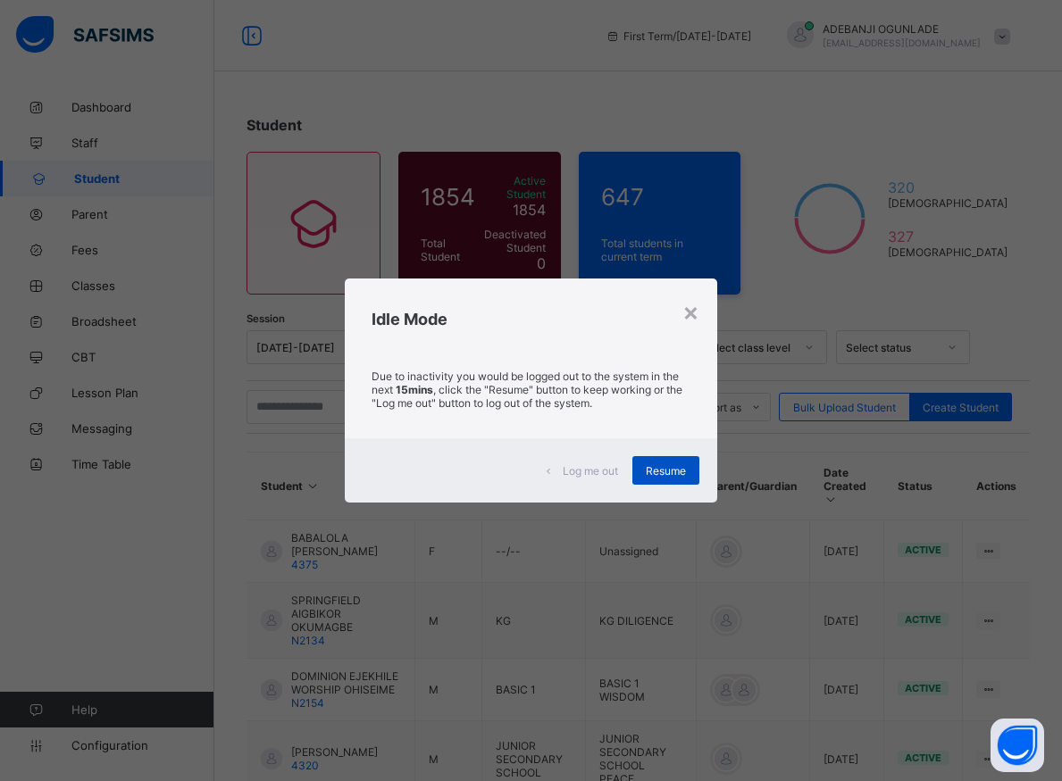
click at [659, 469] on span "Resume" at bounding box center [666, 470] width 40 height 13
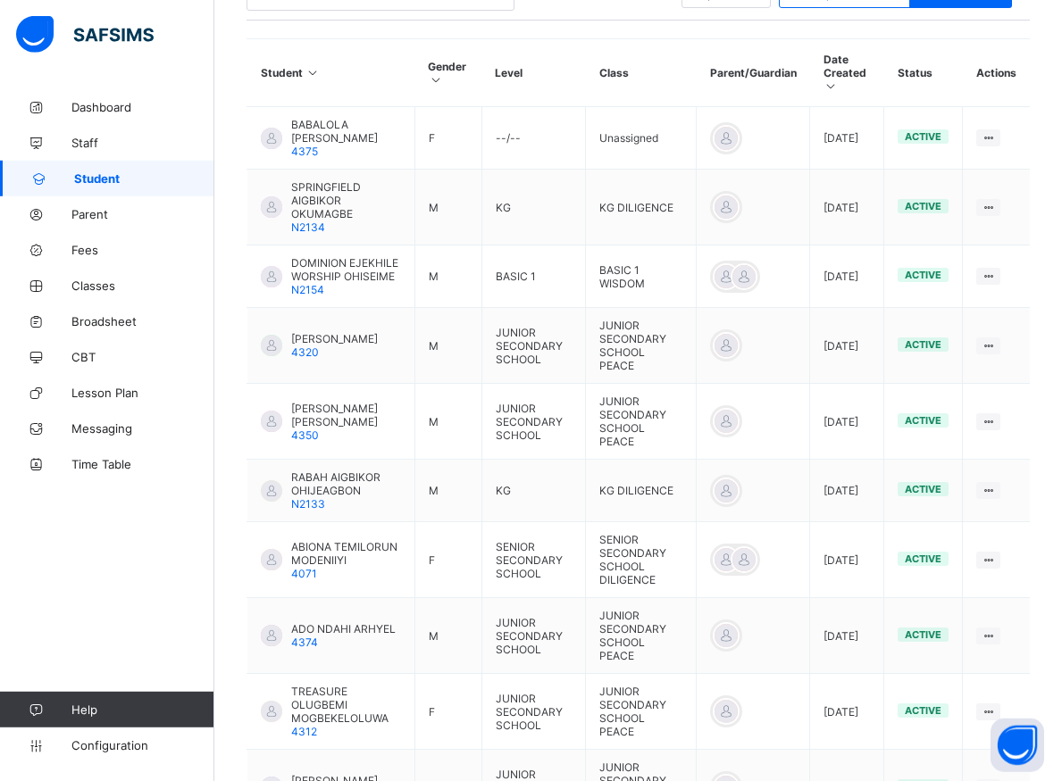
scroll to position [547, 0]
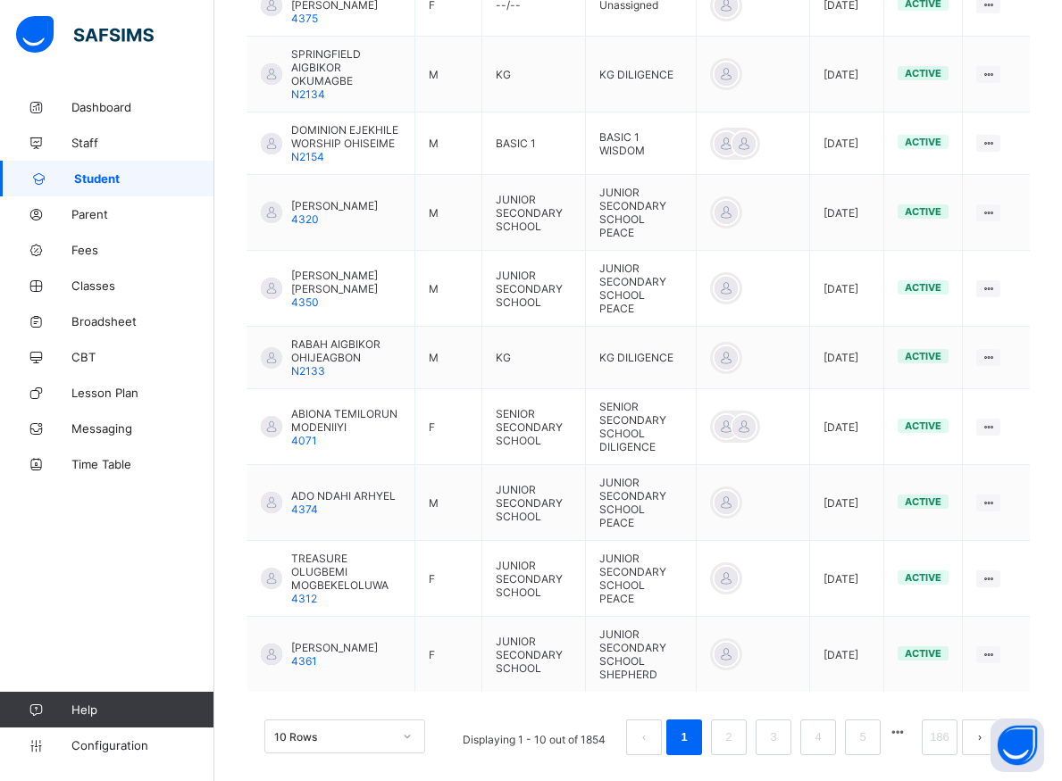
click at [113, 178] on span "Student" at bounding box center [144, 178] width 140 height 14
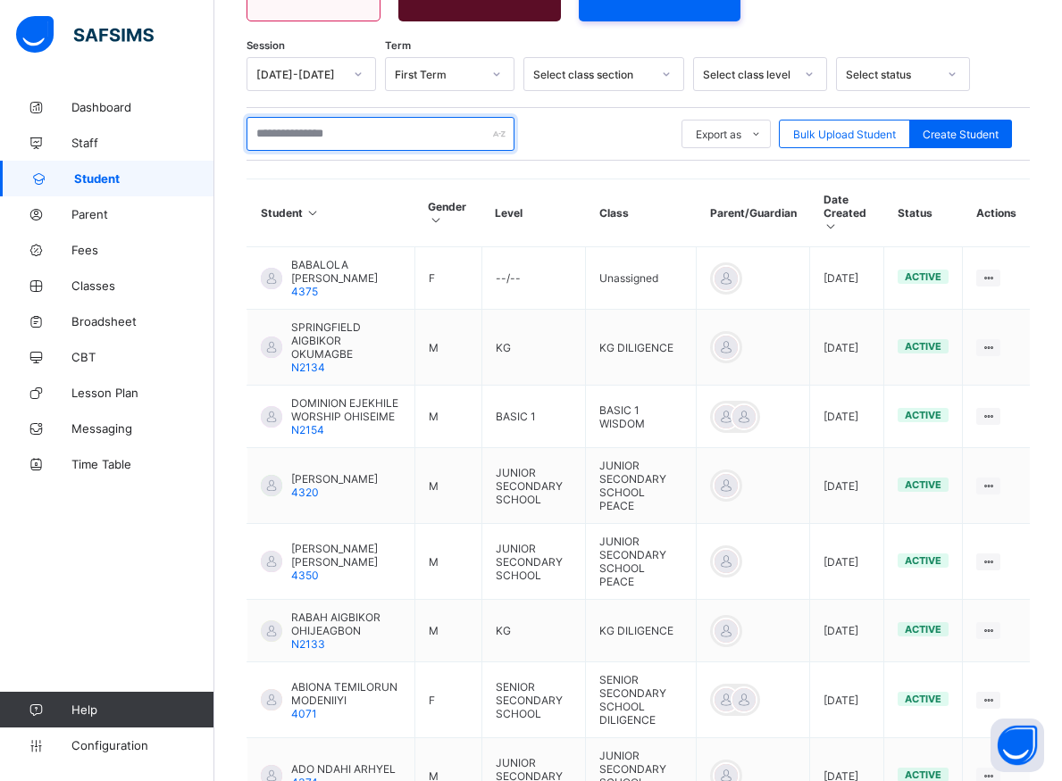
click at [300, 125] on input "text" at bounding box center [380, 134] width 268 height 34
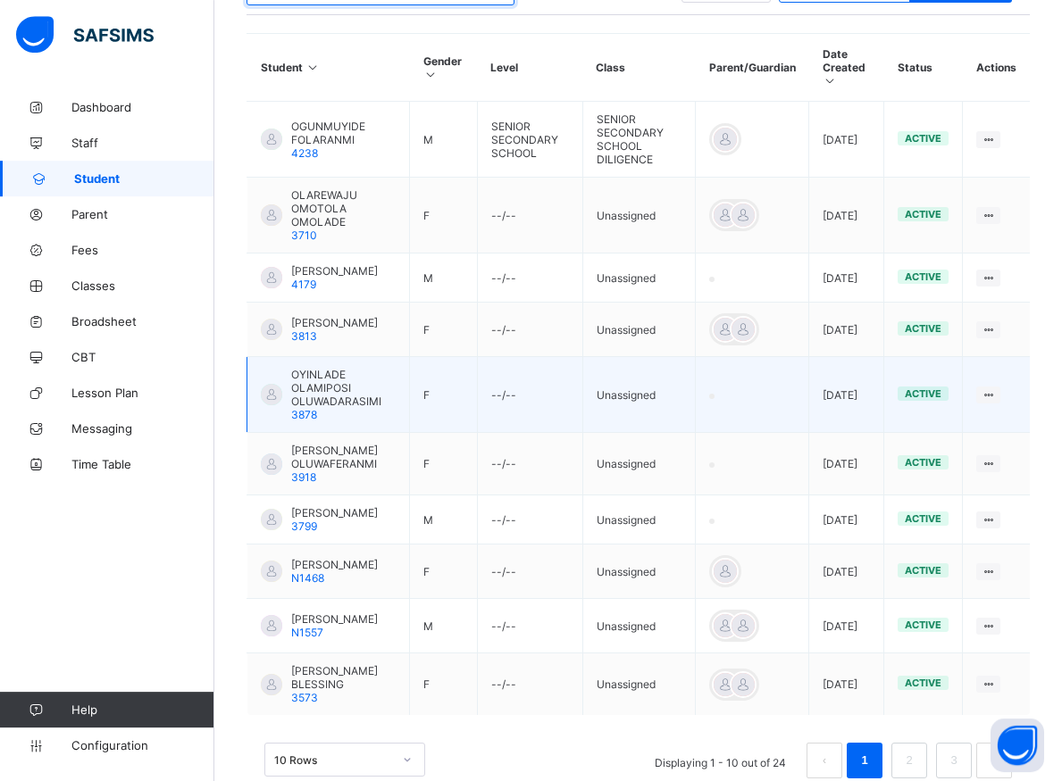
scroll to position [487, 0]
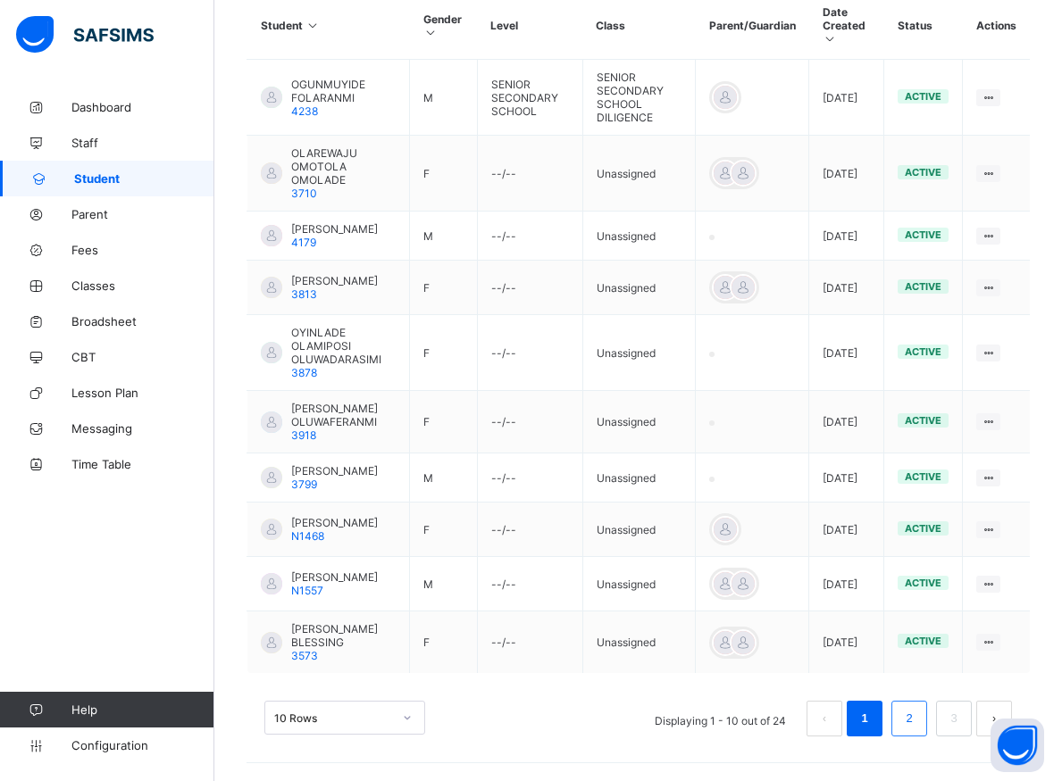
type input "********"
click at [917, 714] on link "2" at bounding box center [908, 718] width 17 height 23
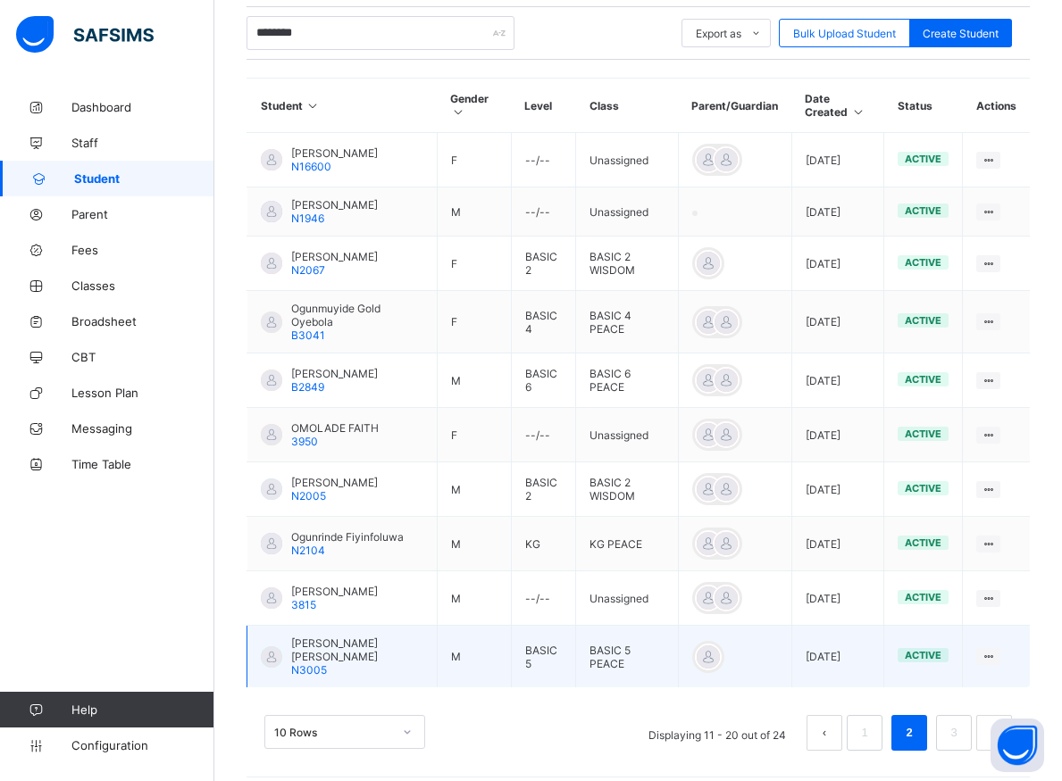
scroll to position [385, 0]
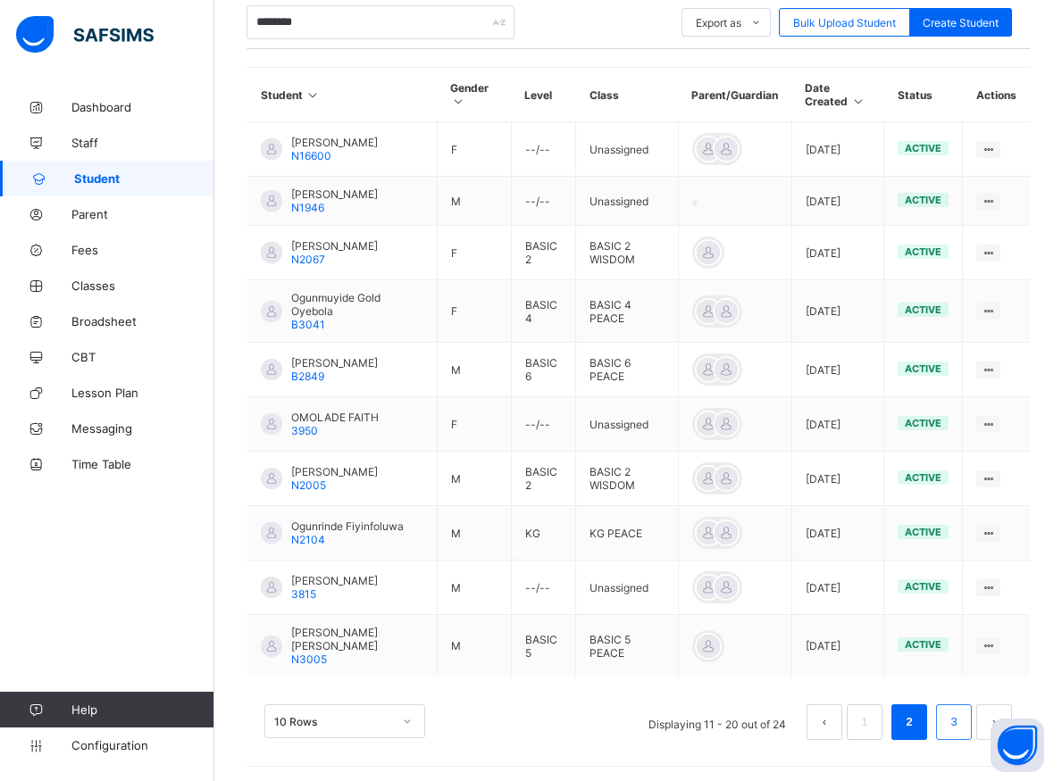
click at [962, 722] on link "3" at bounding box center [953, 722] width 17 height 23
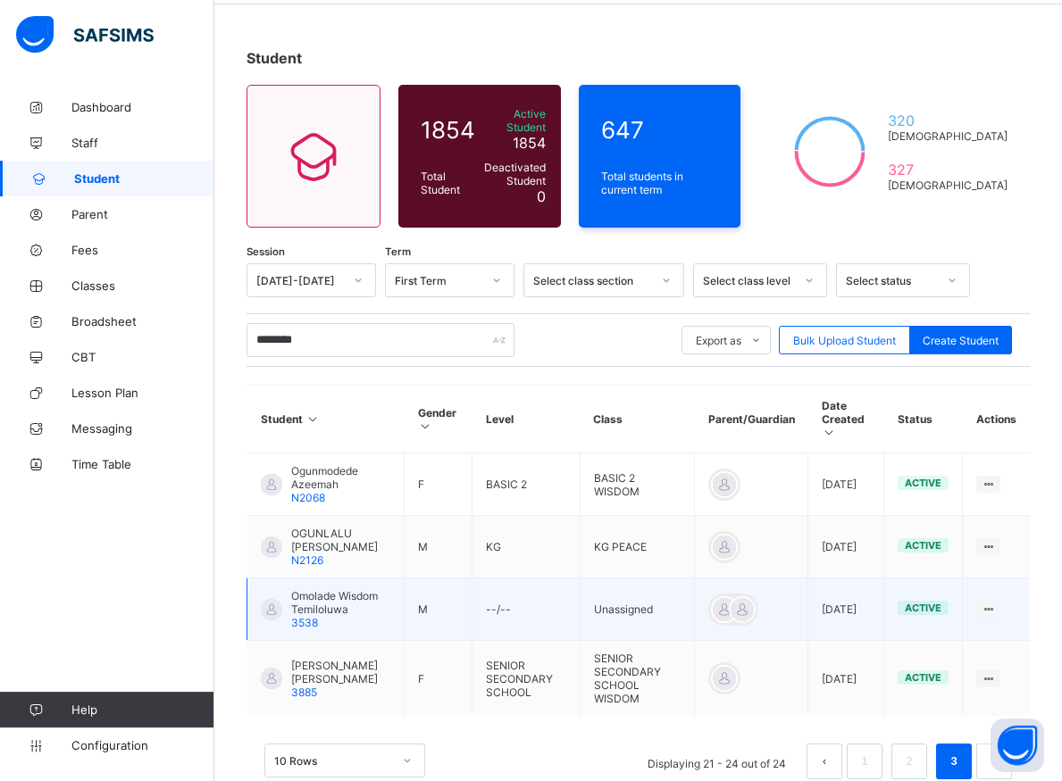
scroll to position [88, 0]
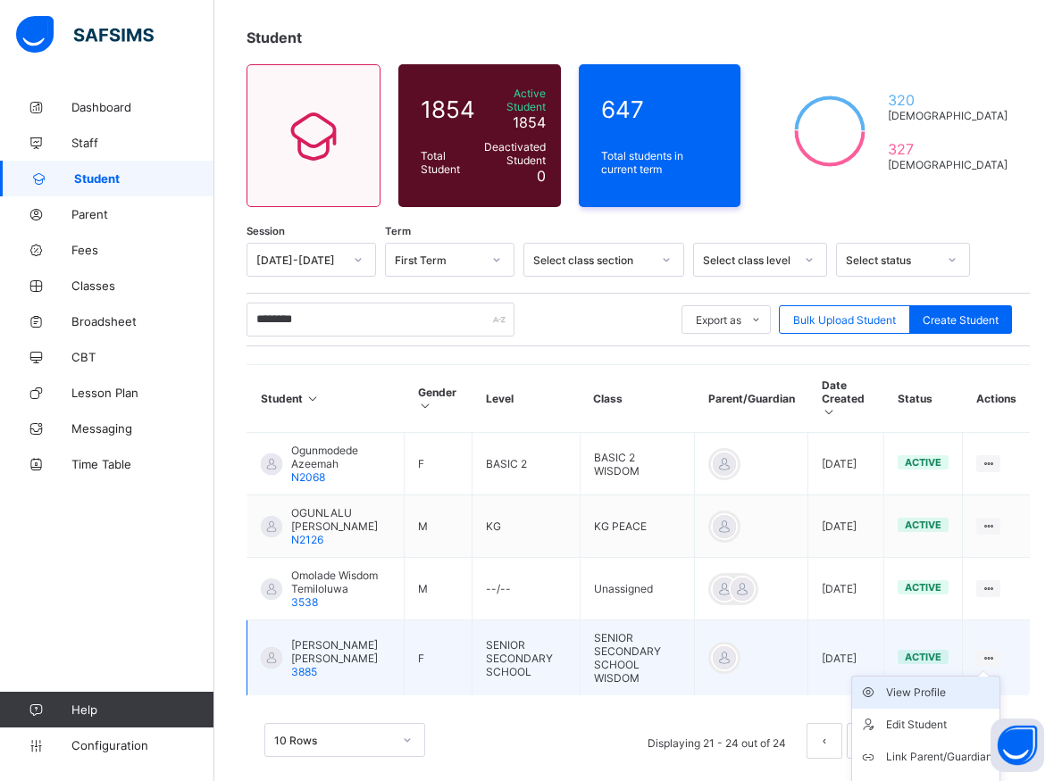
click at [945, 684] on div "View Profile" at bounding box center [939, 693] width 106 height 18
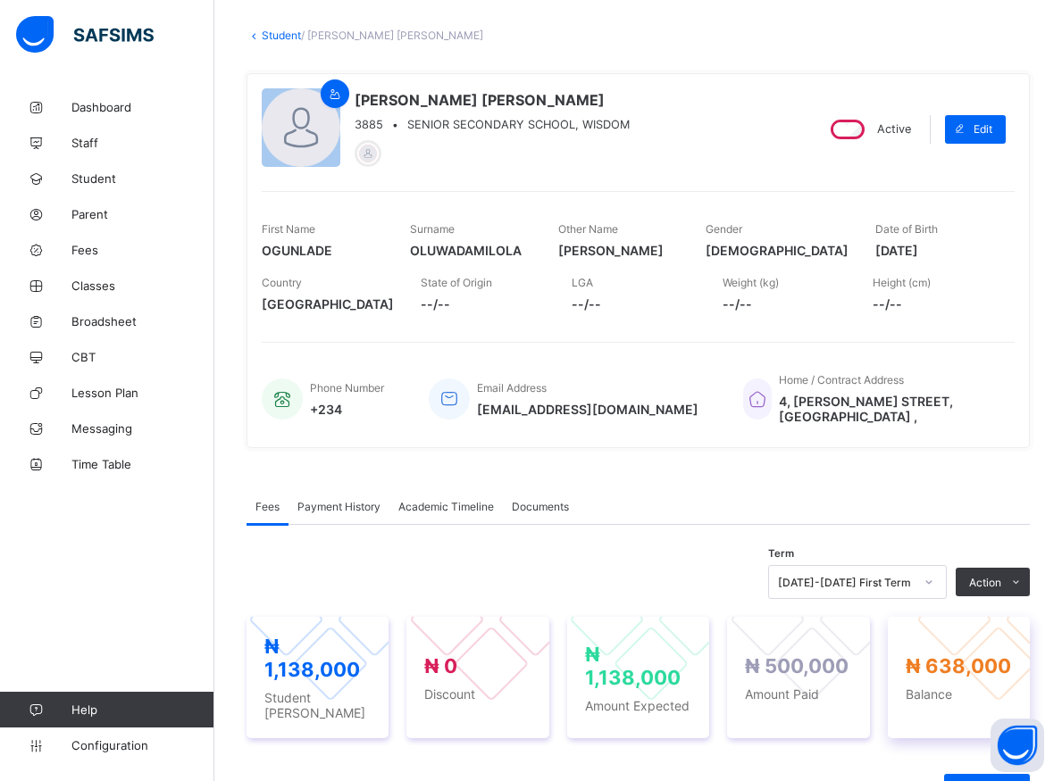
click at [937, 687] on span "Balance" at bounding box center [958, 694] width 106 height 15
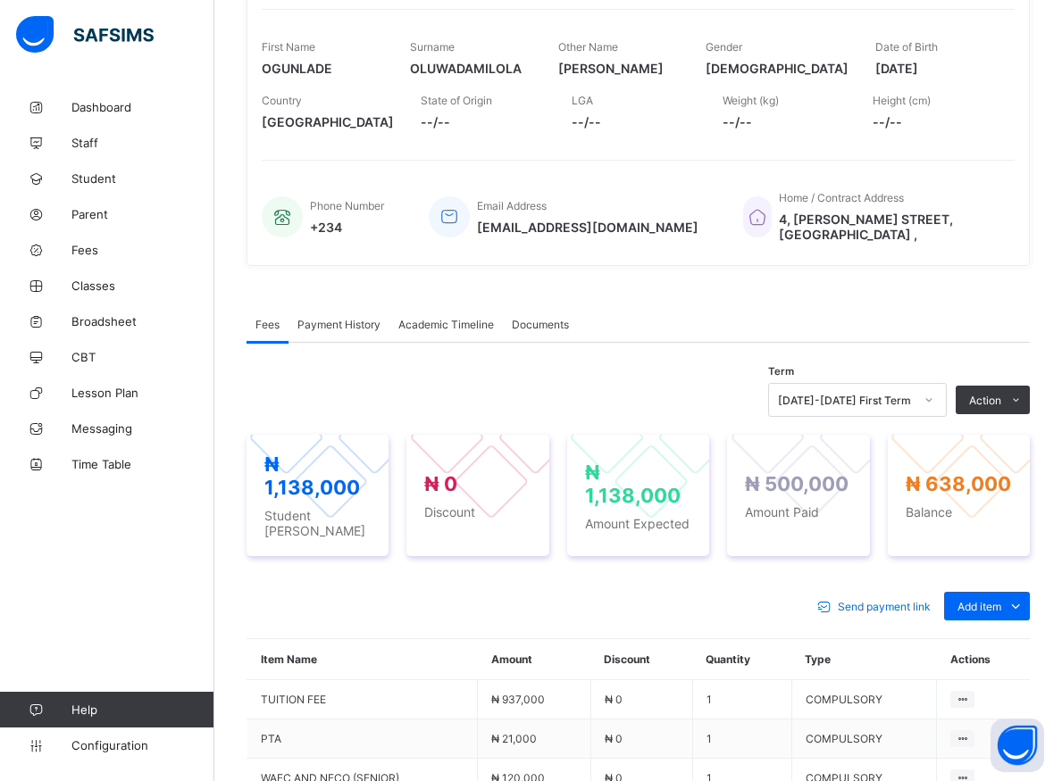
scroll to position [179, 0]
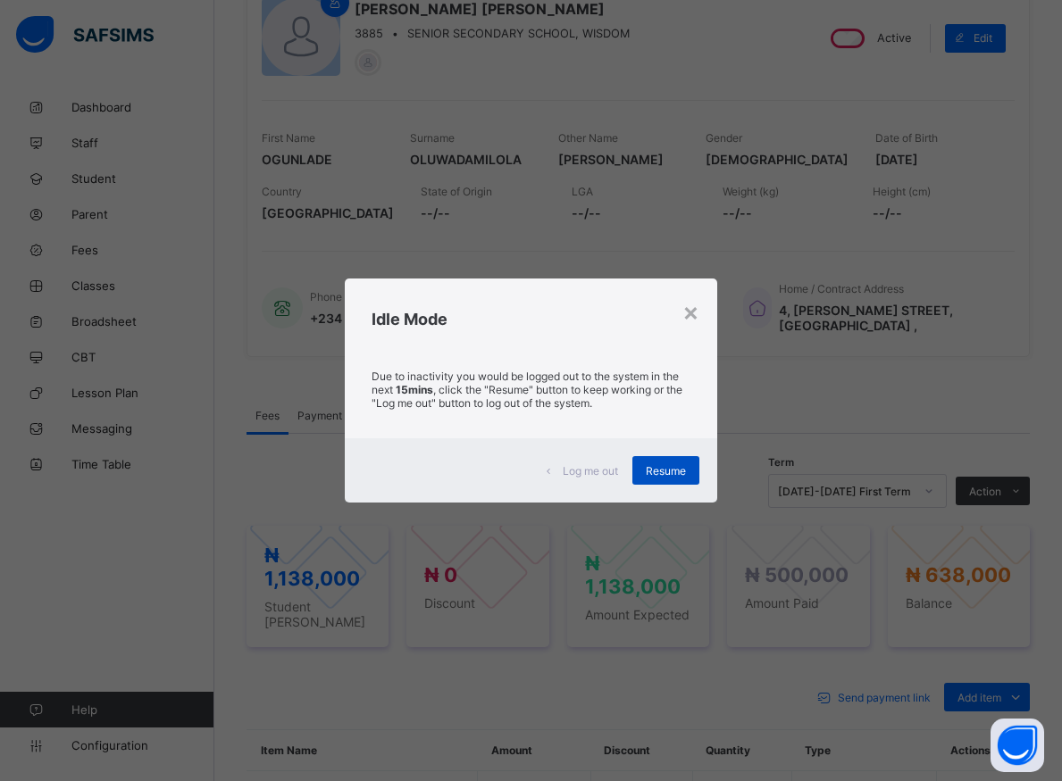
click at [677, 468] on span "Resume" at bounding box center [666, 470] width 40 height 13
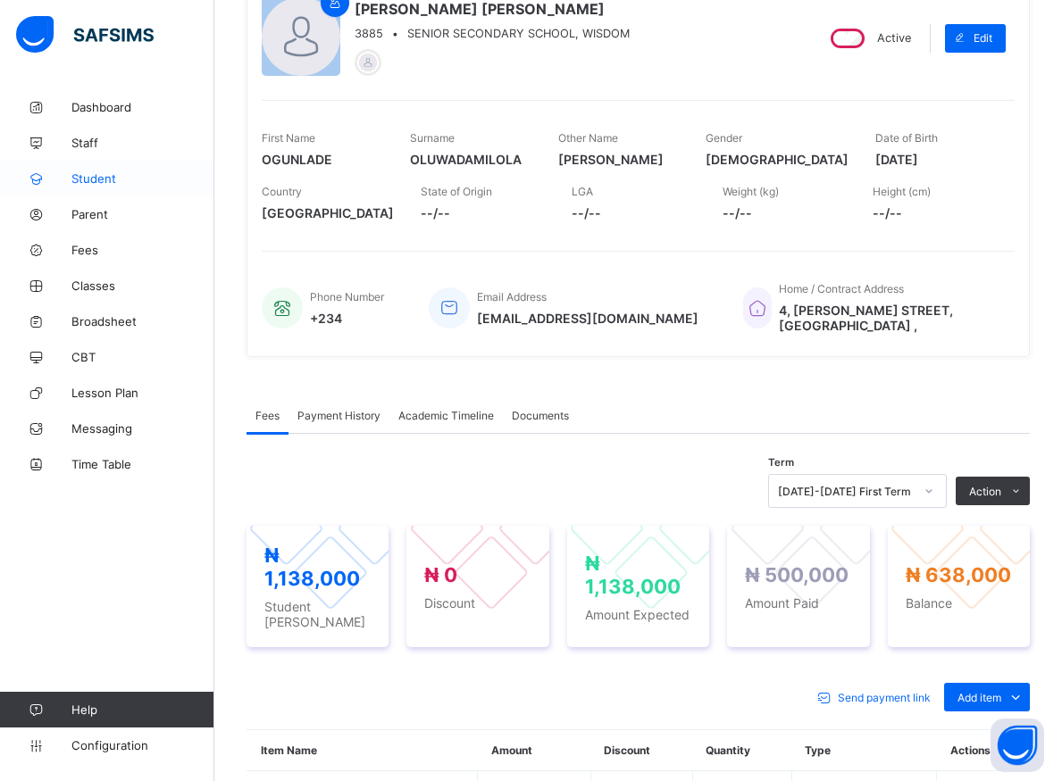
click at [76, 177] on span "Student" at bounding box center [142, 178] width 143 height 14
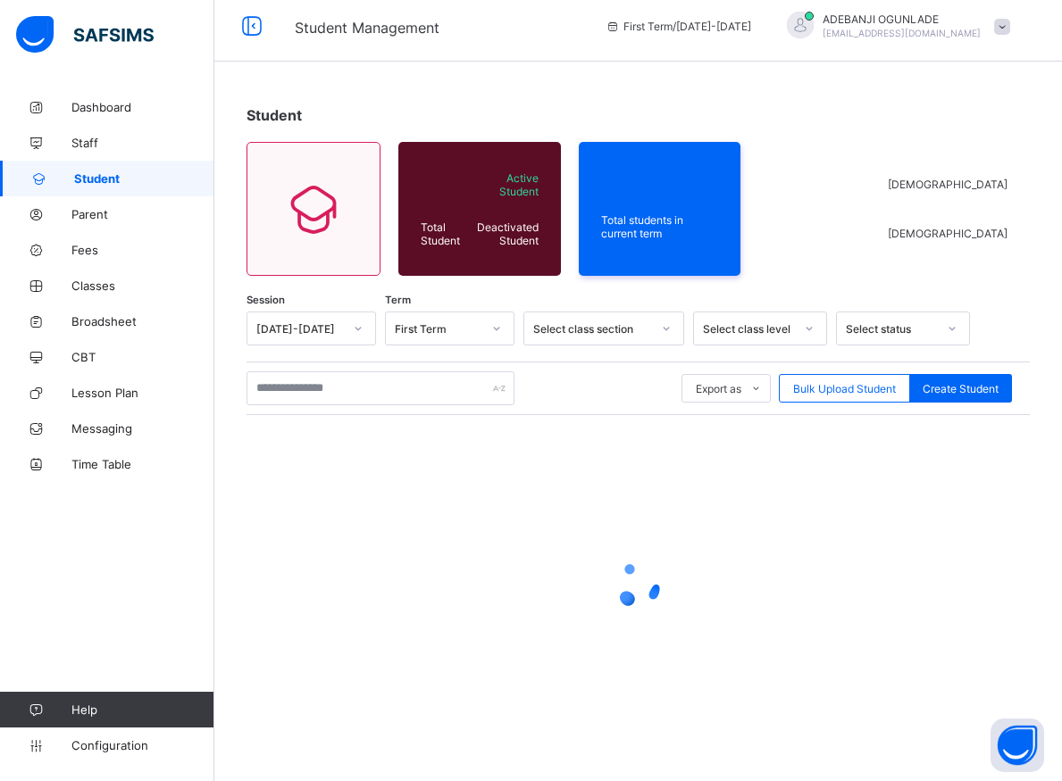
scroll to position [10, 0]
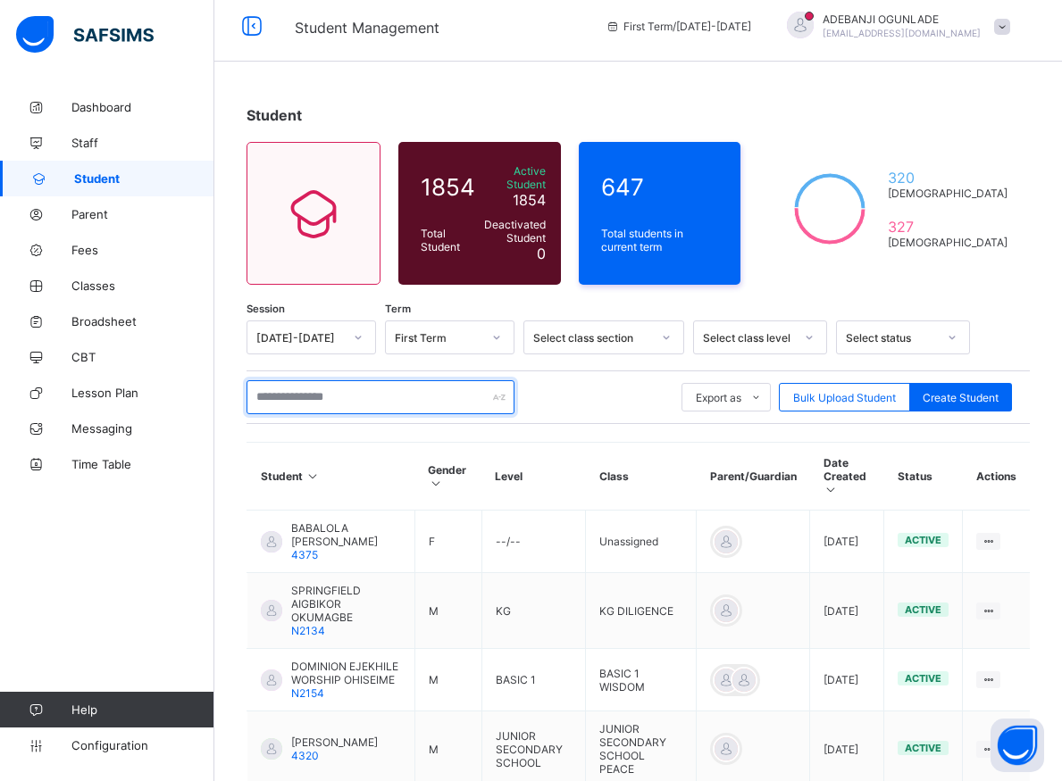
click at [323, 392] on input "text" at bounding box center [380, 397] width 268 height 34
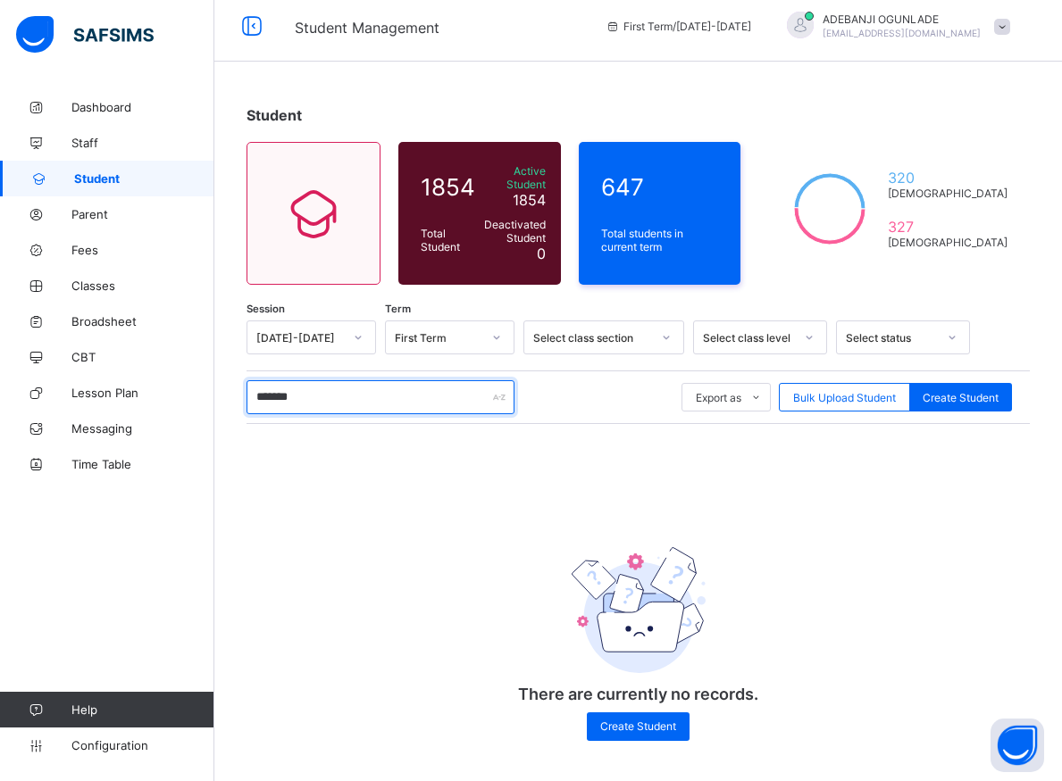
scroll to position [7, 0]
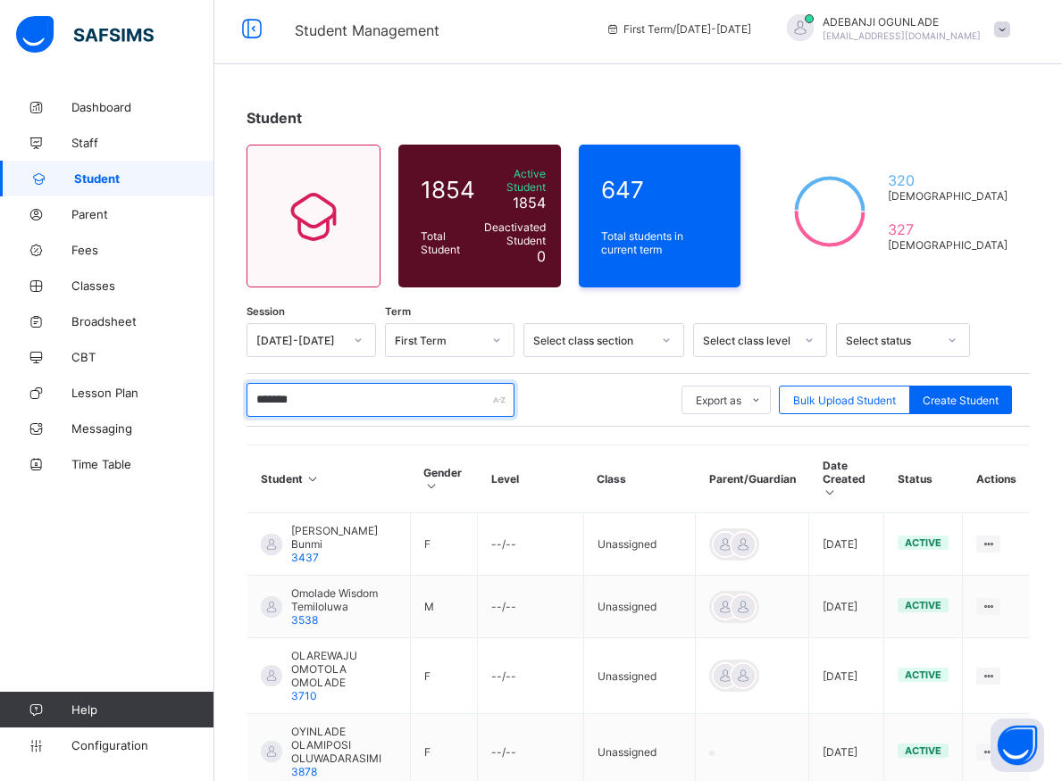
click at [261, 397] on input "*******" at bounding box center [380, 400] width 268 height 34
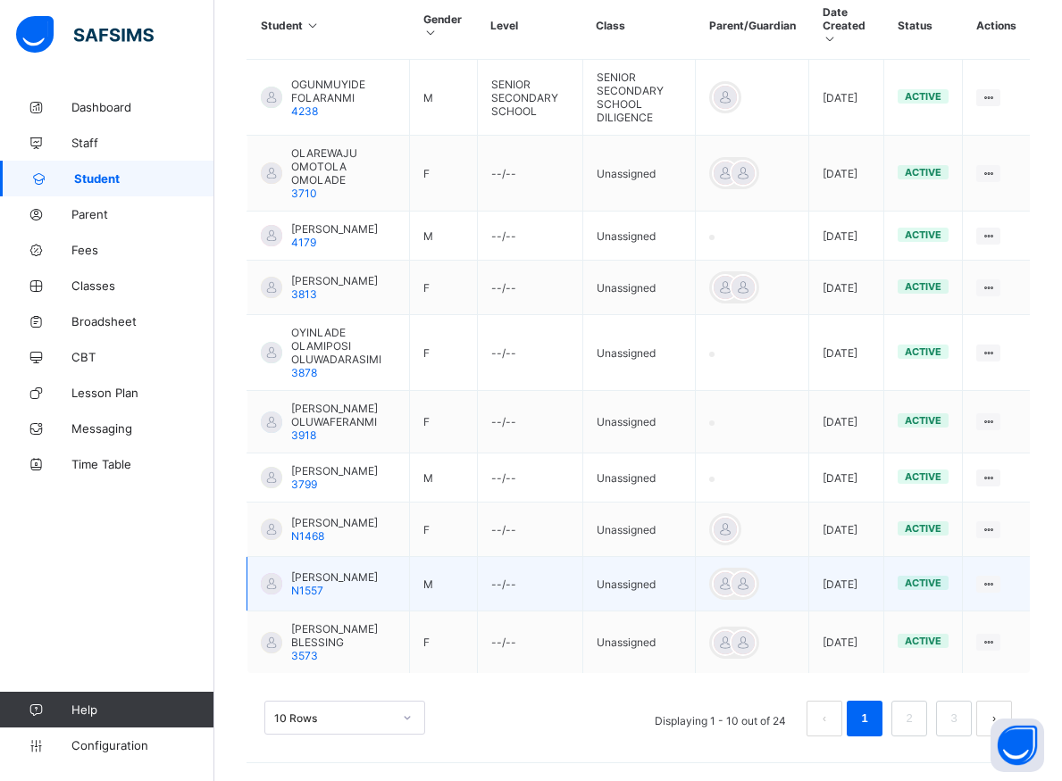
scroll to position [487, 0]
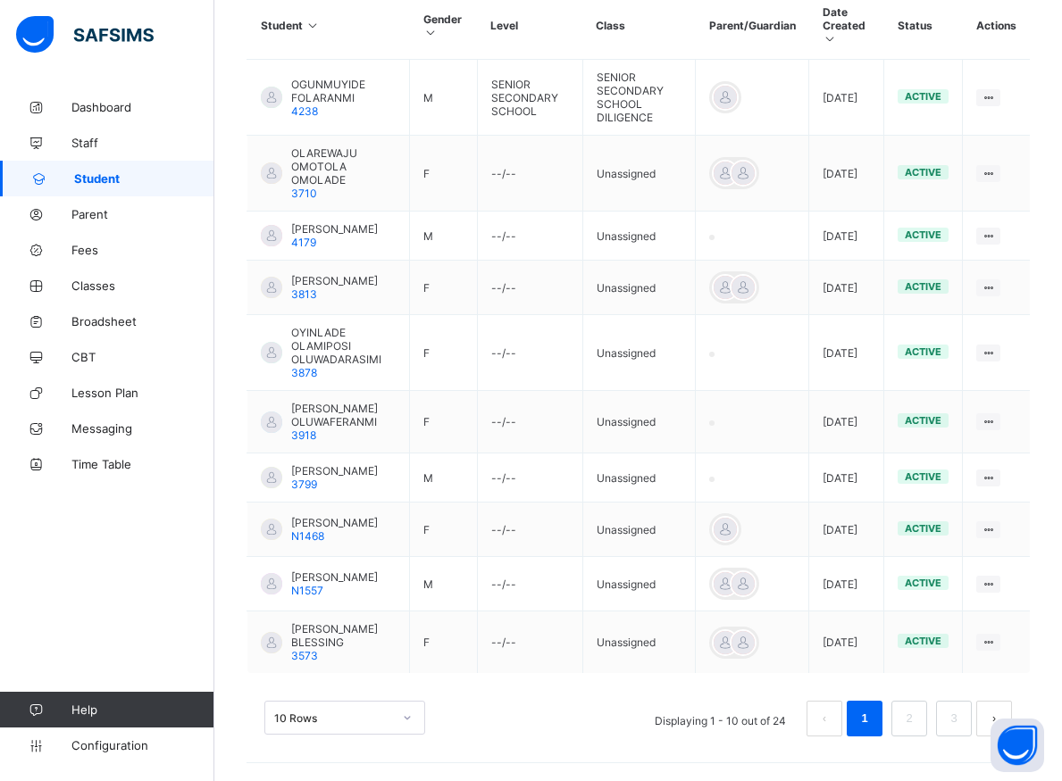
type input "********"
click at [962, 717] on link "3" at bounding box center [953, 718] width 17 height 23
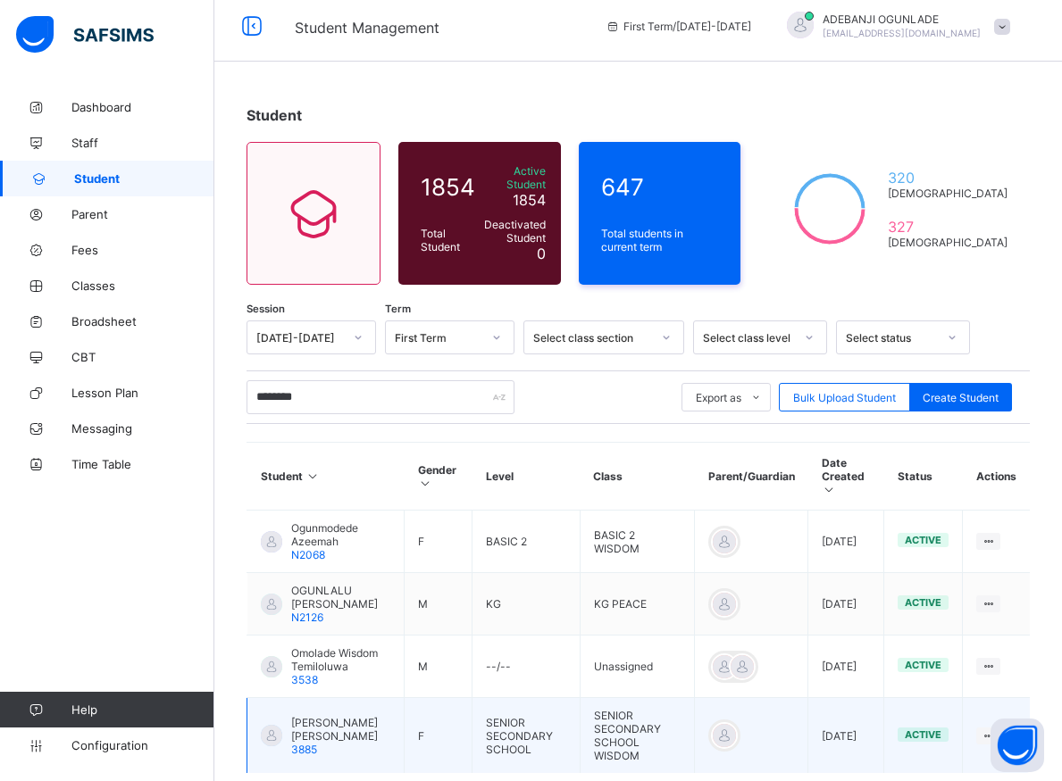
scroll to position [88, 0]
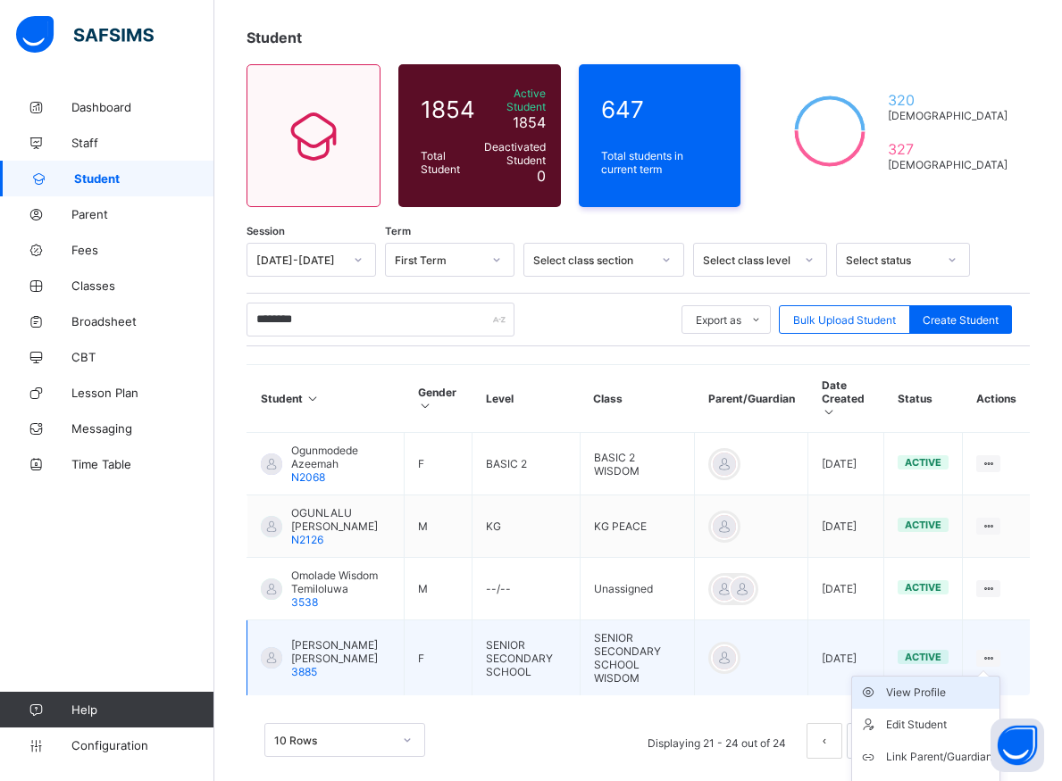
click at [952, 684] on div "View Profile" at bounding box center [939, 693] width 106 height 18
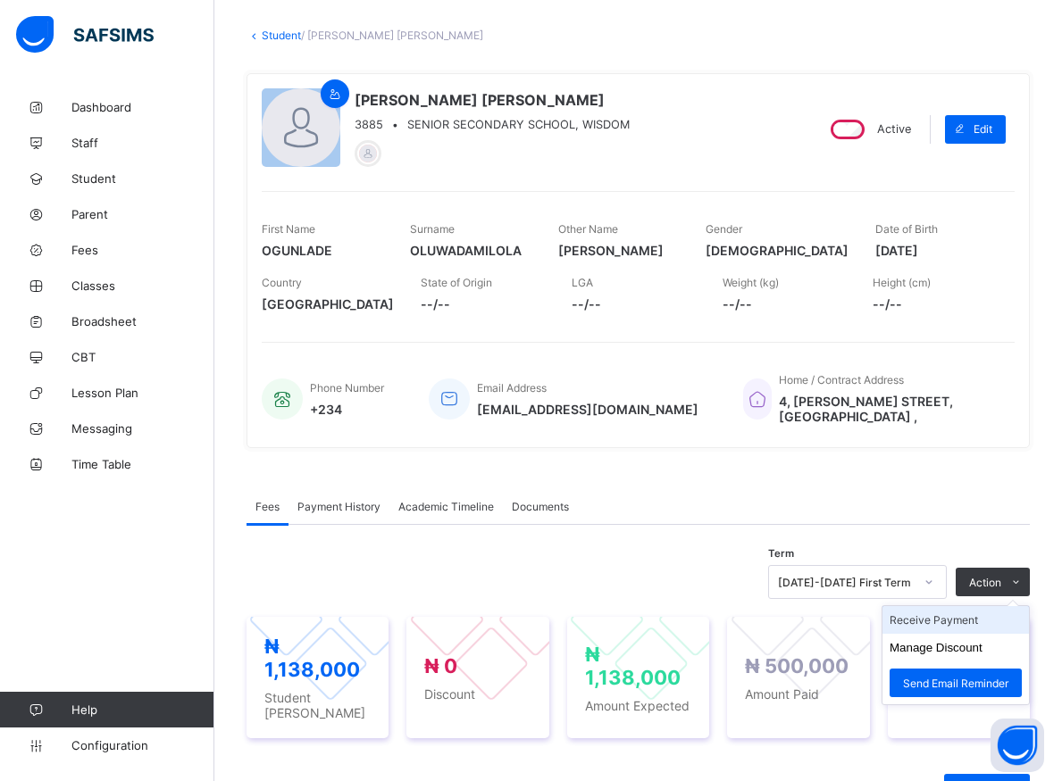
click at [922, 608] on li "Receive Payment" at bounding box center [955, 620] width 146 height 28
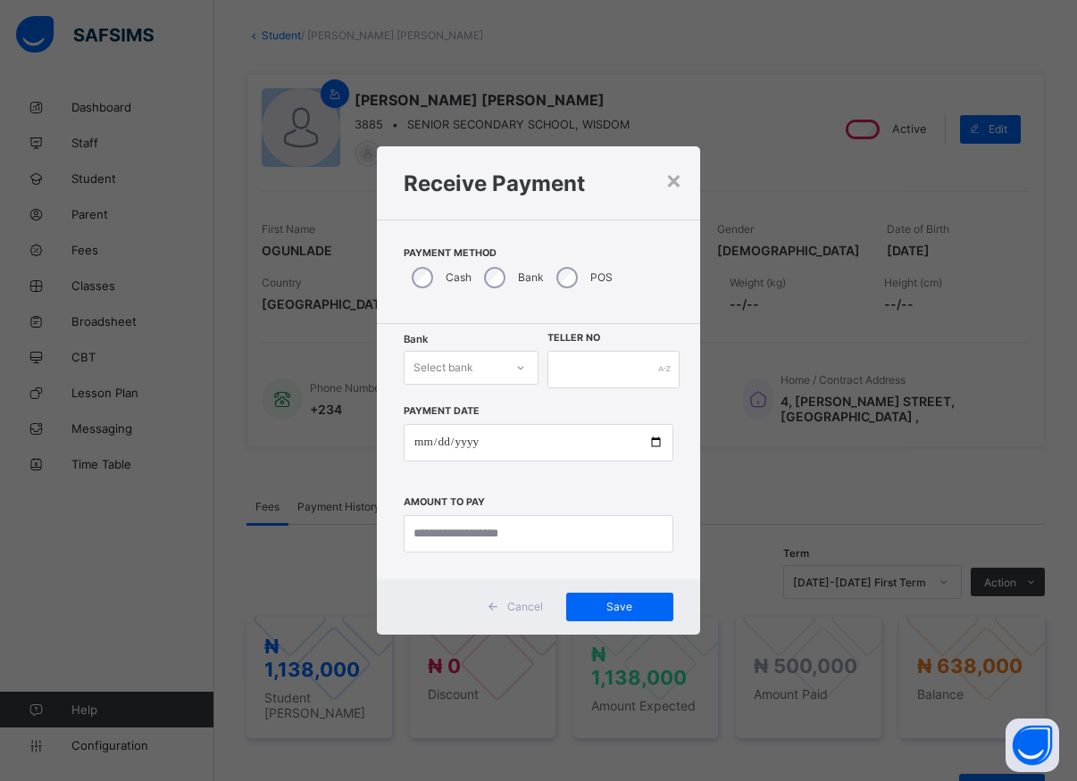
click at [521, 371] on icon at bounding box center [520, 368] width 11 height 18
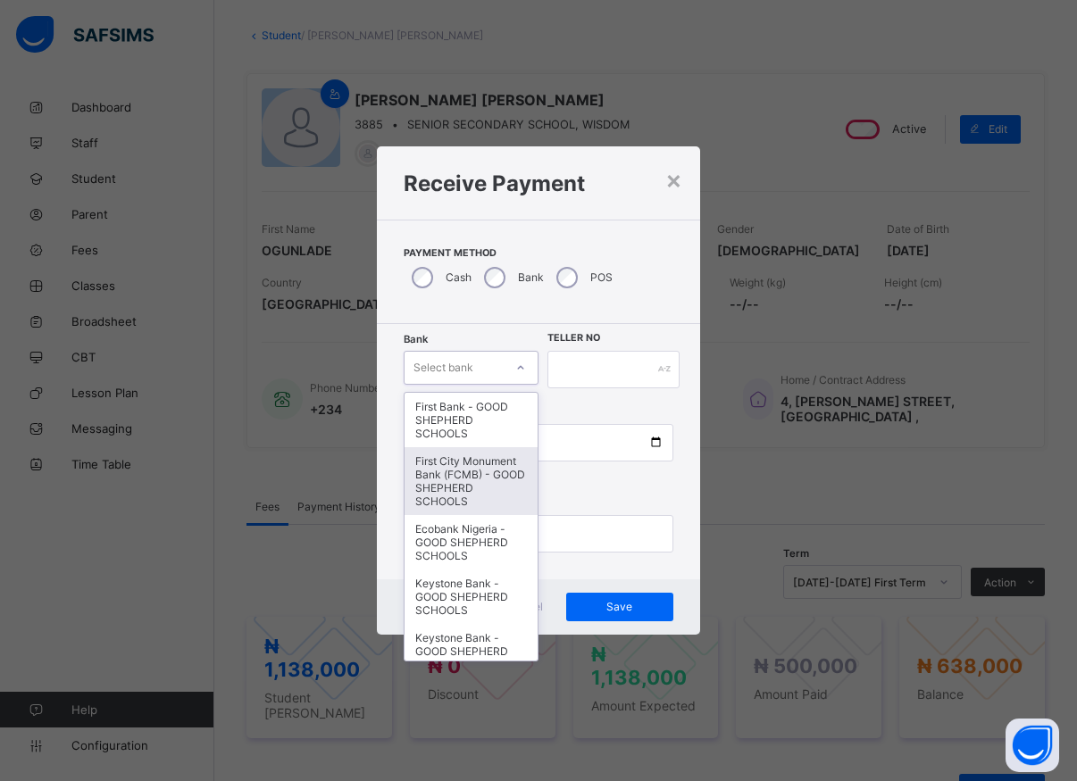
click at [469, 494] on div "First City Monument Bank (FCMB) - GOOD SHEPHERD SCHOOLS" at bounding box center [471, 481] width 133 height 68
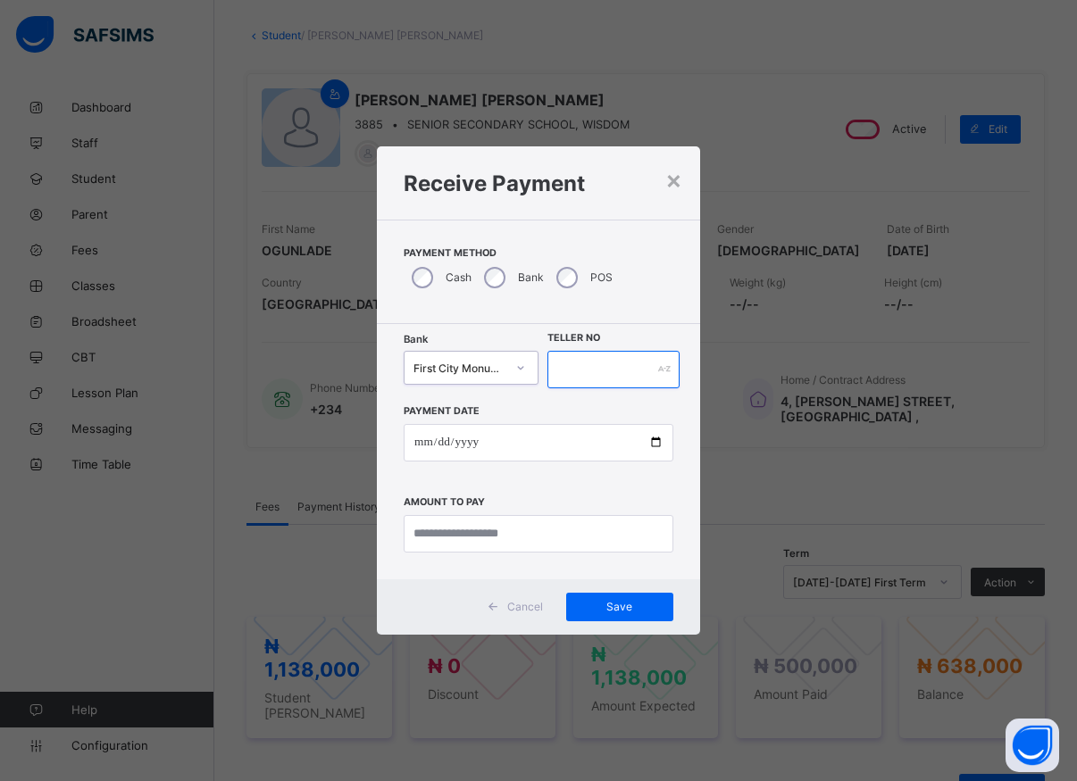
click at [572, 371] on input "text" at bounding box center [613, 370] width 132 height 38
type input "*****"
click at [656, 449] on input "date" at bounding box center [539, 443] width 270 height 38
type input "**********"
click at [487, 527] on input "currency" at bounding box center [539, 534] width 270 height 38
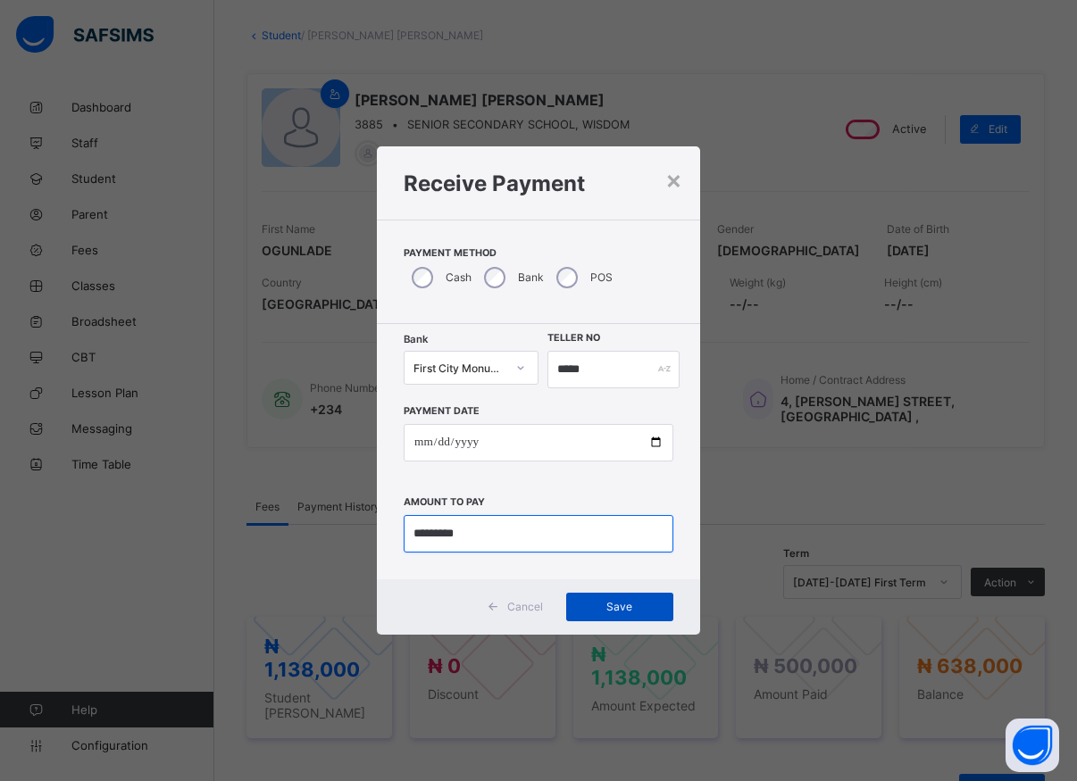
type input "*********"
click at [596, 601] on span "Save" at bounding box center [620, 606] width 80 height 13
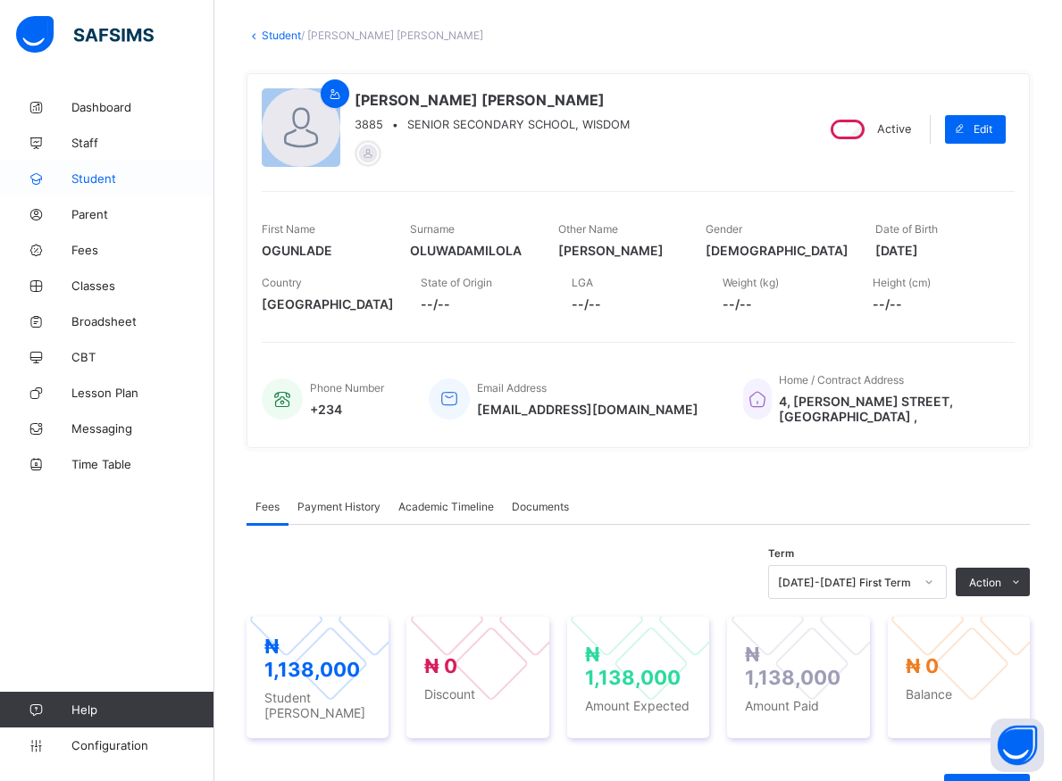
click at [88, 178] on span "Student" at bounding box center [142, 178] width 143 height 14
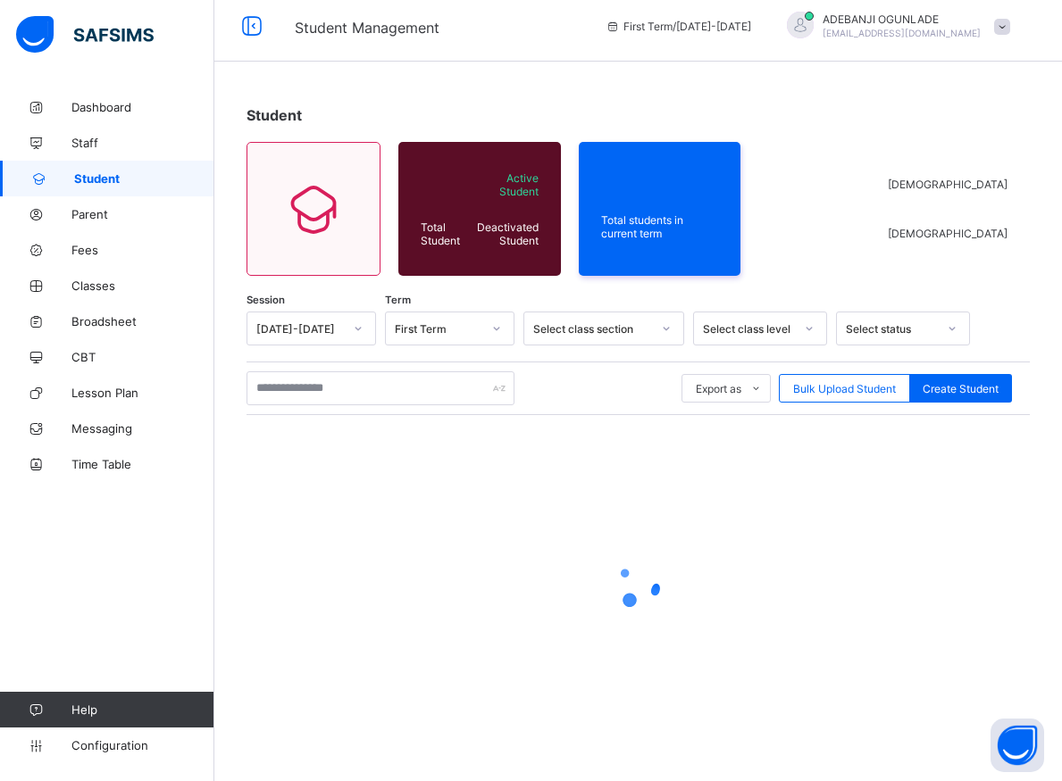
scroll to position [10, 0]
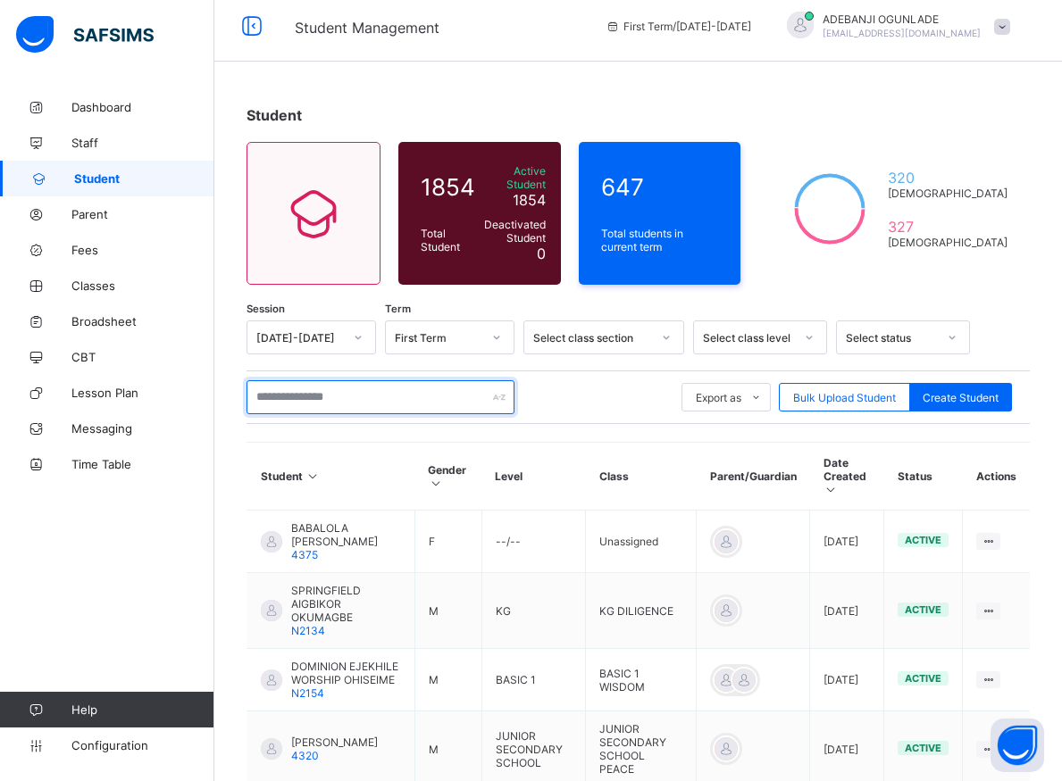
click at [344, 388] on input "text" at bounding box center [380, 397] width 268 height 34
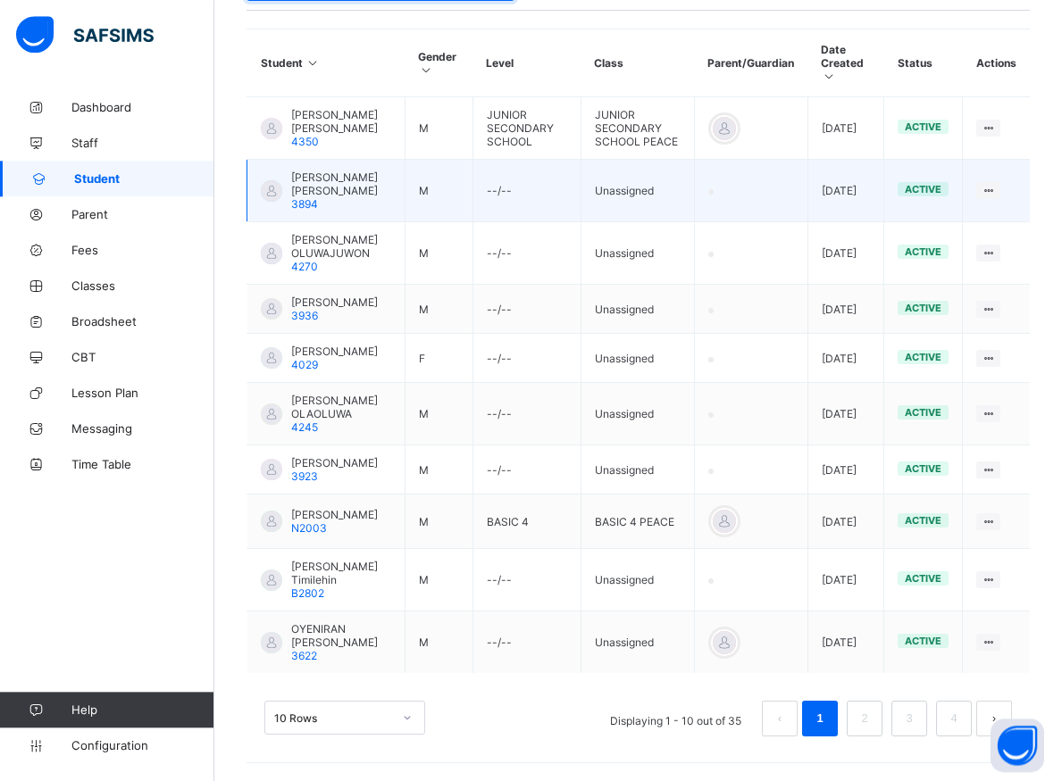
scroll to position [463, 0]
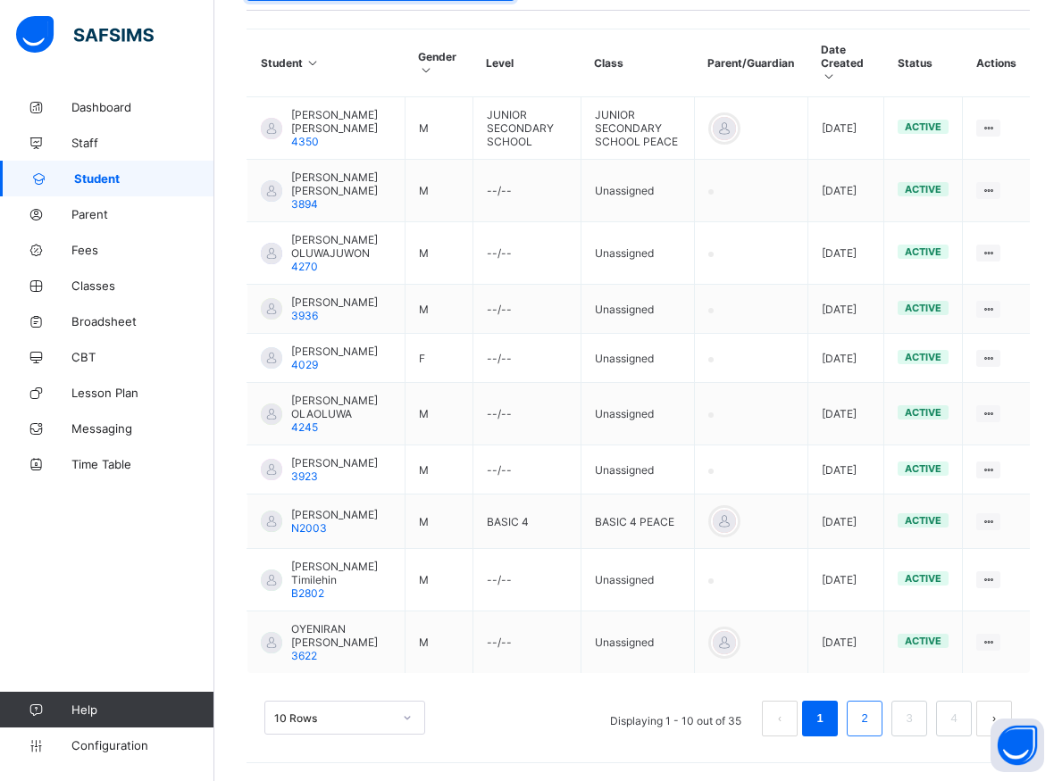
type input "*******"
click at [871, 714] on li "2" at bounding box center [865, 719] width 36 height 36
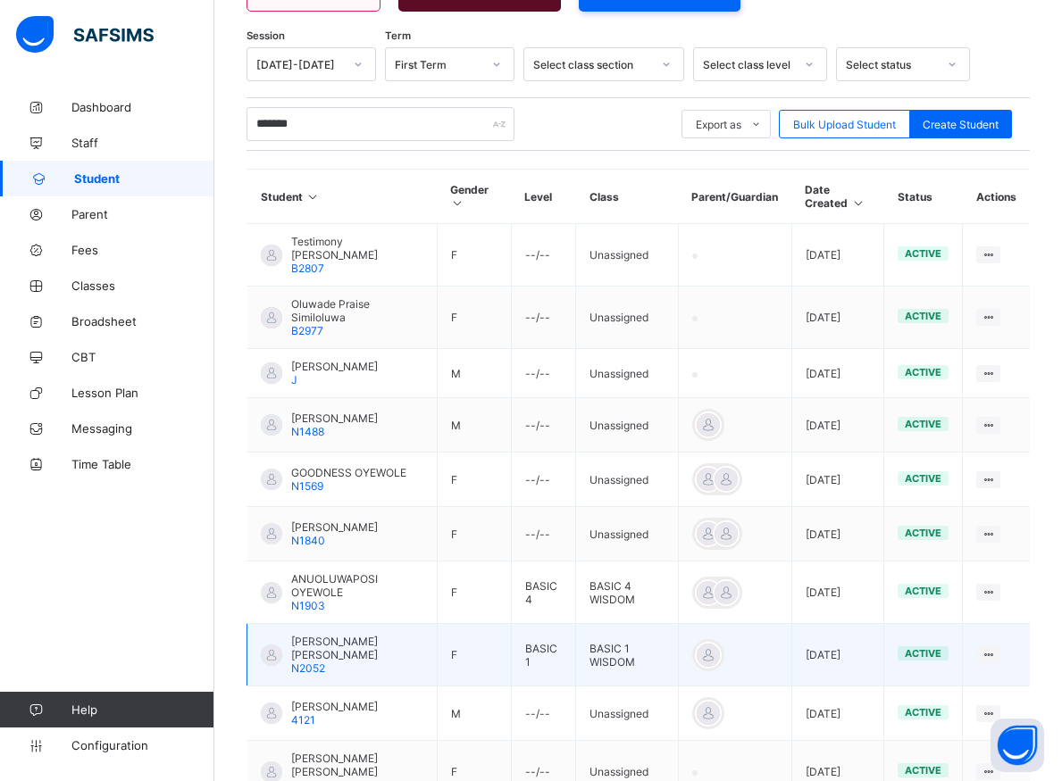
scroll to position [404, 0]
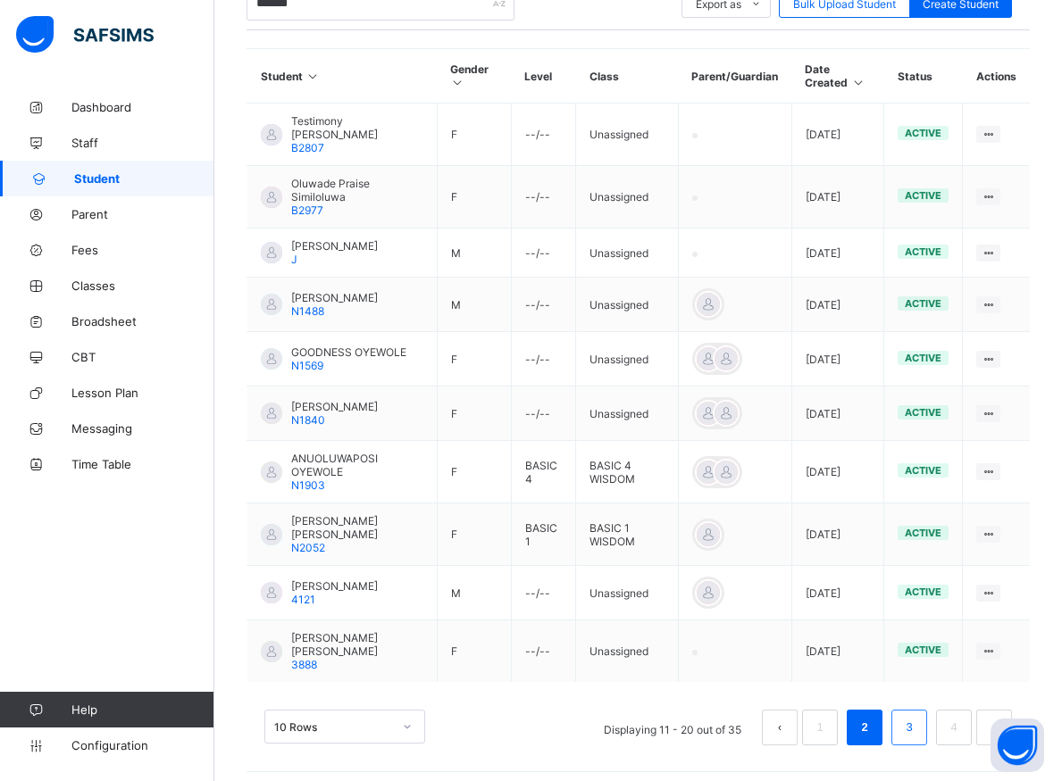
click at [917, 723] on link "3" at bounding box center [908, 727] width 17 height 23
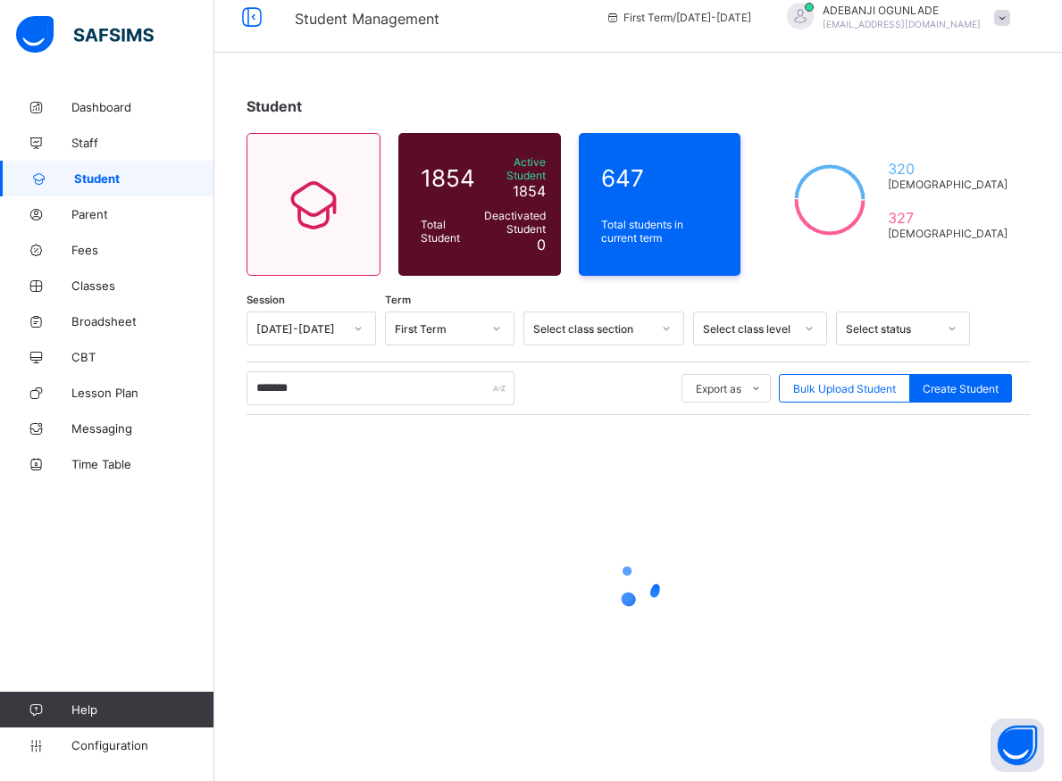
scroll to position [10, 0]
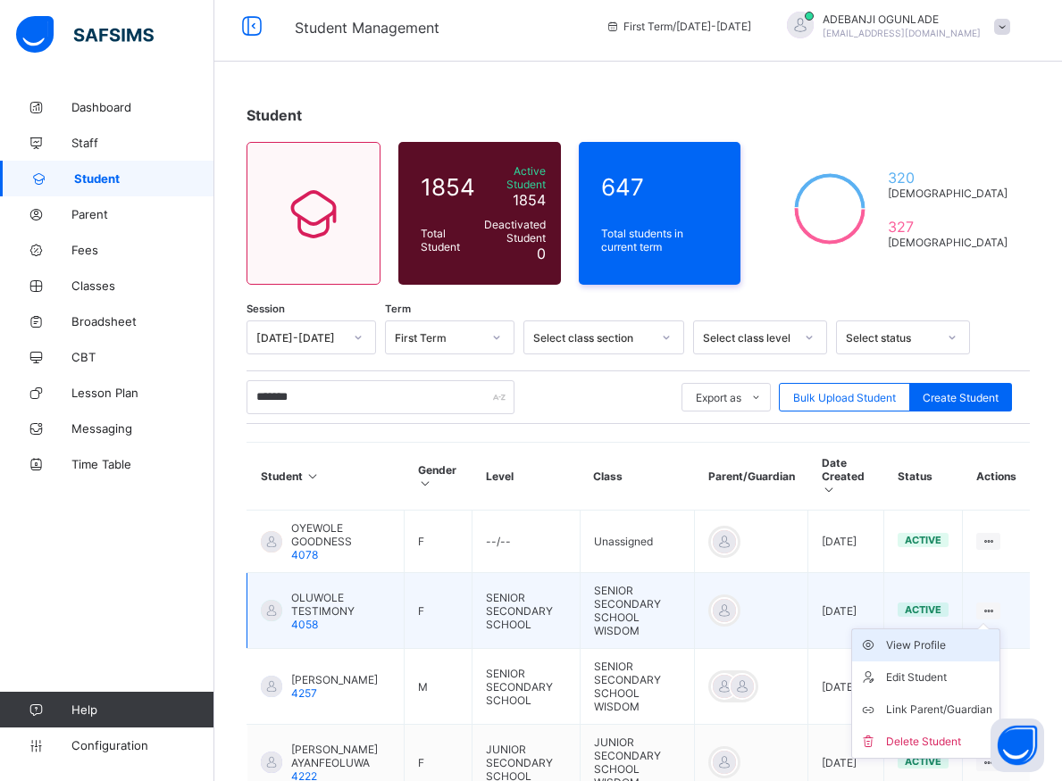
click at [946, 637] on div "View Profile" at bounding box center [939, 646] width 106 height 18
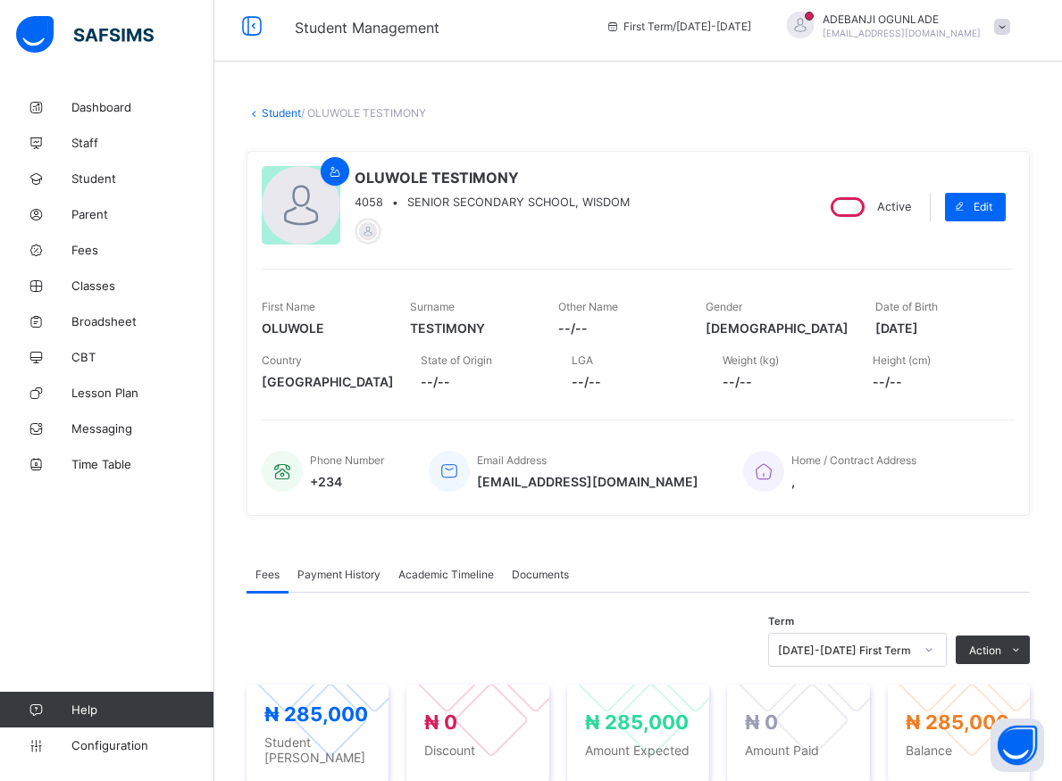
scroll to position [192, 0]
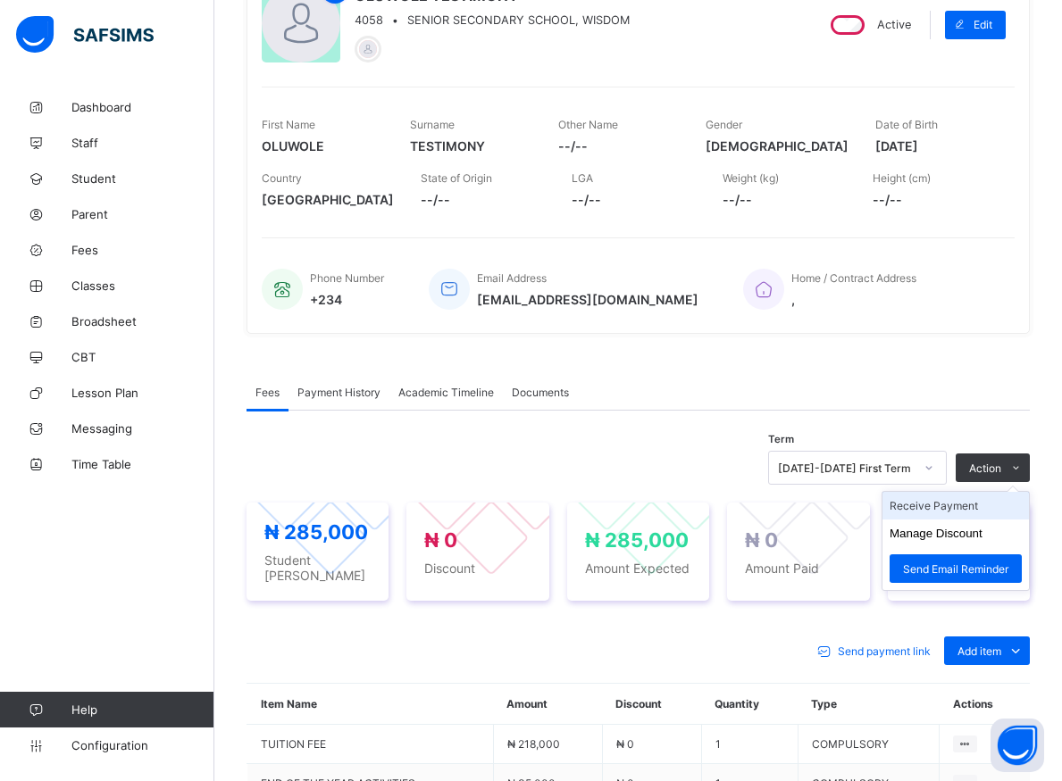
click at [972, 509] on li "Receive Payment" at bounding box center [955, 506] width 146 height 28
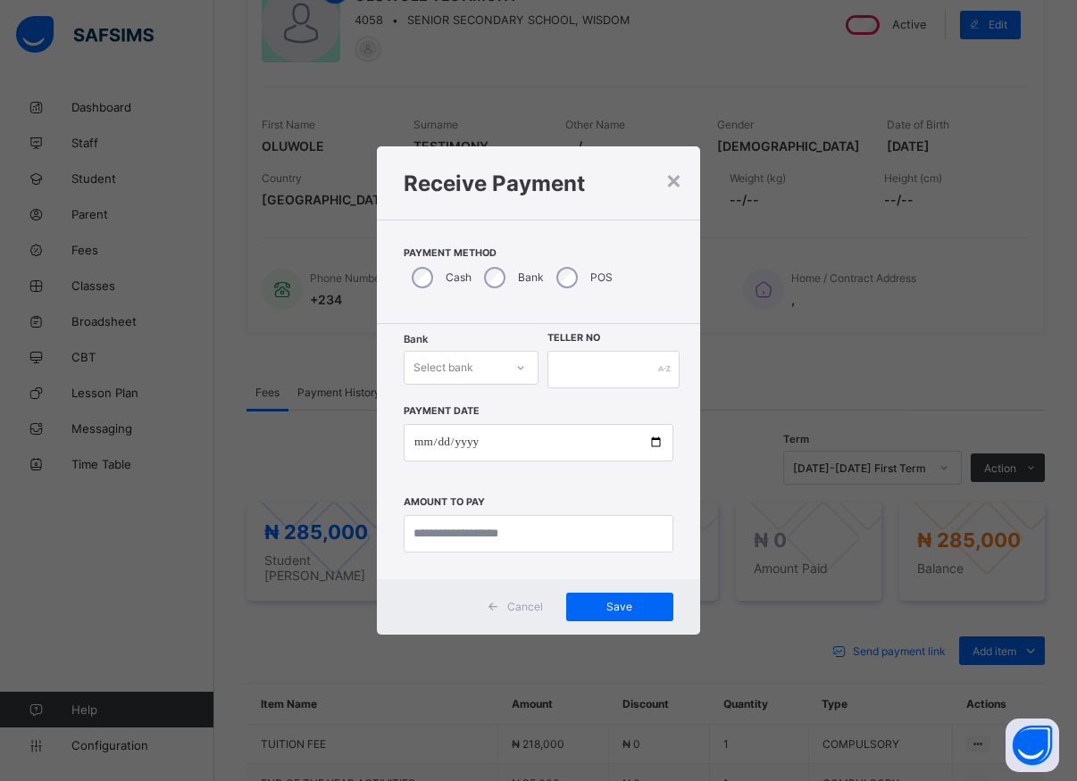
click at [518, 371] on icon at bounding box center [520, 368] width 11 height 18
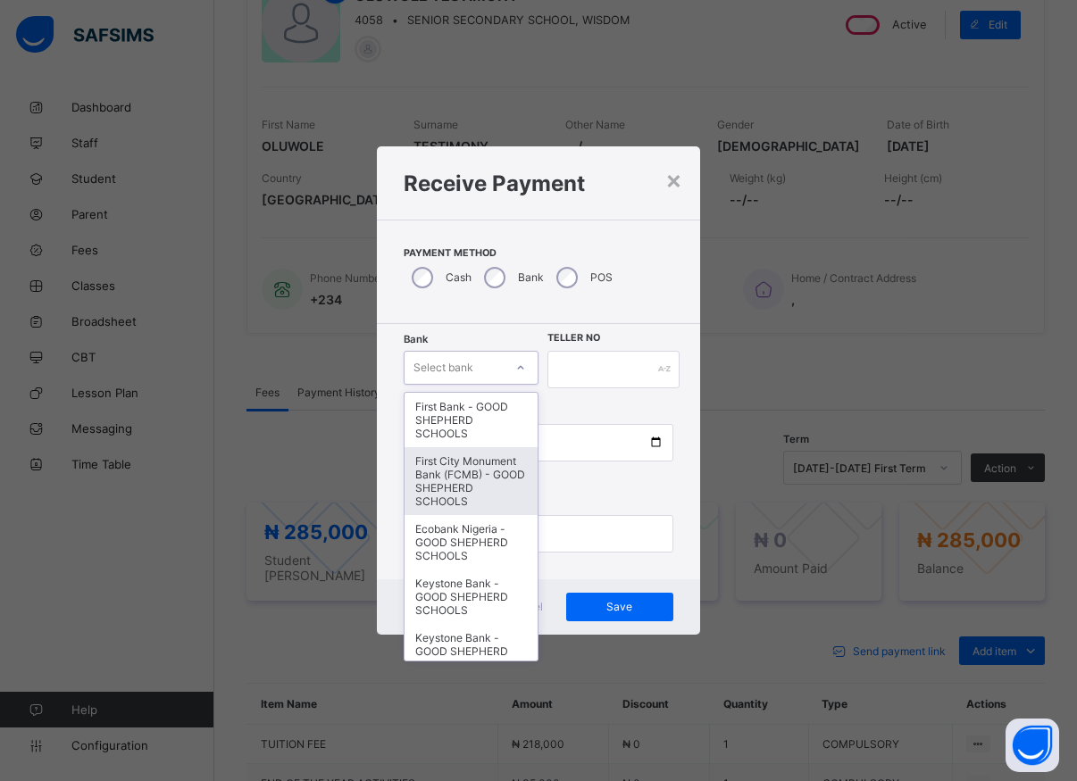
click at [458, 488] on div "First City Monument Bank (FCMB) - GOOD SHEPHERD SCHOOLS" at bounding box center [471, 481] width 133 height 68
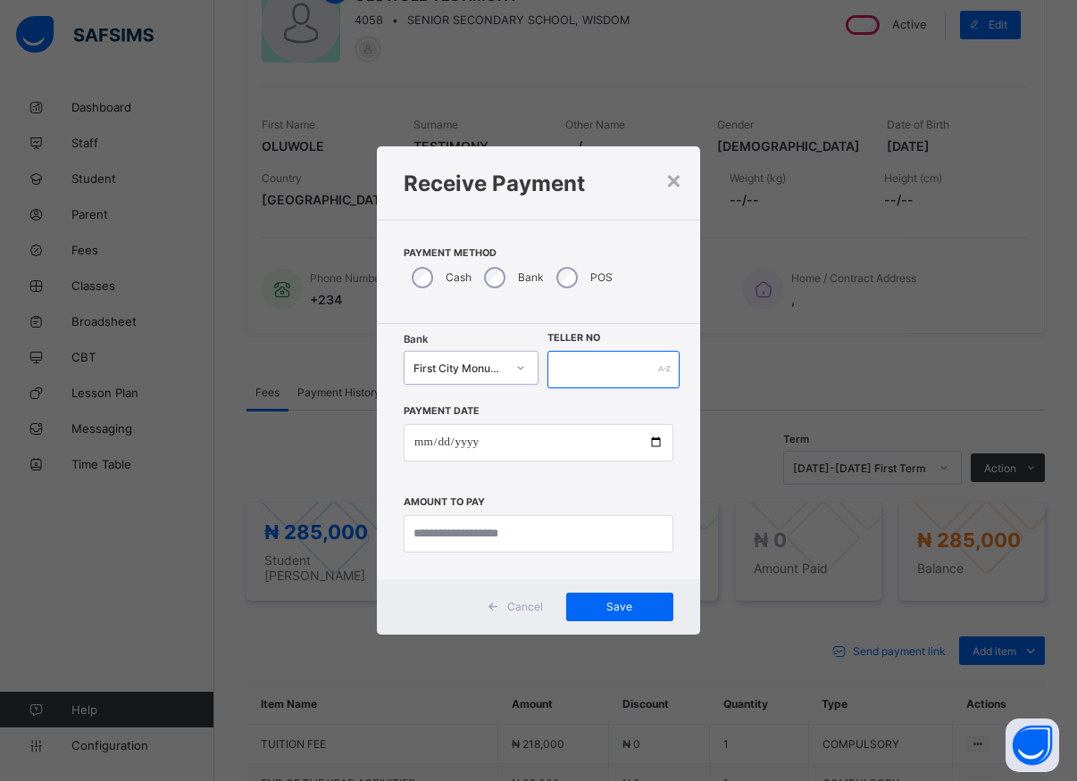
click at [567, 380] on input "text" at bounding box center [613, 370] width 132 height 38
type input "*****"
click at [657, 443] on input "date" at bounding box center [539, 443] width 270 height 38
type input "**********"
click at [455, 538] on input "currency" at bounding box center [539, 534] width 270 height 38
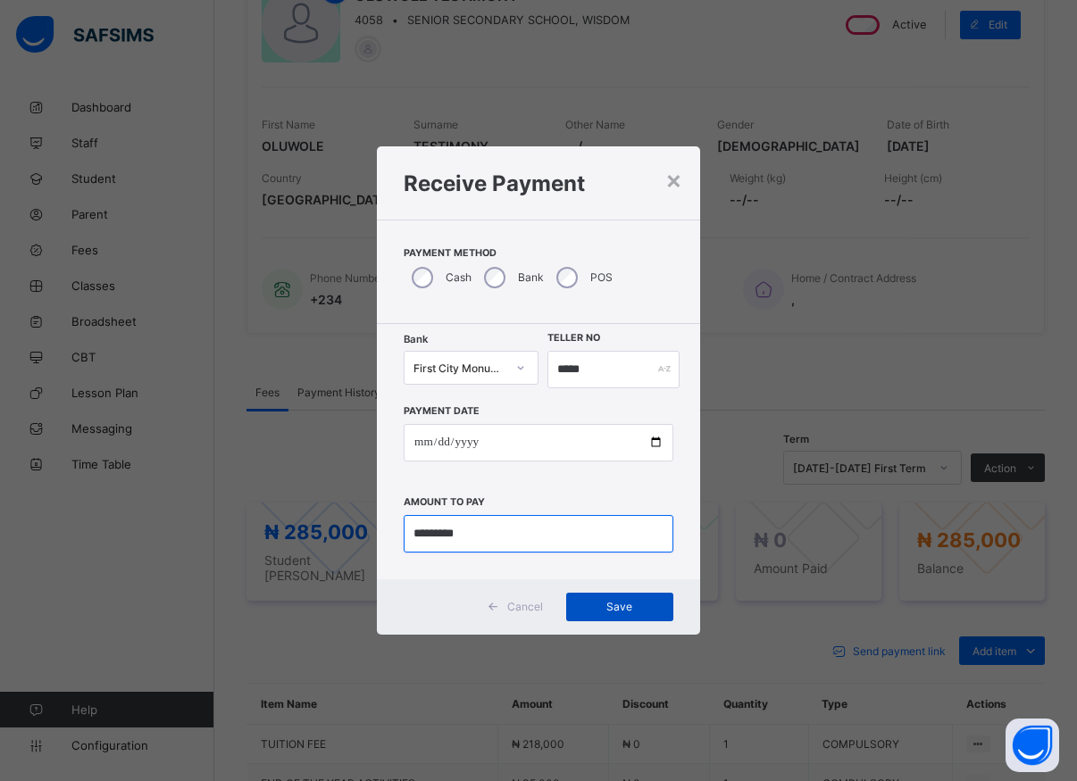
type input "*********"
click at [605, 605] on span "Save" at bounding box center [620, 606] width 80 height 13
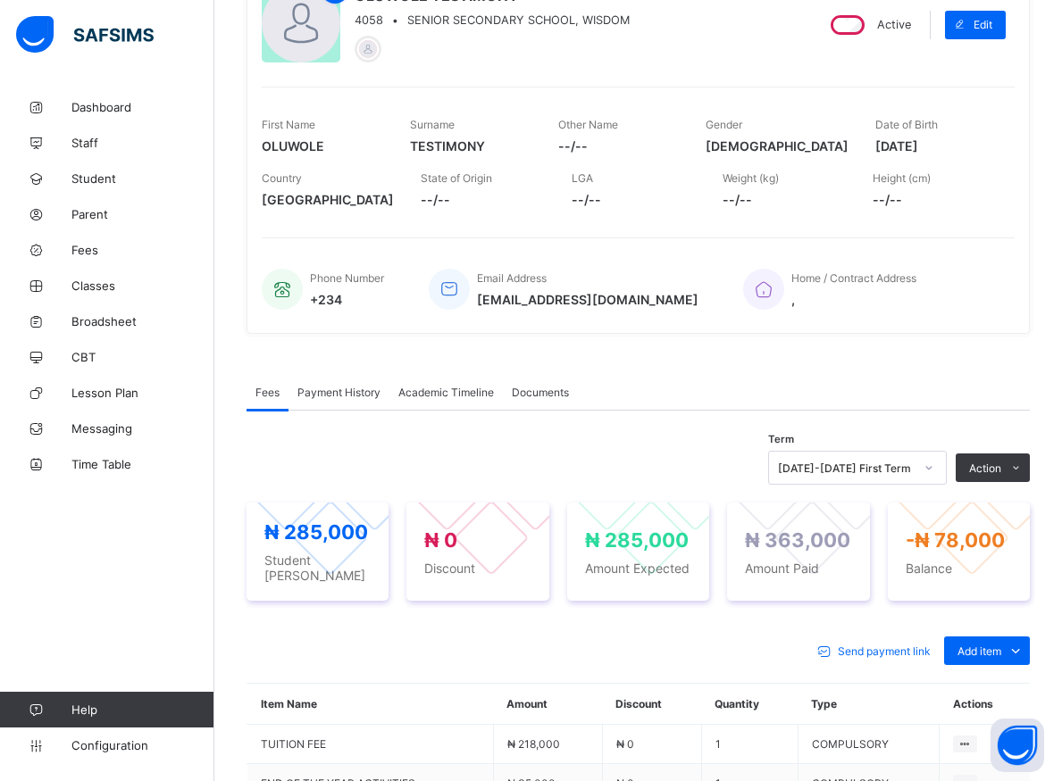
click at [331, 396] on span "Payment History" at bounding box center [338, 392] width 83 height 13
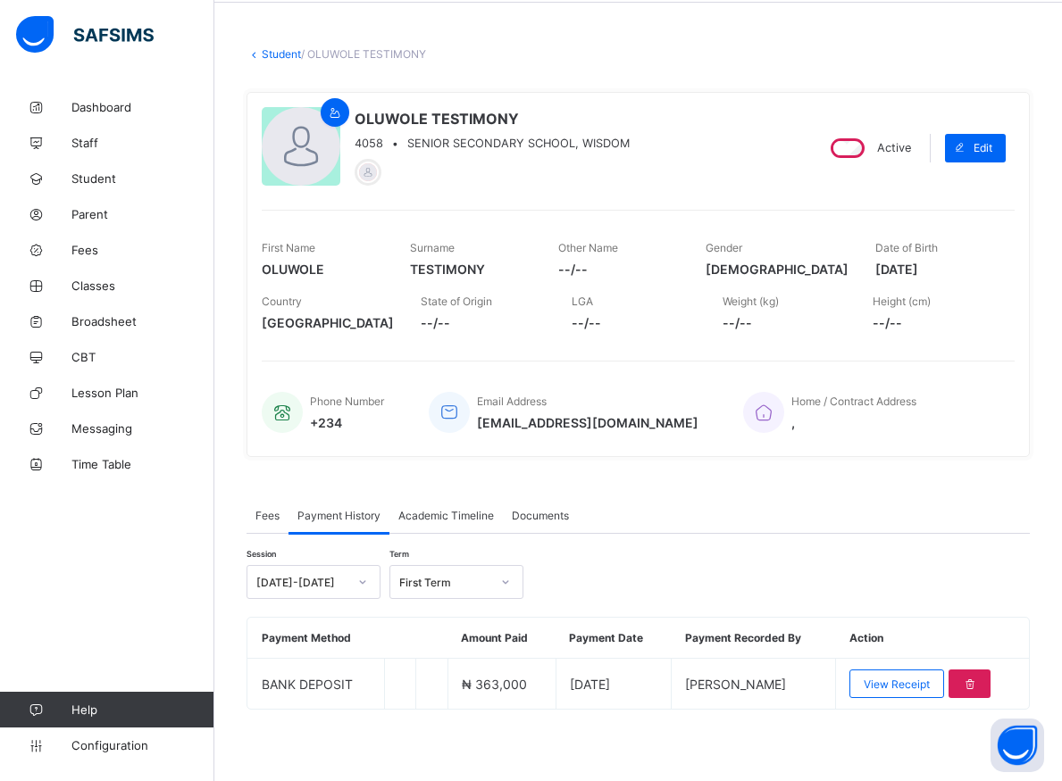
scroll to position [69, 0]
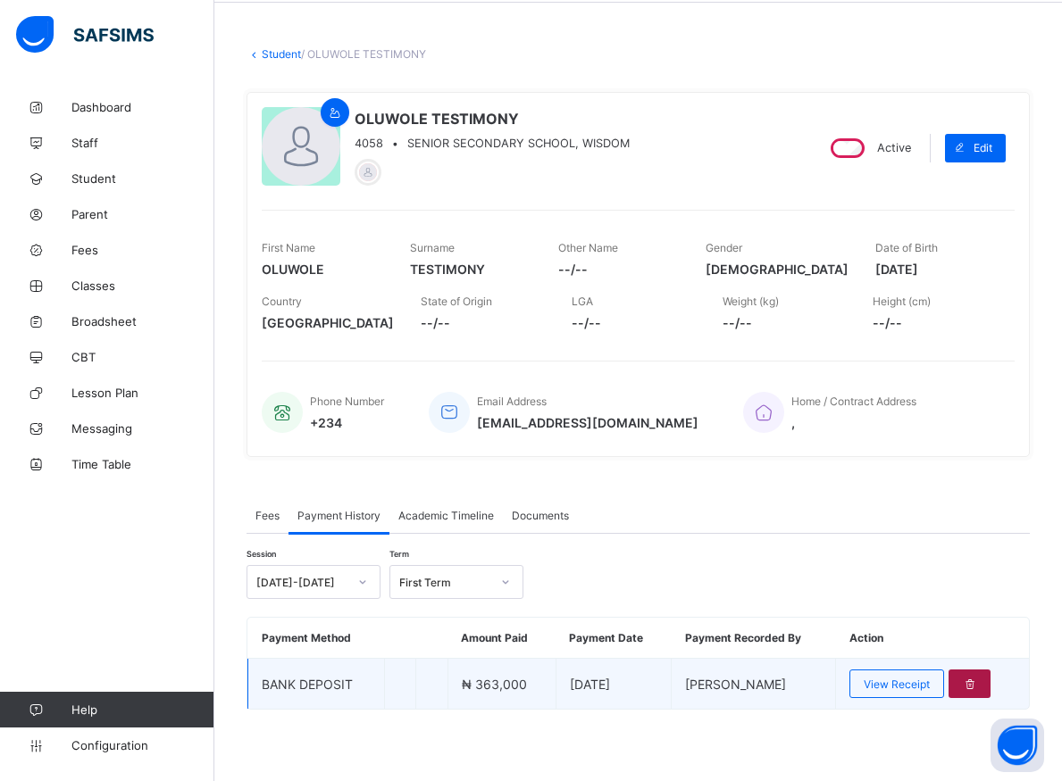
click at [977, 688] on icon at bounding box center [969, 684] width 15 height 13
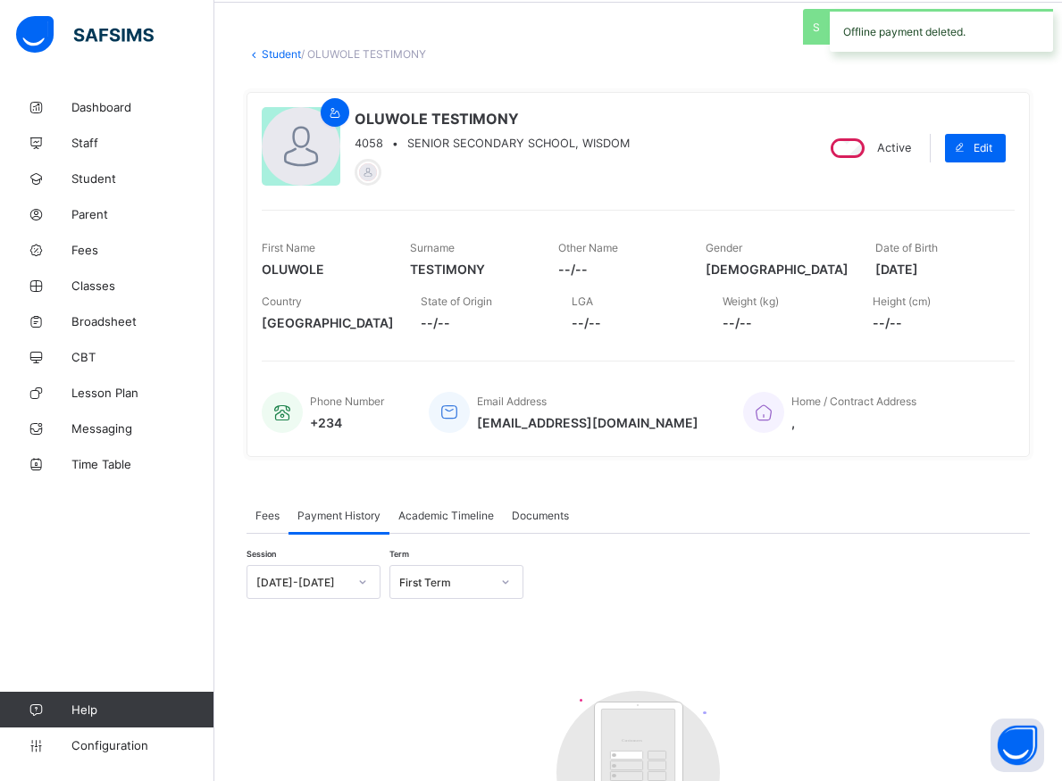
click at [264, 520] on span "Fees" at bounding box center [267, 515] width 24 height 13
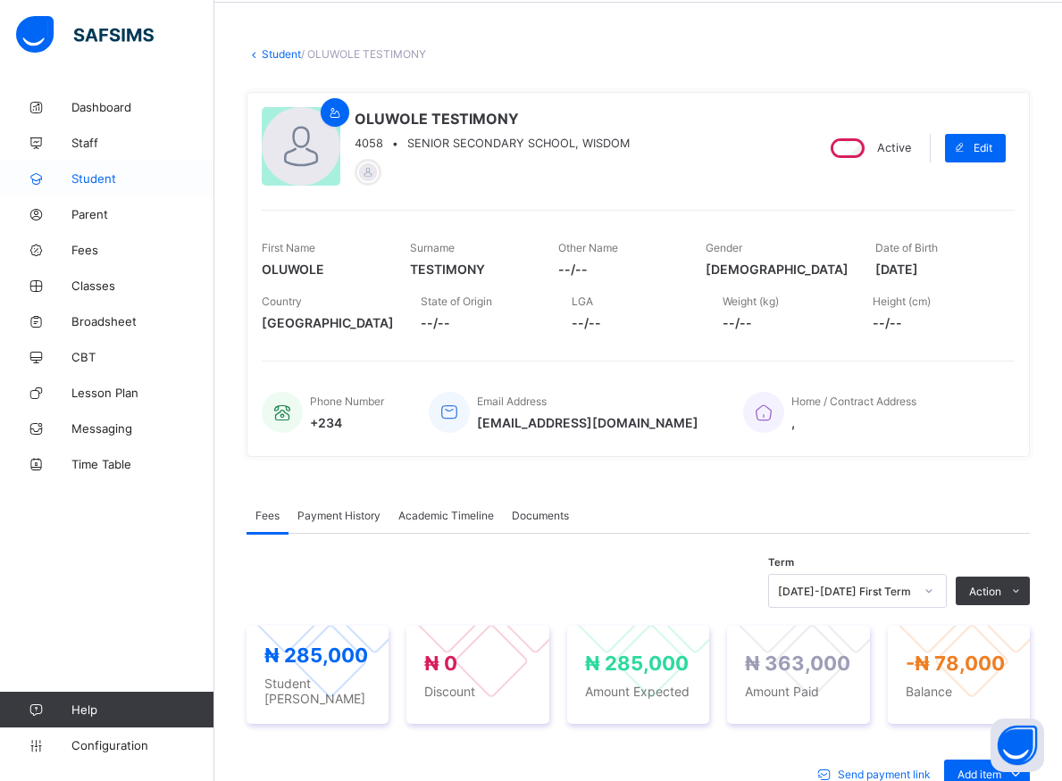
click at [94, 177] on span "Student" at bounding box center [142, 178] width 143 height 14
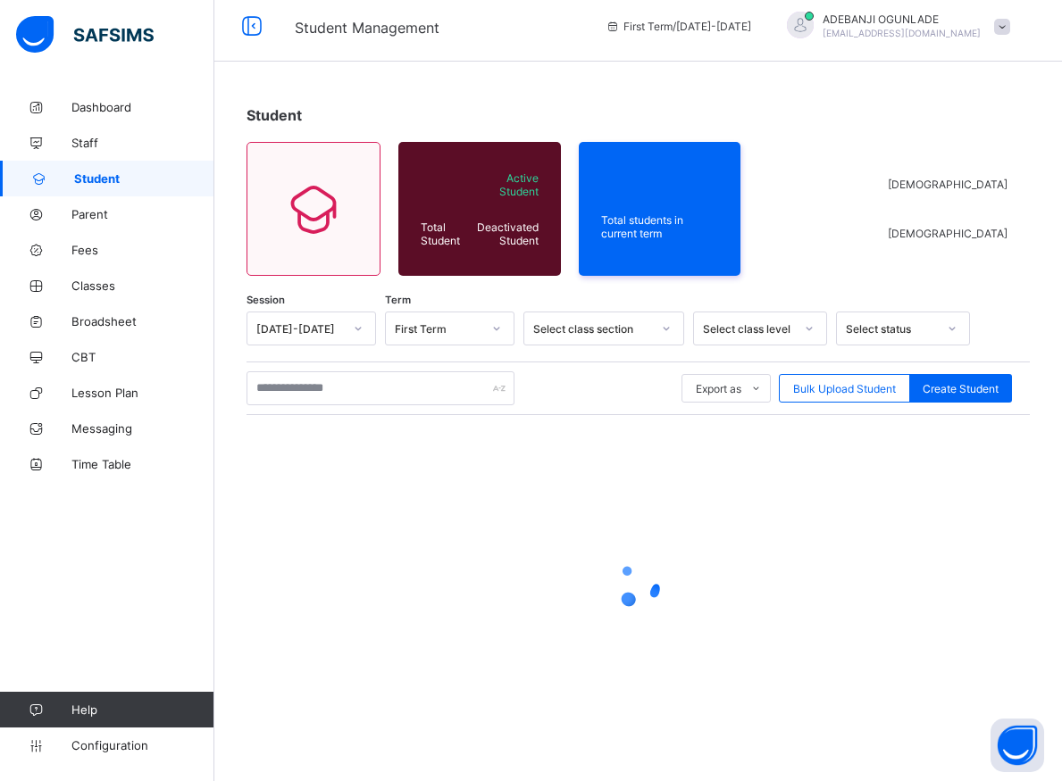
scroll to position [10, 0]
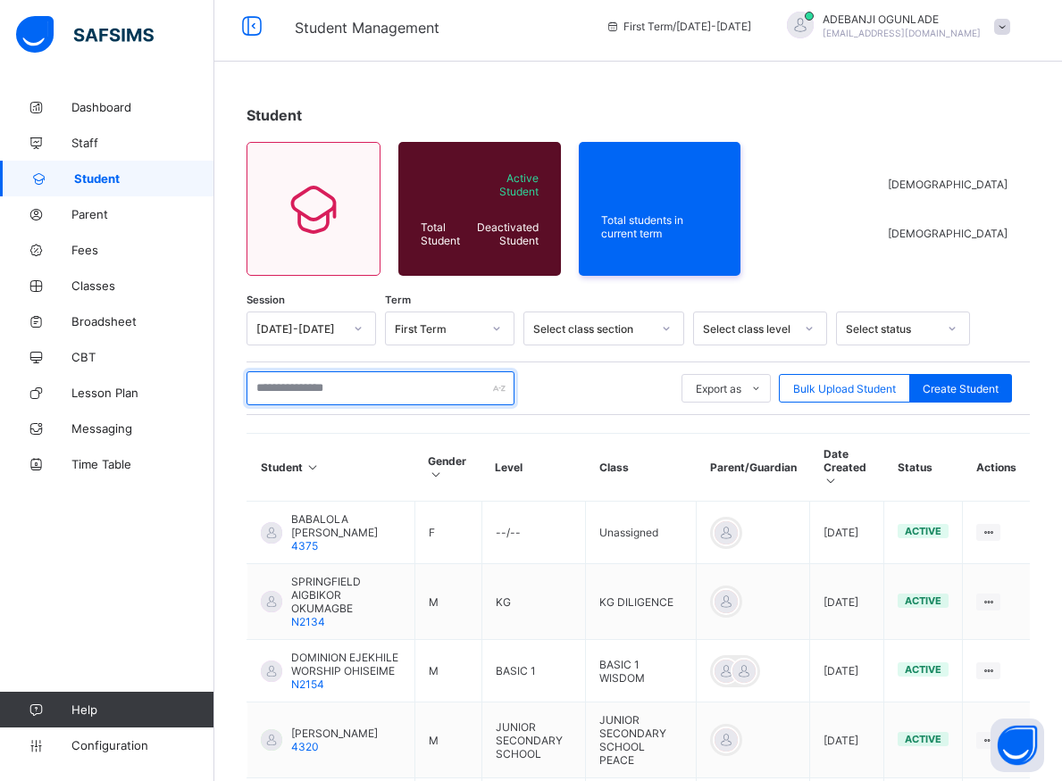
click at [313, 389] on input "text" at bounding box center [380, 388] width 268 height 34
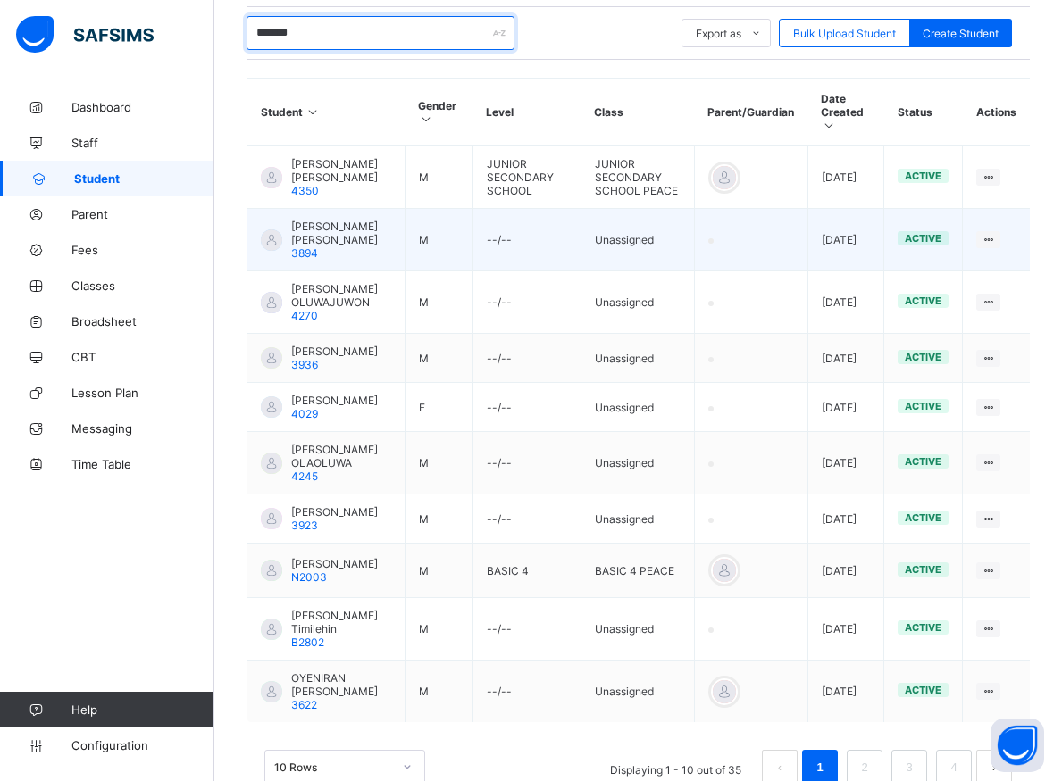
scroll to position [463, 0]
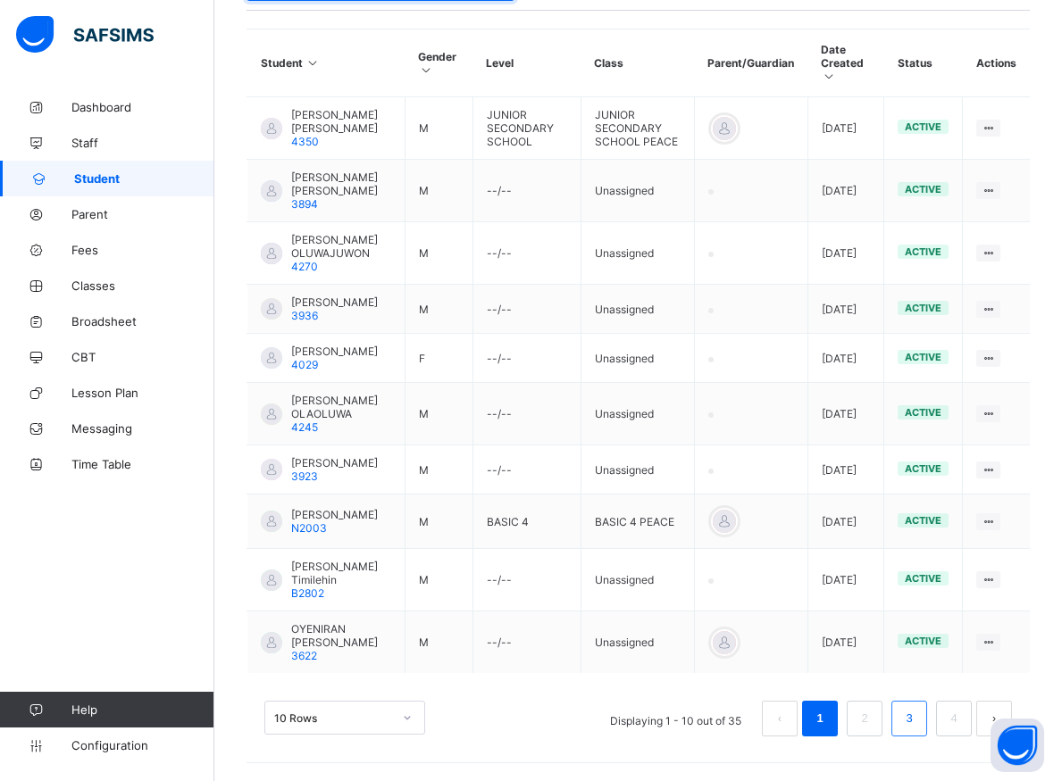
type input "*******"
click at [917, 720] on link "3" at bounding box center [908, 718] width 17 height 23
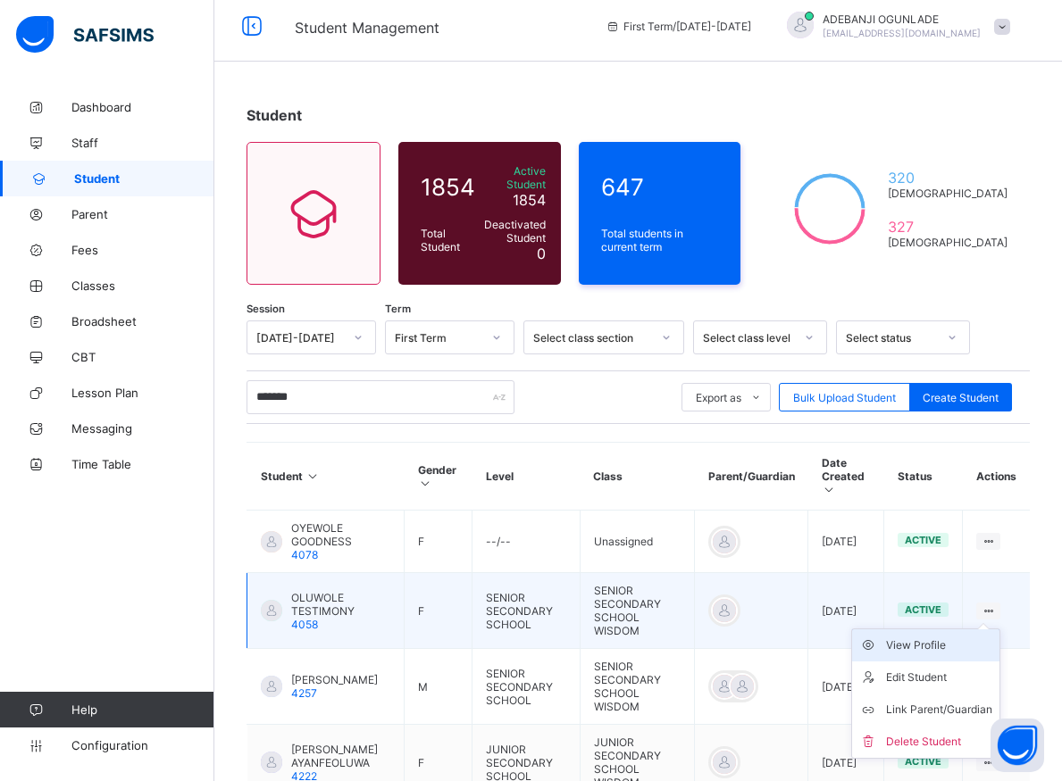
click at [943, 637] on div "View Profile" at bounding box center [939, 646] width 106 height 18
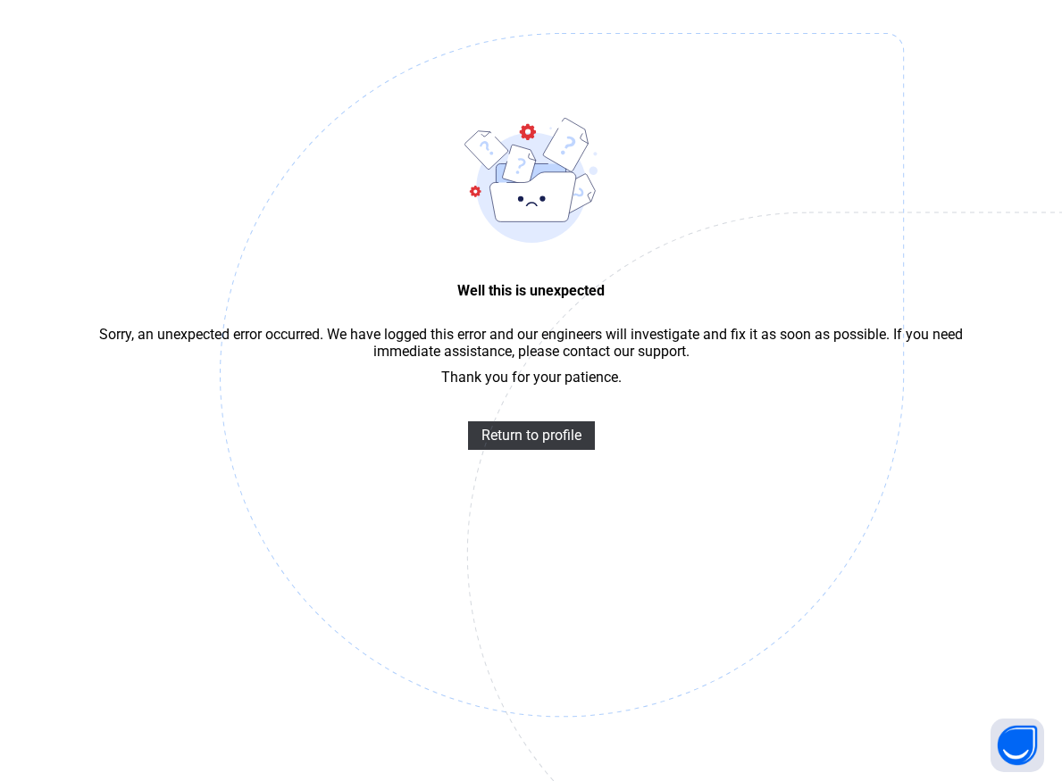
click at [955, 688] on img at bounding box center [685, 465] width 931 height 864
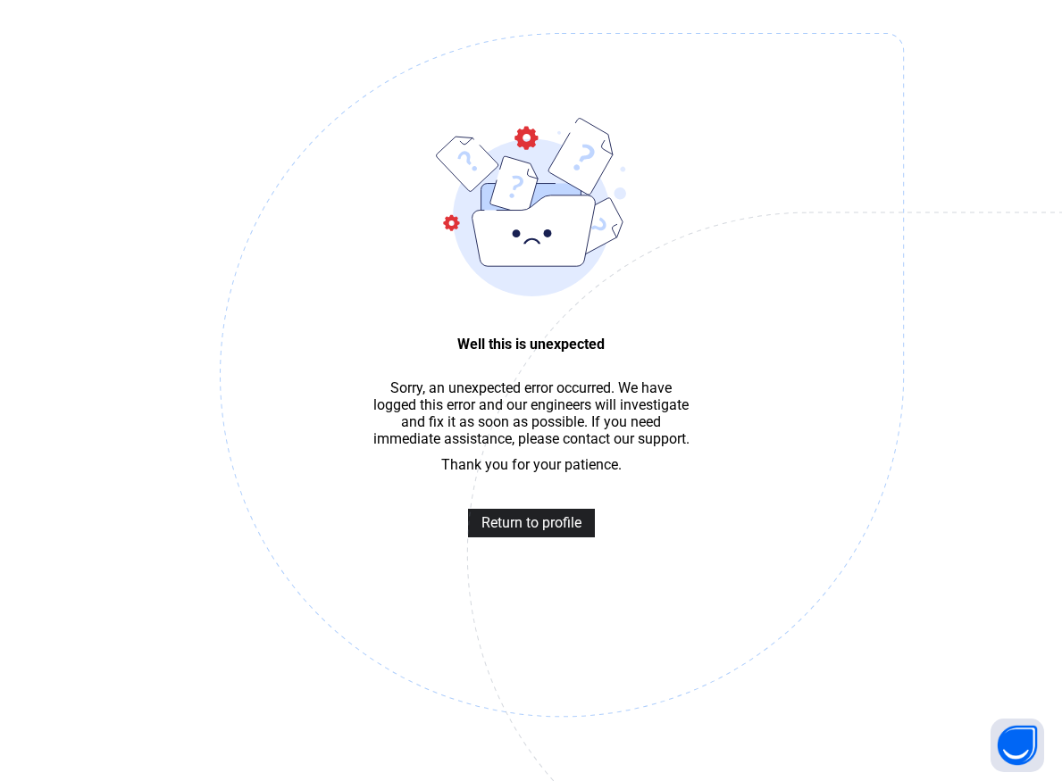
click at [549, 531] on span "Return to profile" at bounding box center [531, 522] width 100 height 17
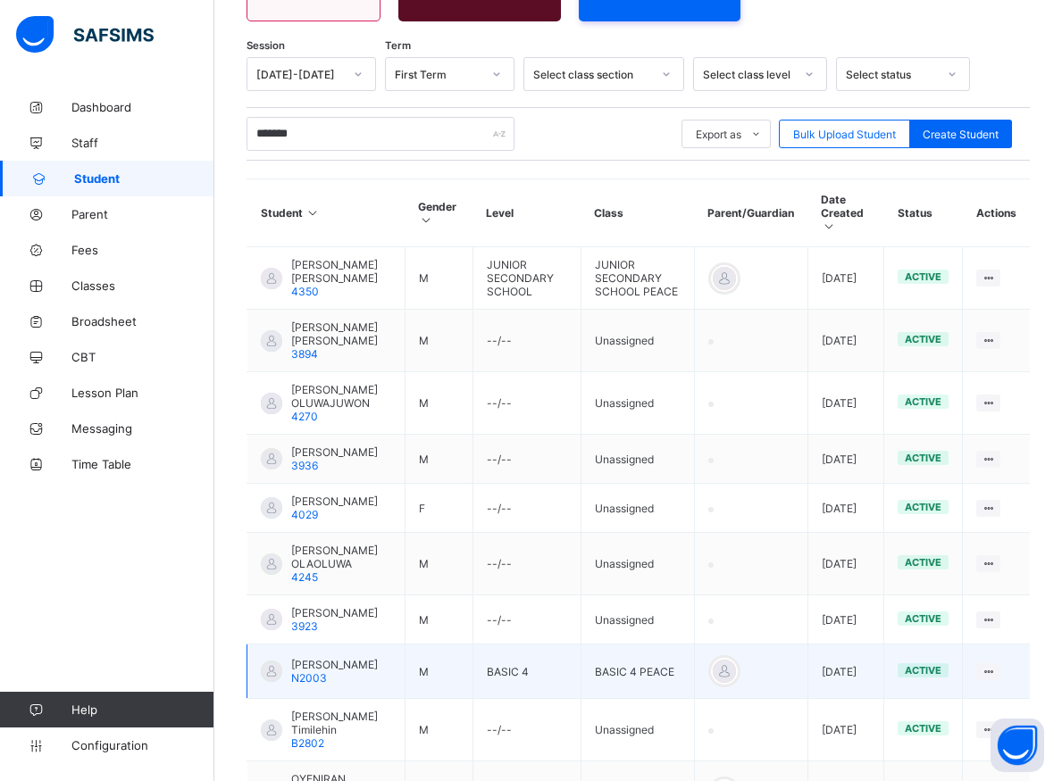
scroll to position [463, 0]
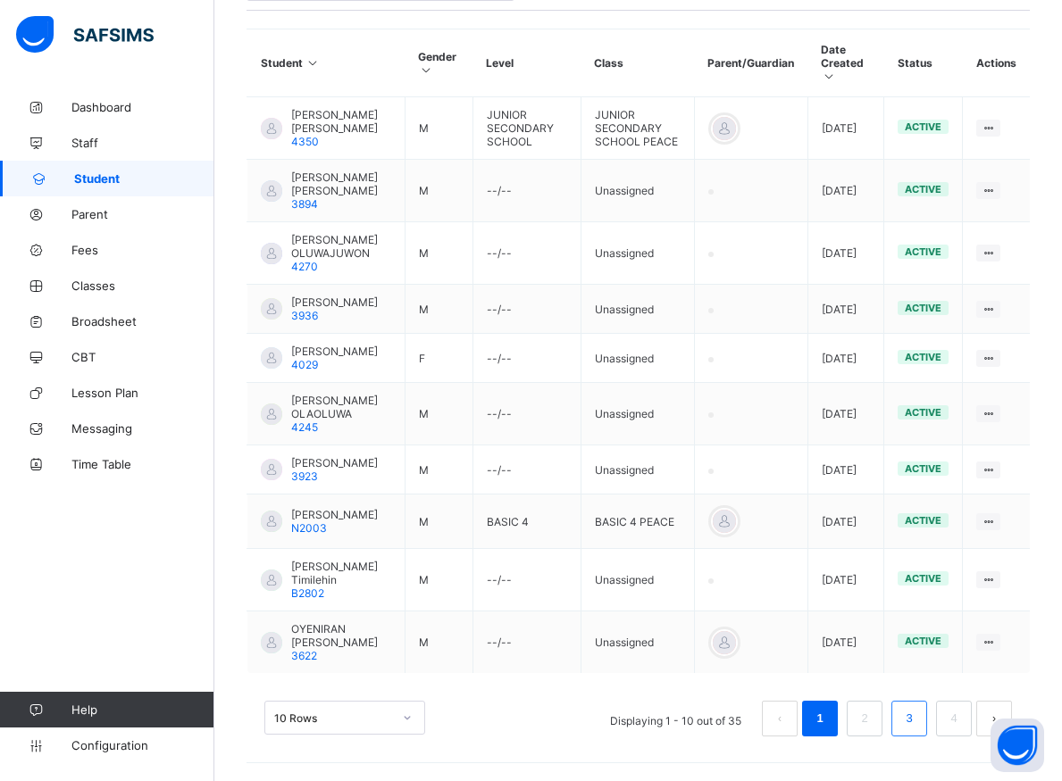
type input "*******"
click at [917, 707] on link "3" at bounding box center [908, 718] width 17 height 23
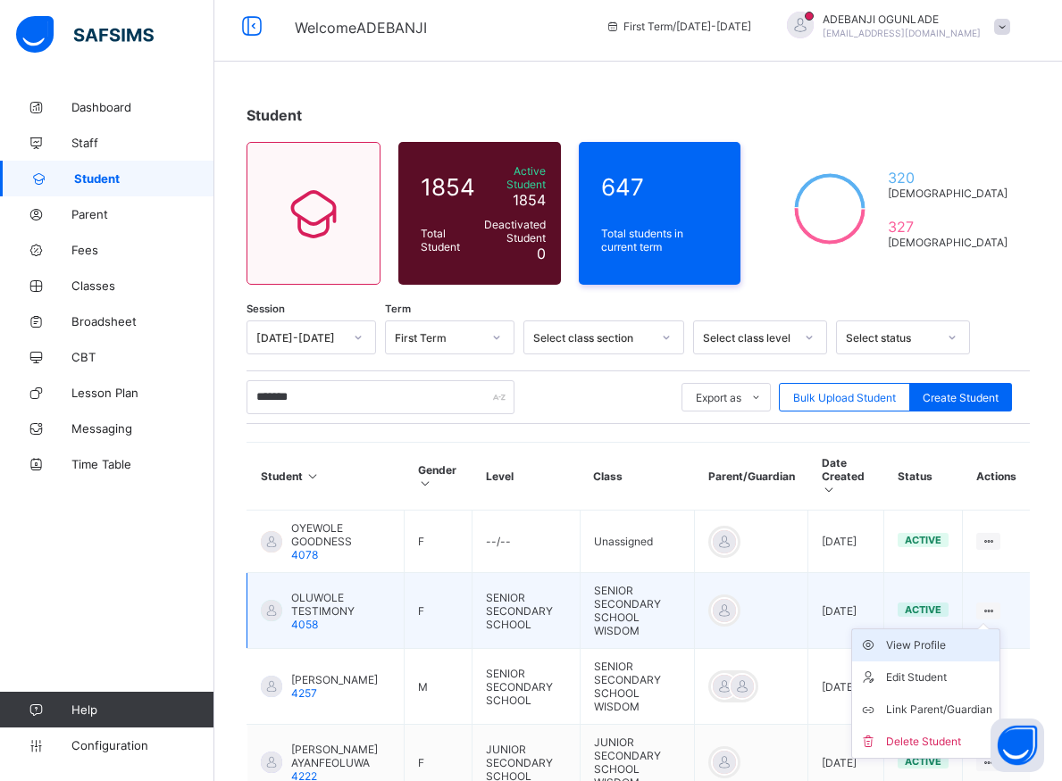
click at [947, 637] on div "View Profile" at bounding box center [939, 646] width 106 height 18
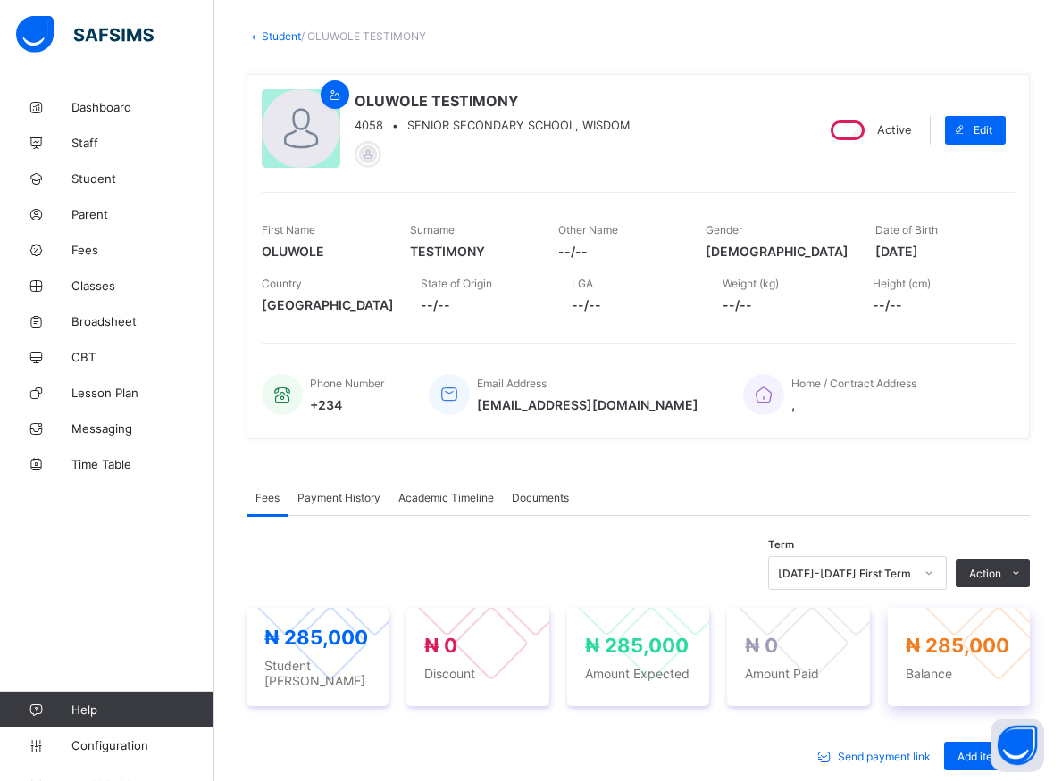
scroll to position [192, 0]
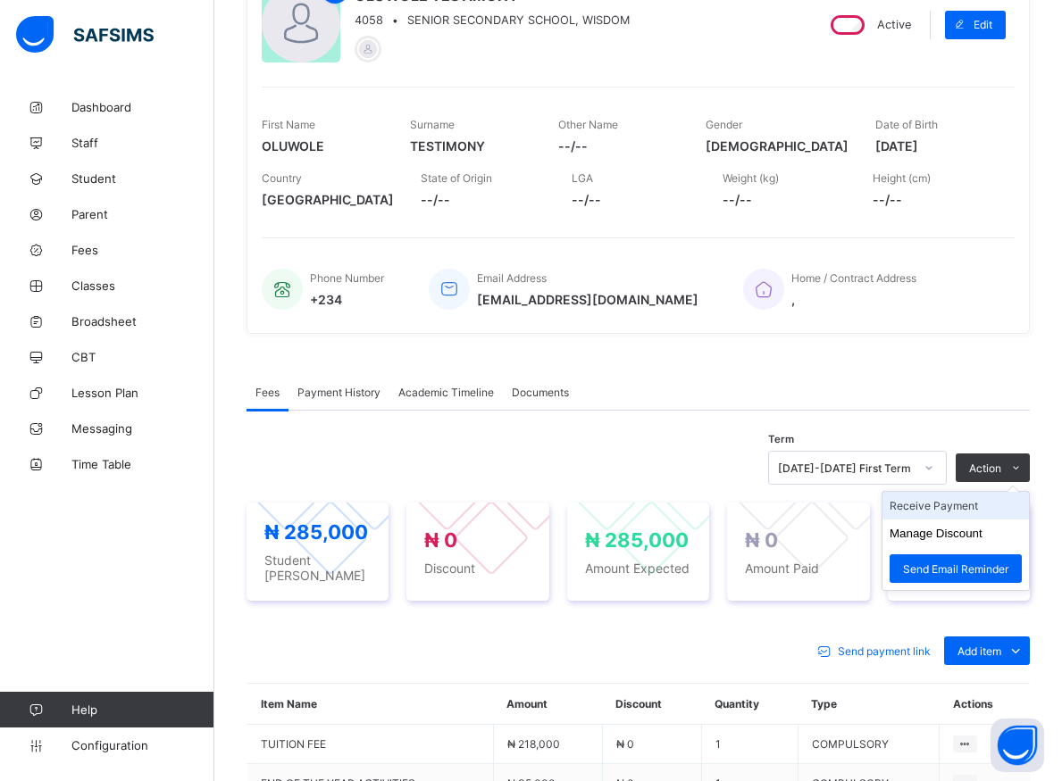
click at [961, 504] on li "Receive Payment" at bounding box center [955, 506] width 146 height 28
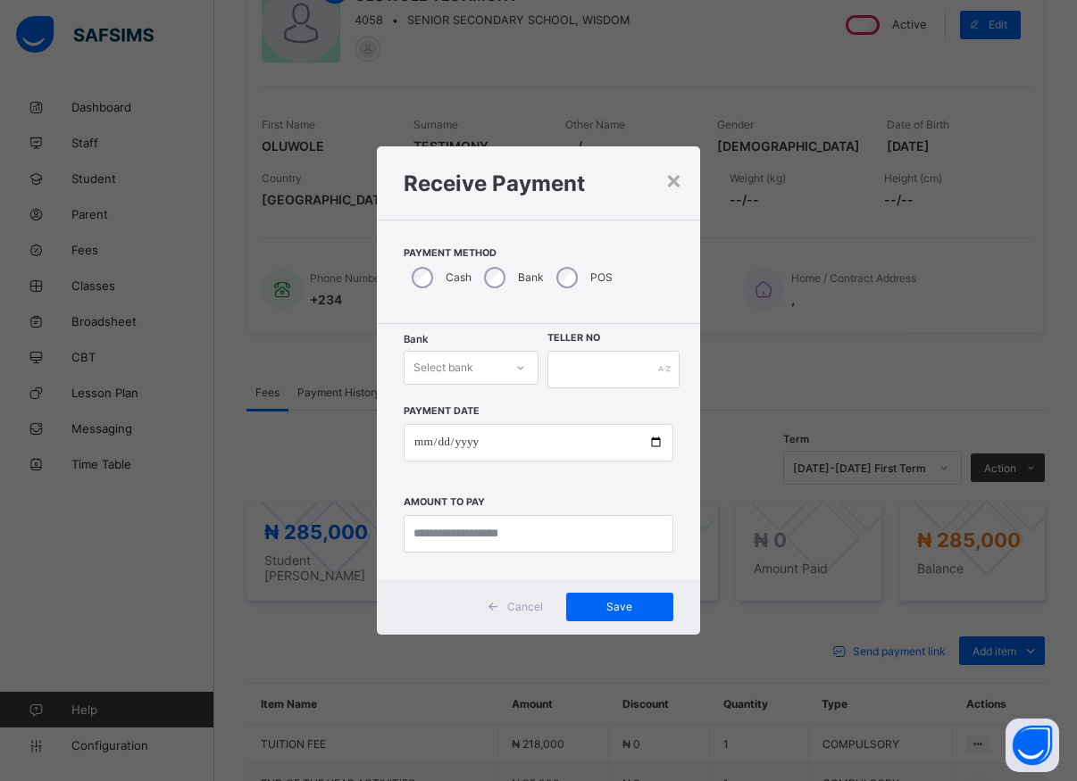
click at [501, 371] on div "Select bank" at bounding box center [454, 367] width 99 height 25
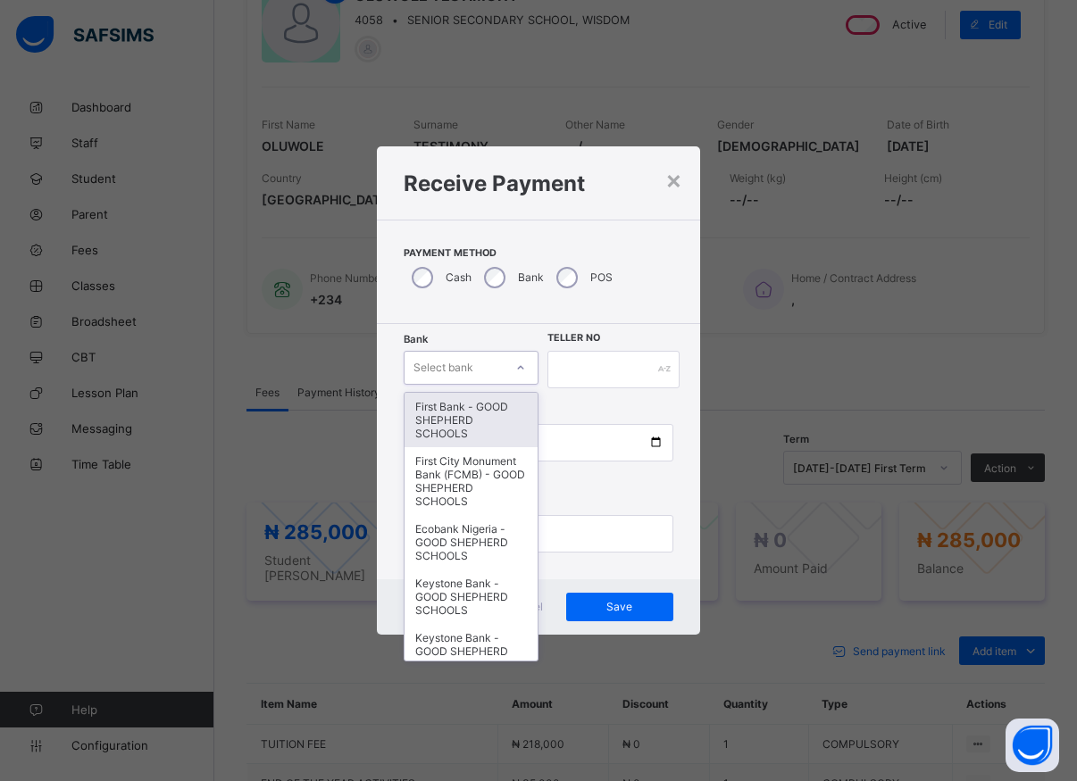
click at [475, 430] on div "First Bank - GOOD SHEPHERD SCHOOLS" at bounding box center [471, 420] width 133 height 54
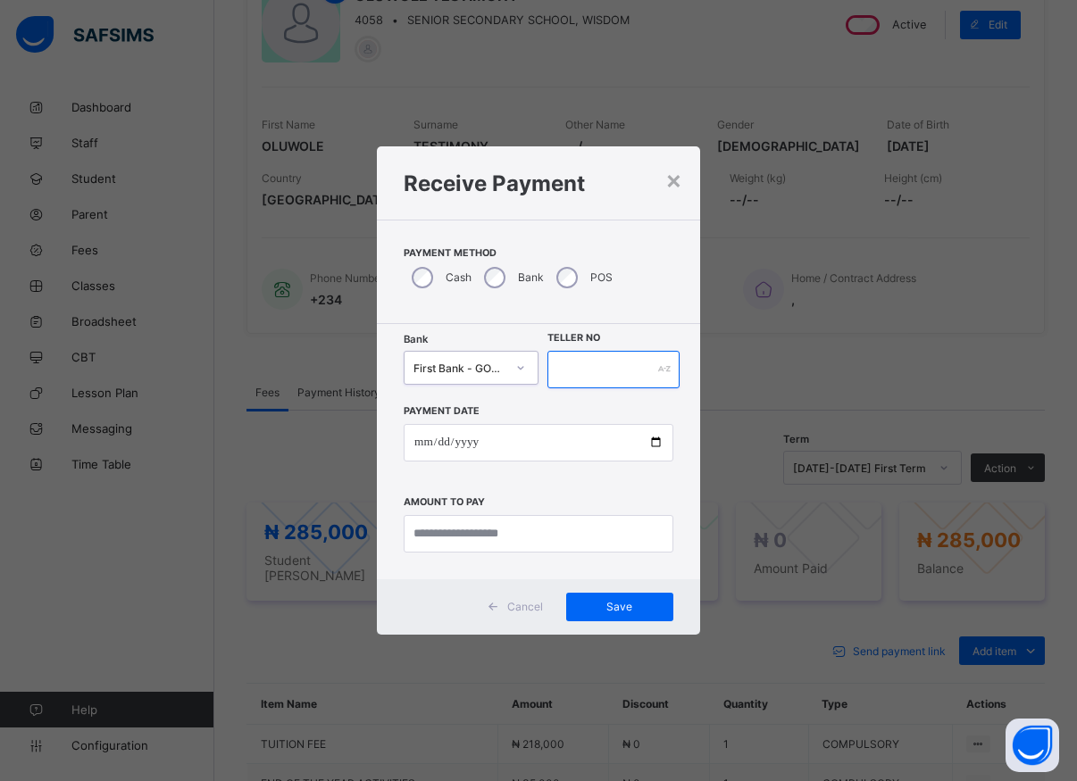
click at [572, 368] on input "text" at bounding box center [613, 370] width 132 height 38
type input "*****"
click at [655, 450] on input "date" at bounding box center [539, 443] width 270 height 38
click at [655, 441] on input "date" at bounding box center [539, 443] width 270 height 38
type input "**********"
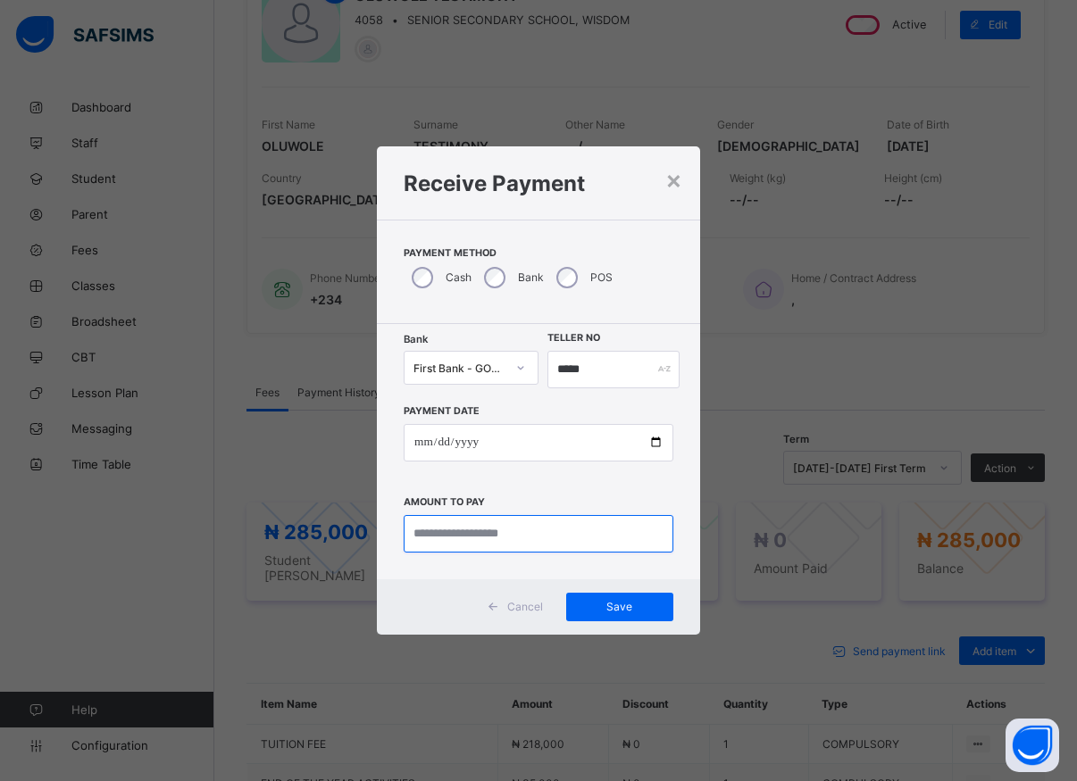
click at [488, 538] on input "currency" at bounding box center [539, 534] width 270 height 38
type input "*********"
click at [588, 602] on span "Save" at bounding box center [620, 606] width 80 height 13
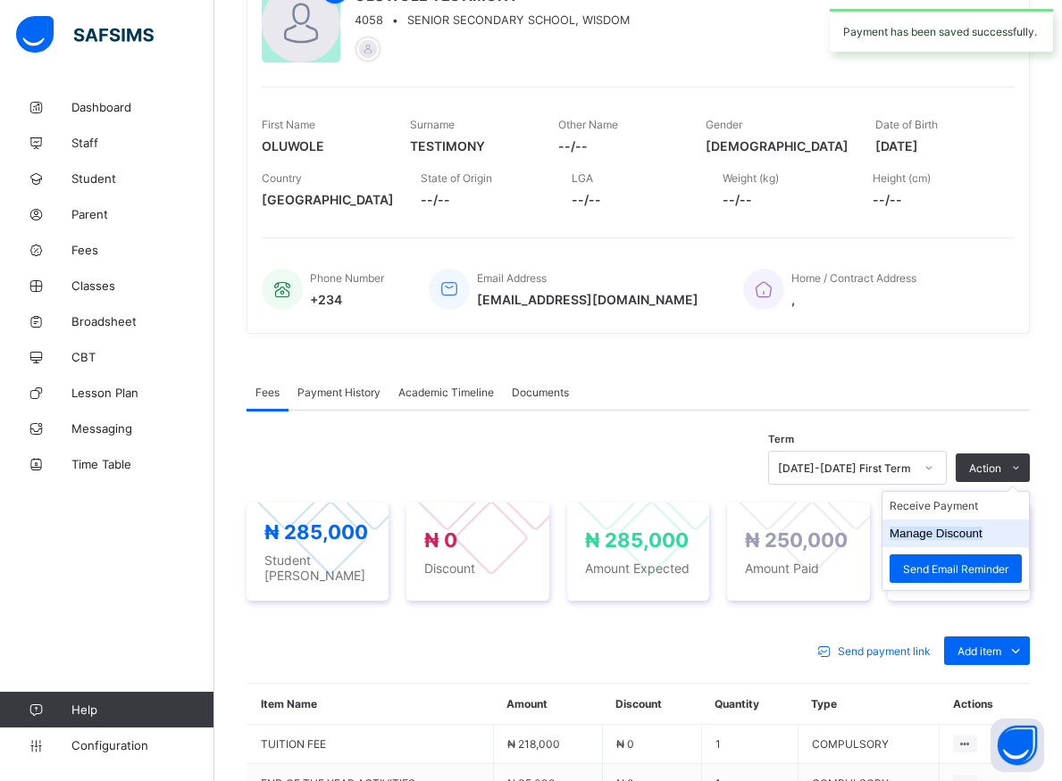
click at [956, 534] on button "Manage Discount" at bounding box center [935, 533] width 93 height 13
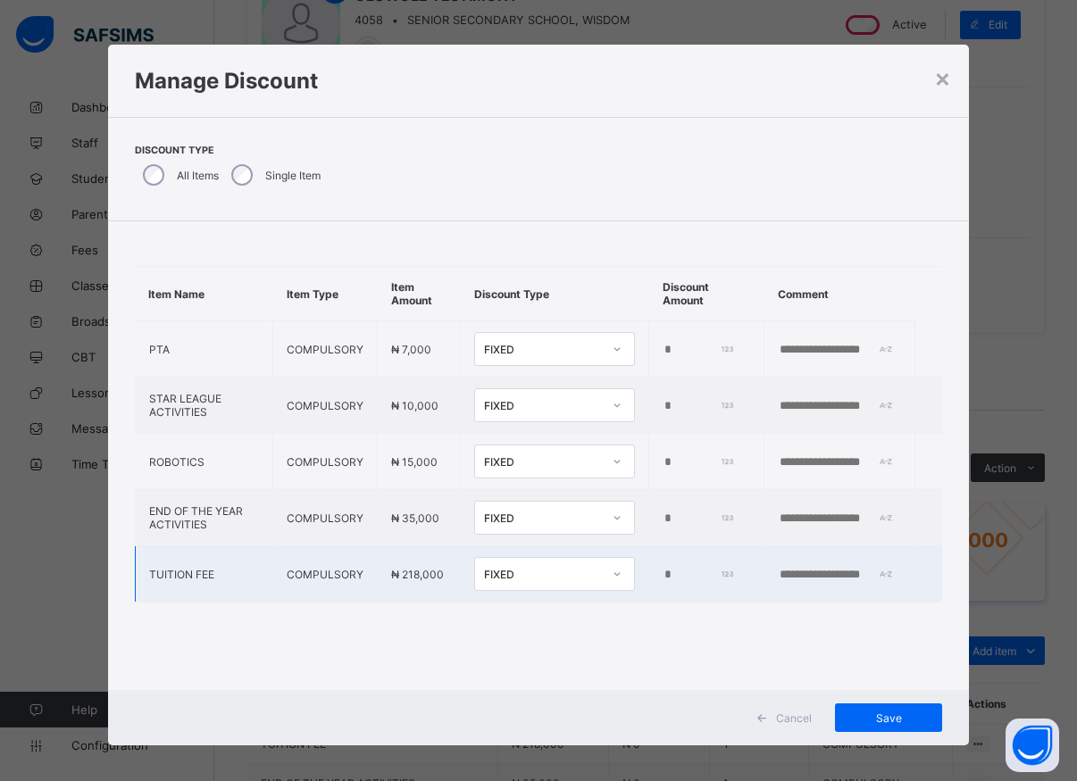
click at [663, 572] on input "*" at bounding box center [698, 575] width 71 height 14
type input "*"
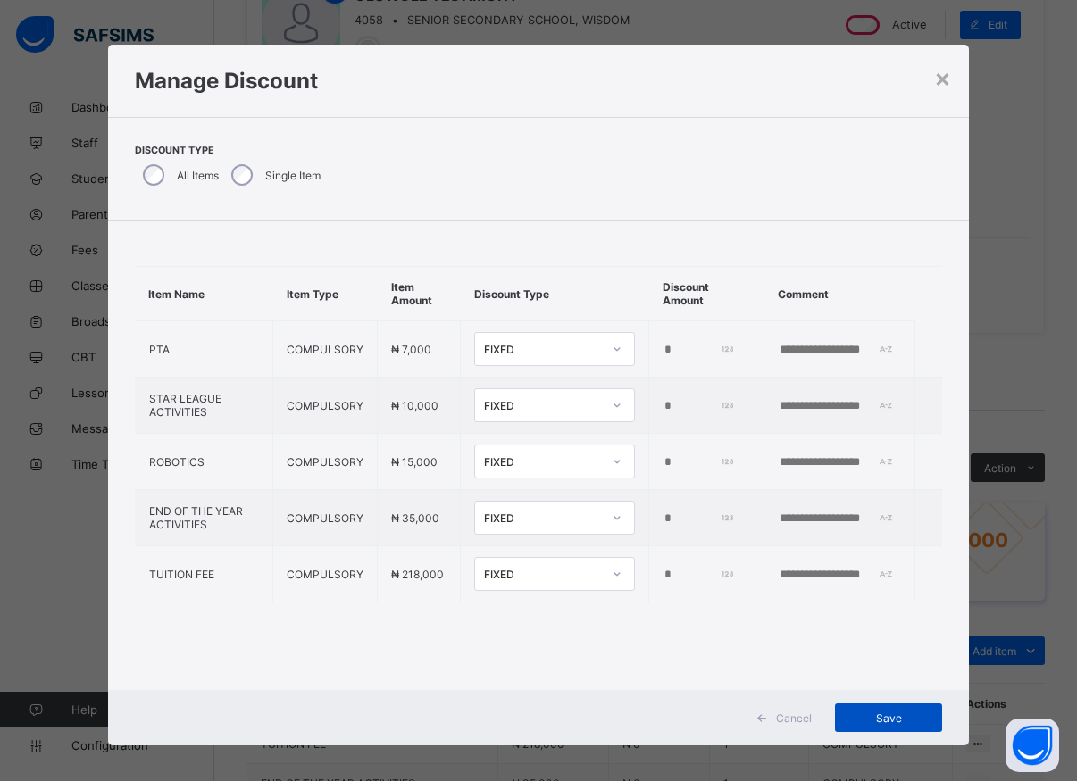
type input "*****"
click at [893, 720] on span "Save" at bounding box center [888, 718] width 80 height 13
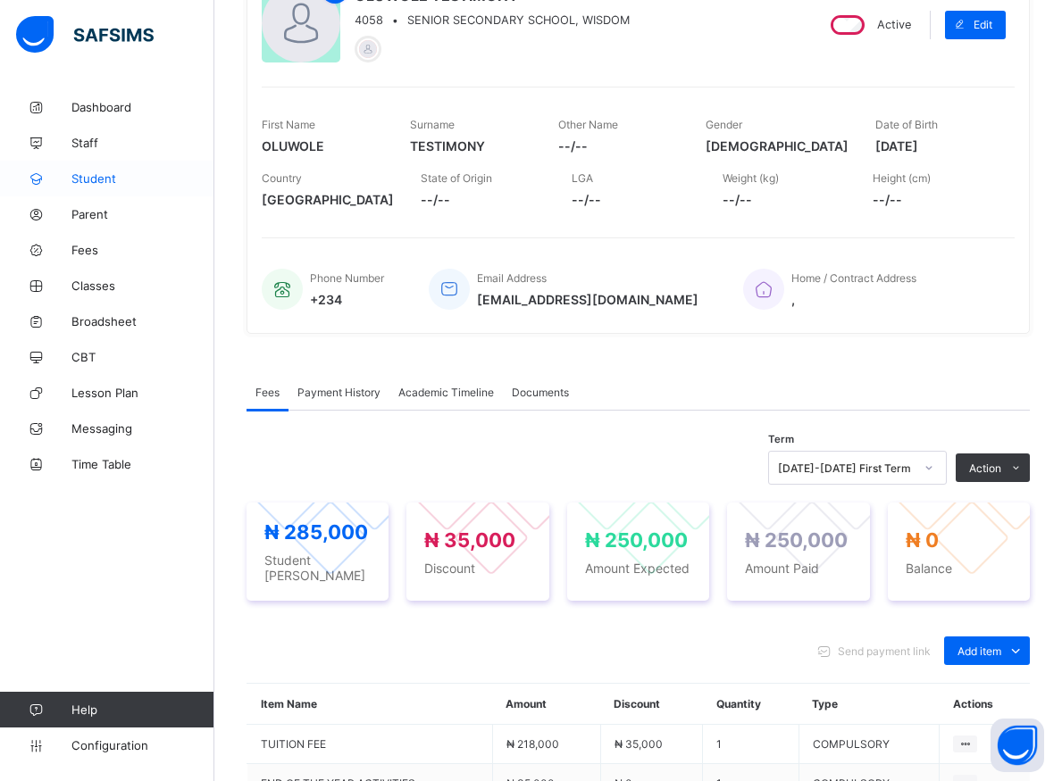
click at [87, 177] on span "Student" at bounding box center [142, 178] width 143 height 14
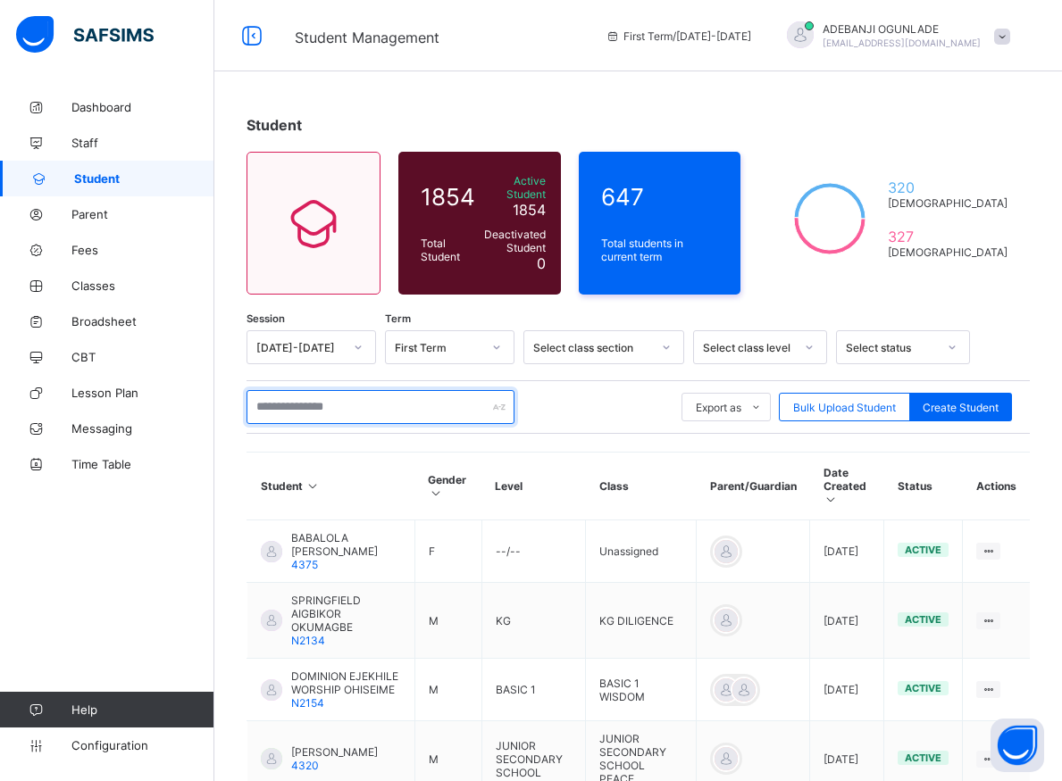
click at [274, 396] on input "text" at bounding box center [380, 407] width 268 height 34
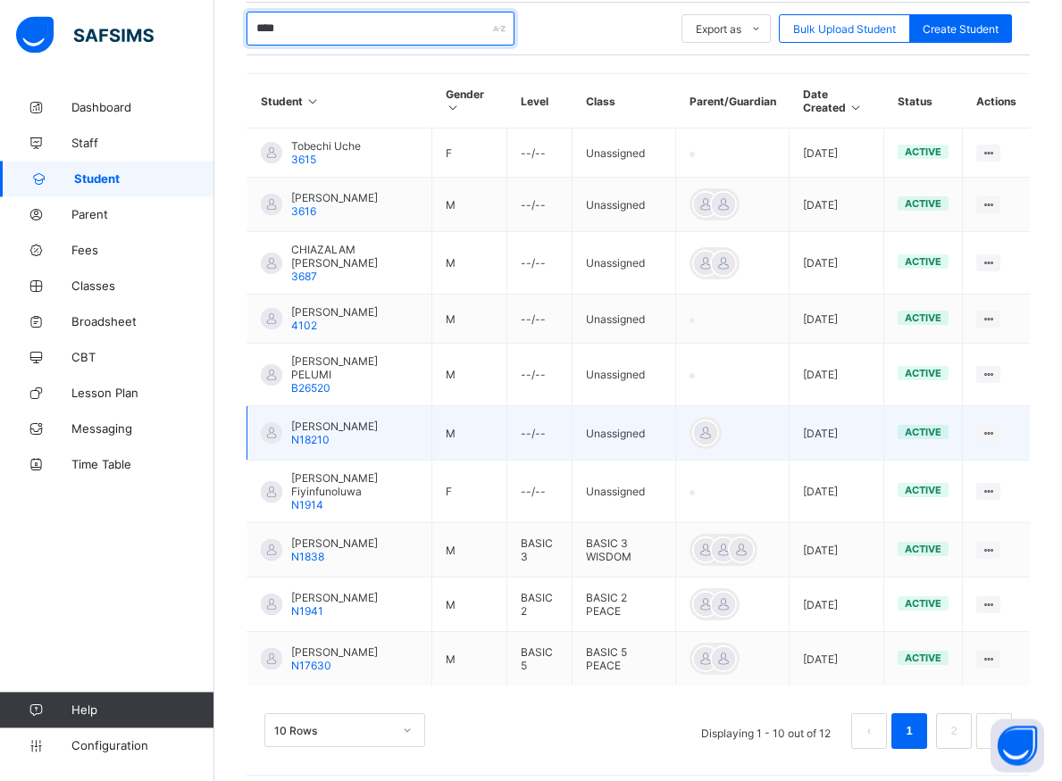
scroll to position [393, 0]
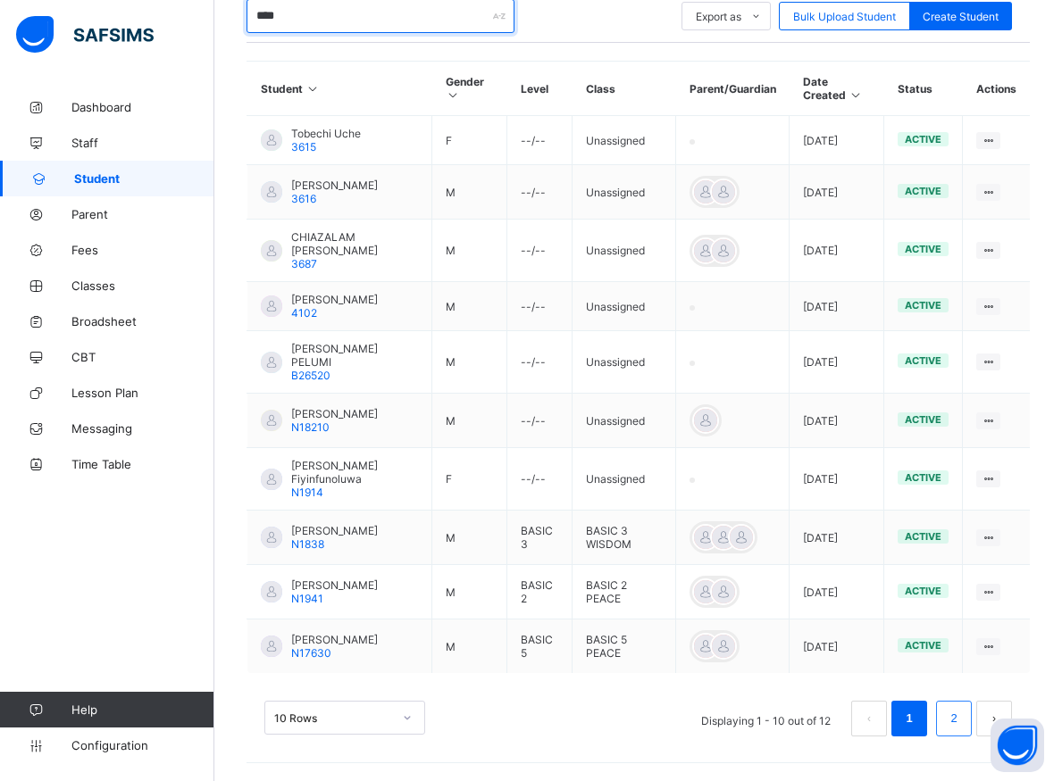
type input "****"
click at [961, 720] on link "2" at bounding box center [953, 718] width 17 height 23
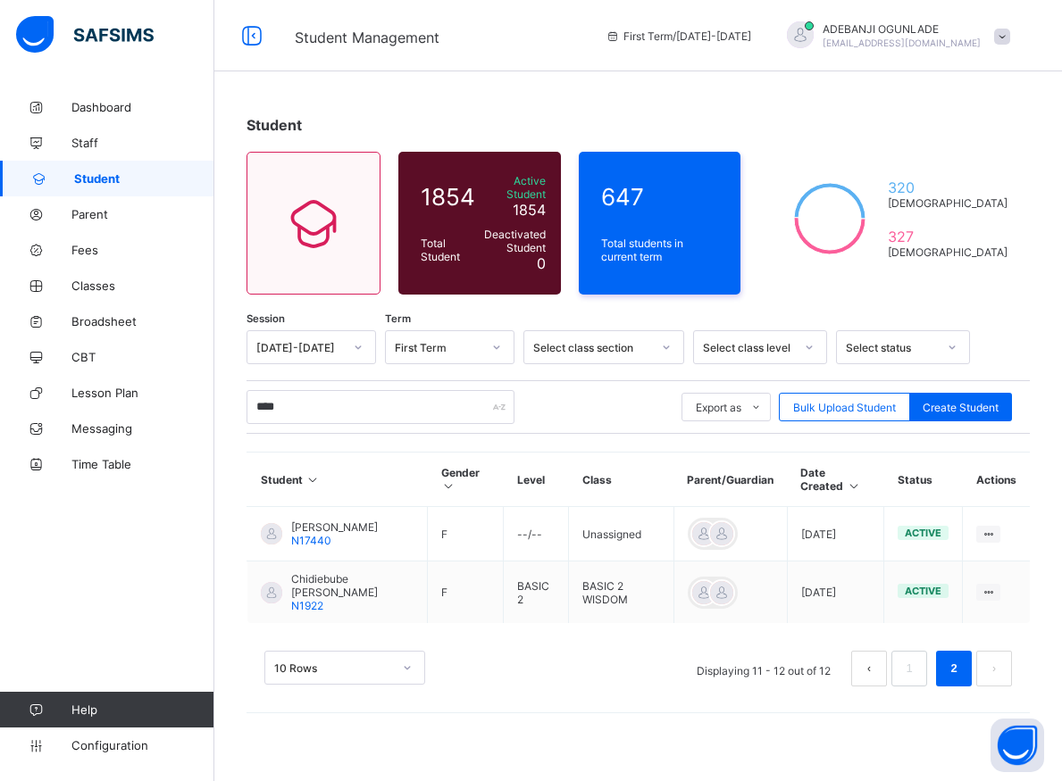
scroll to position [0, 0]
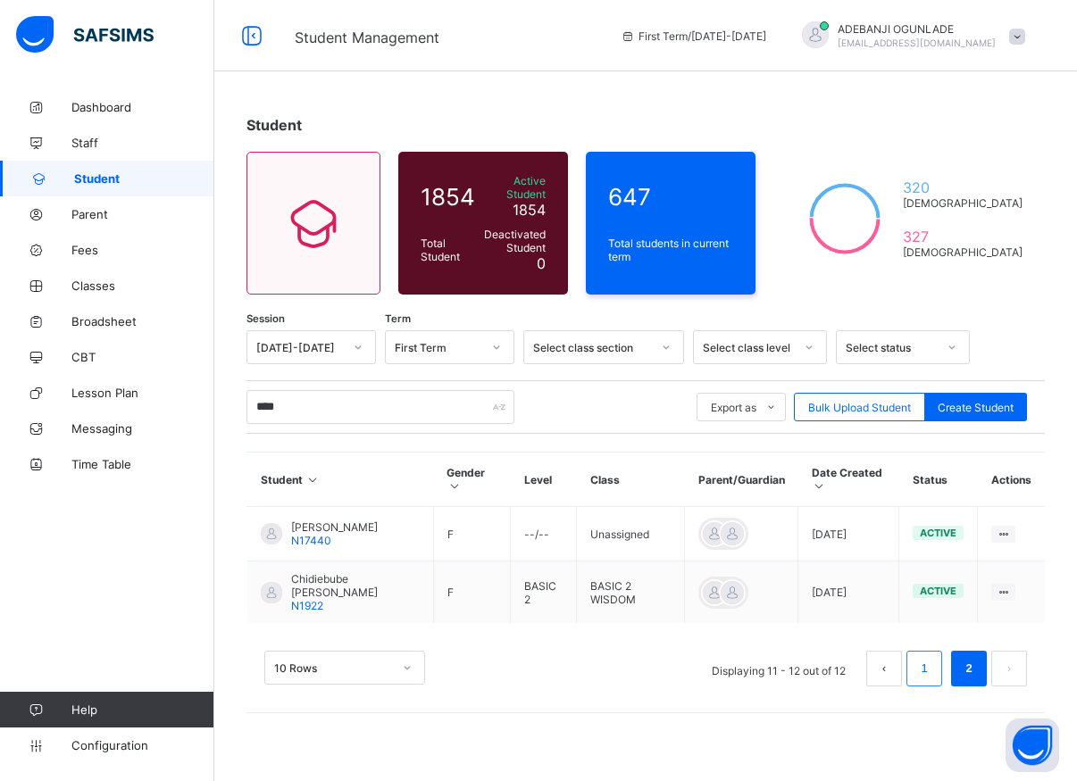
click at [925, 663] on link "1" at bounding box center [923, 668] width 17 height 23
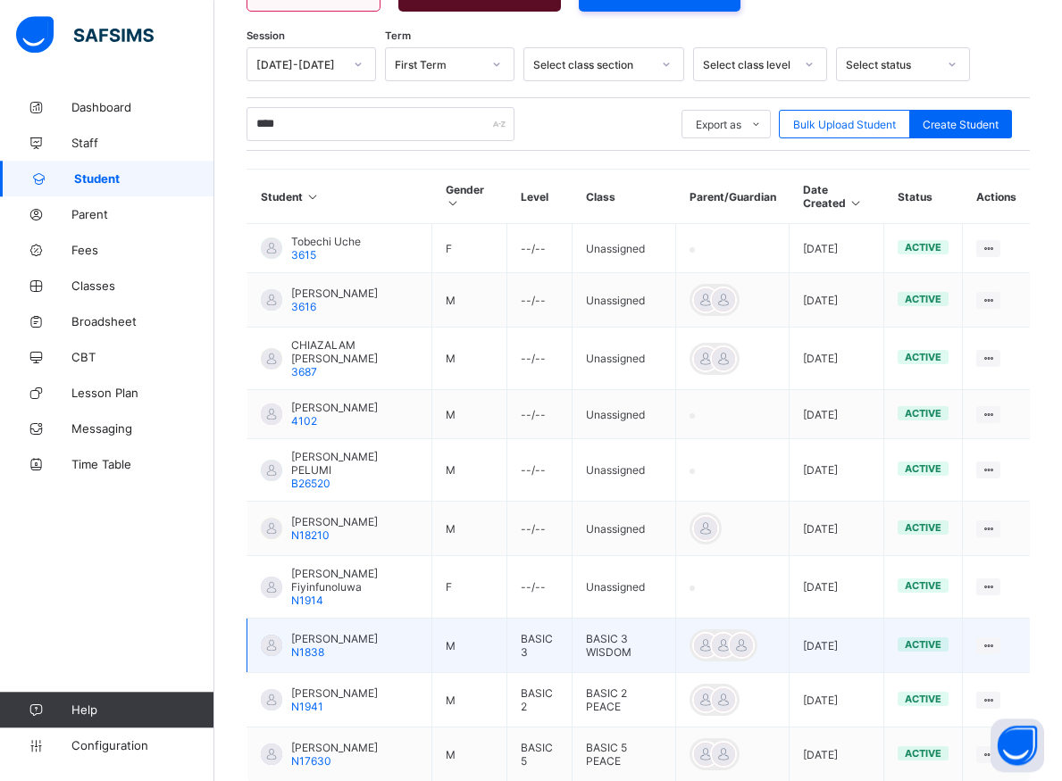
scroll to position [364, 0]
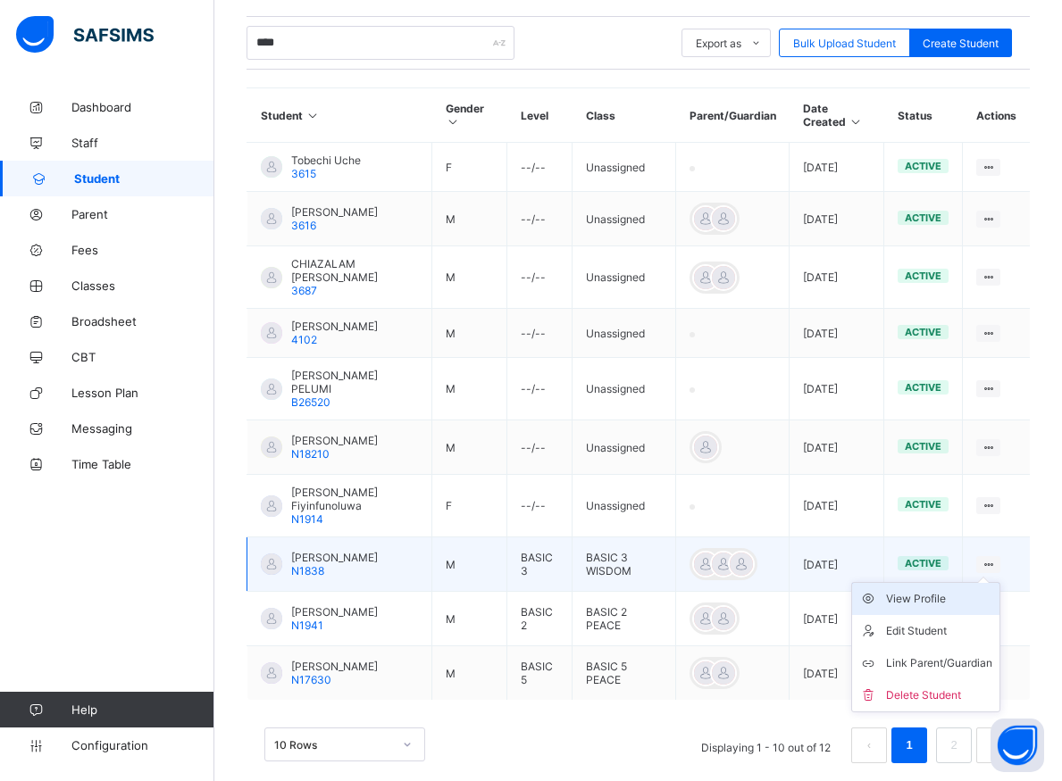
click at [938, 590] on div "View Profile" at bounding box center [939, 599] width 106 height 18
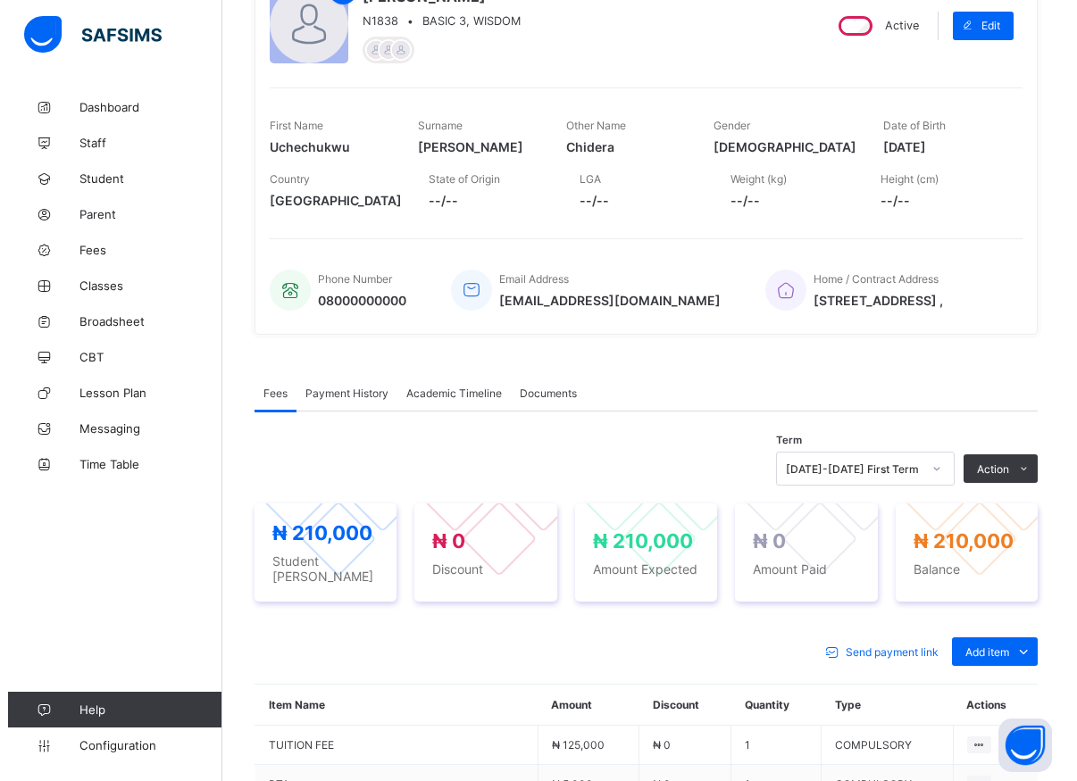
scroll to position [599, 0]
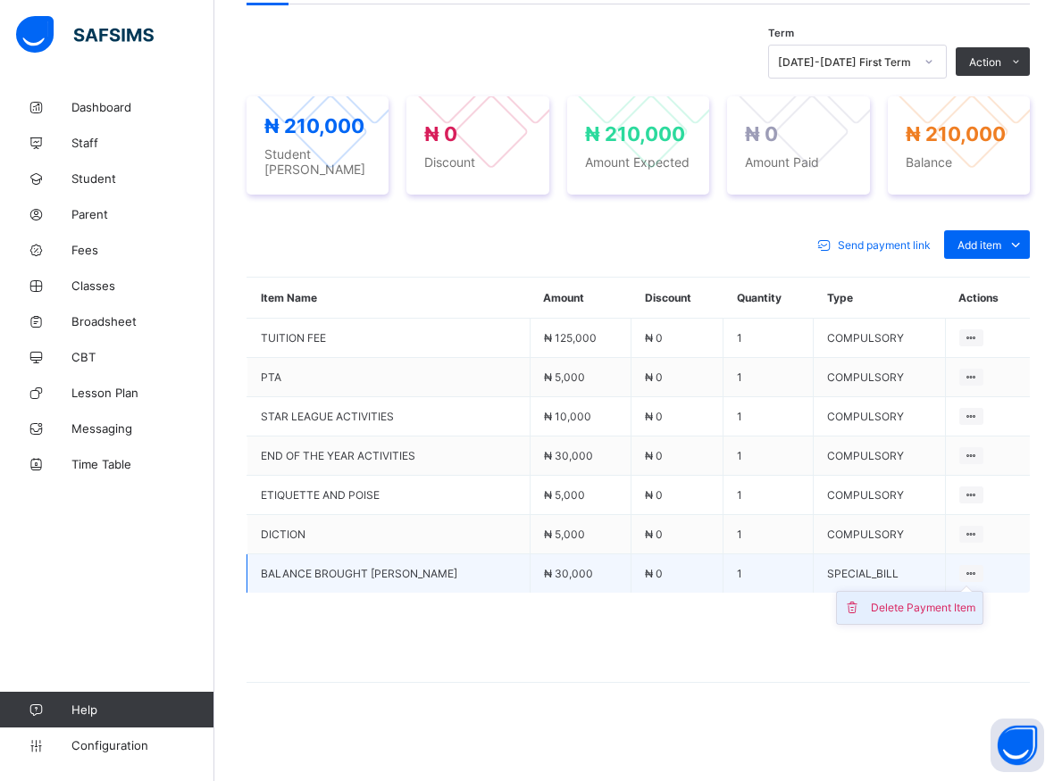
click at [936, 604] on div "Delete Payment Item" at bounding box center [923, 608] width 104 height 18
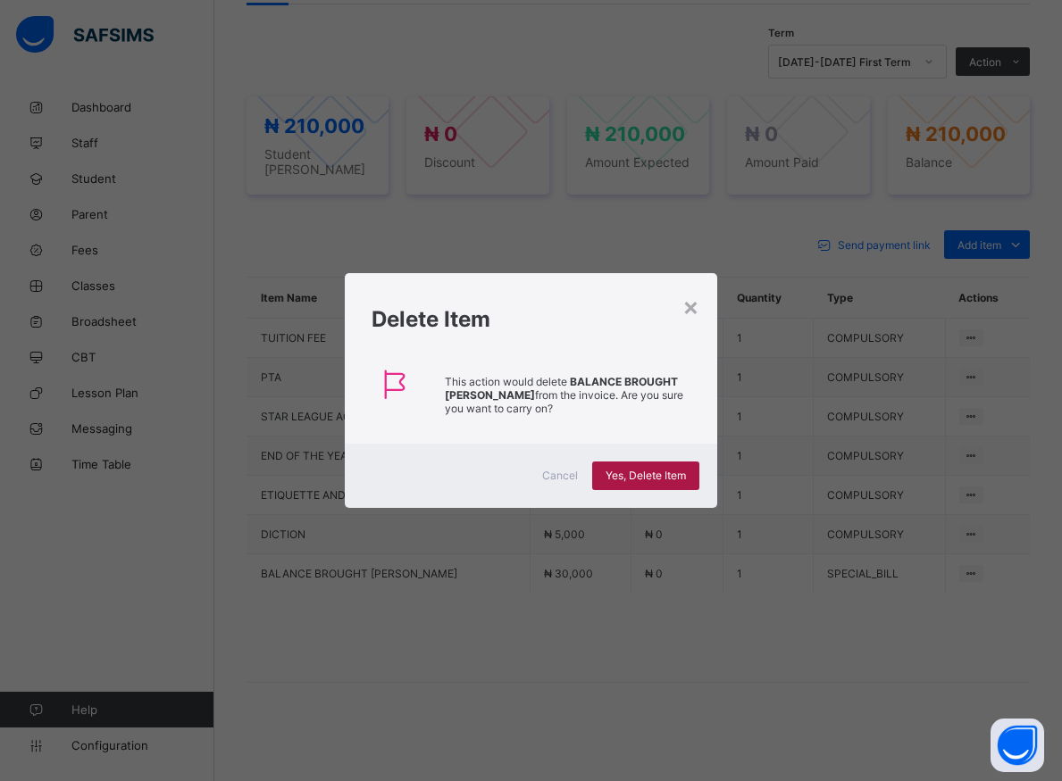
click at [657, 472] on span "Yes, Delete Item" at bounding box center [645, 475] width 80 height 13
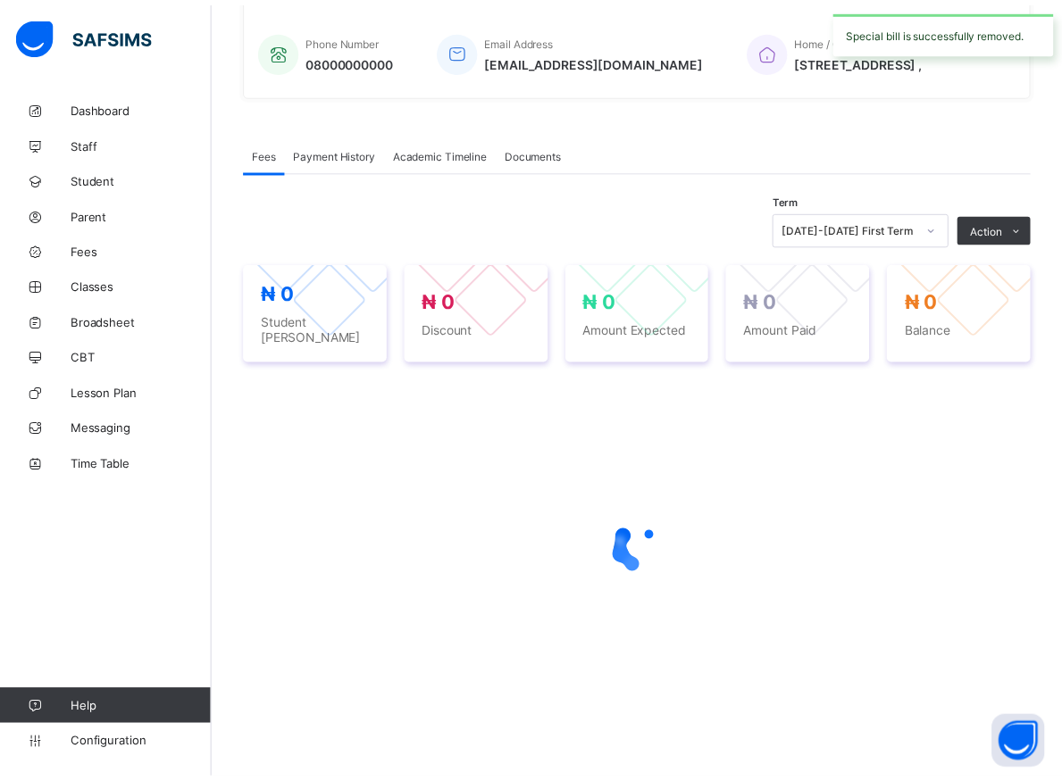
scroll to position [432, 0]
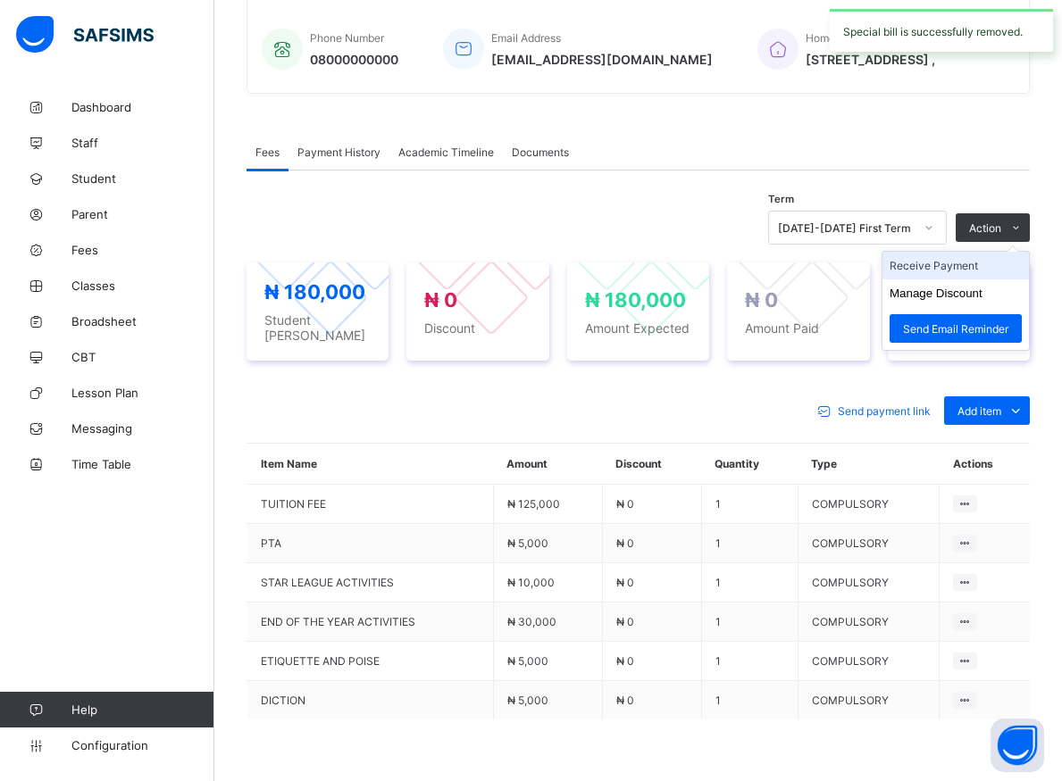
click at [948, 275] on li "Receive Payment" at bounding box center [955, 266] width 146 height 28
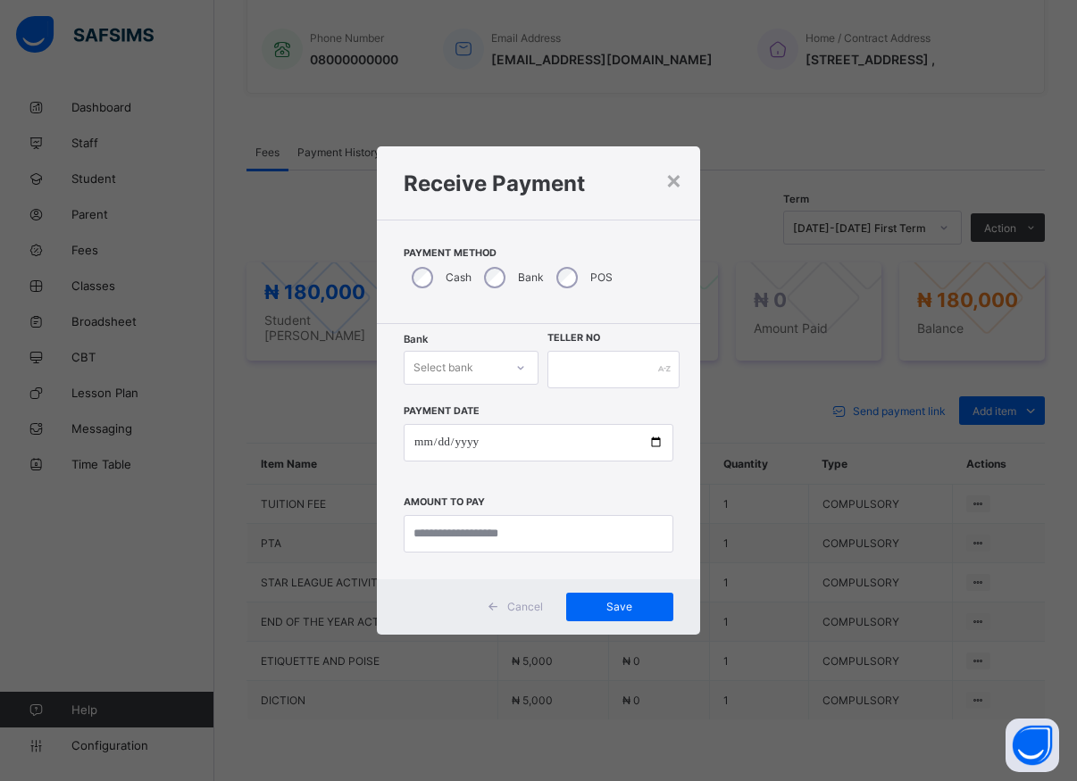
click at [479, 372] on div "Select bank" at bounding box center [454, 367] width 99 height 25
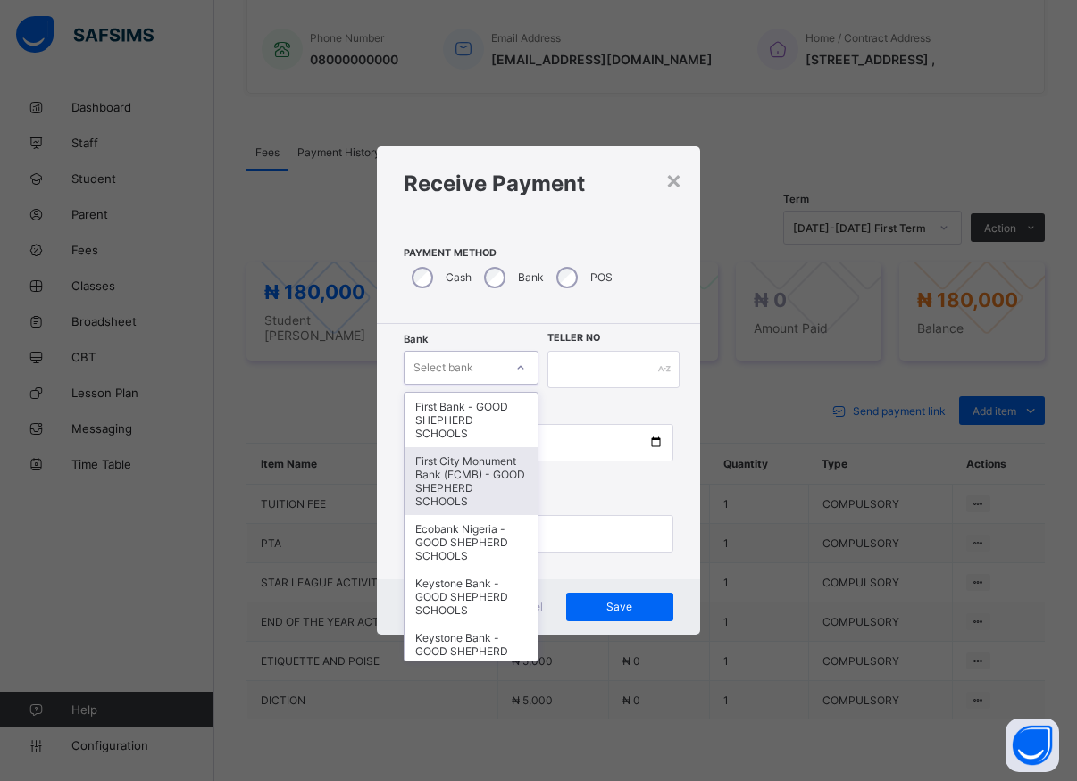
click at [456, 488] on div "First City Monument Bank (FCMB) - GOOD SHEPHERD SCHOOLS" at bounding box center [471, 481] width 133 height 68
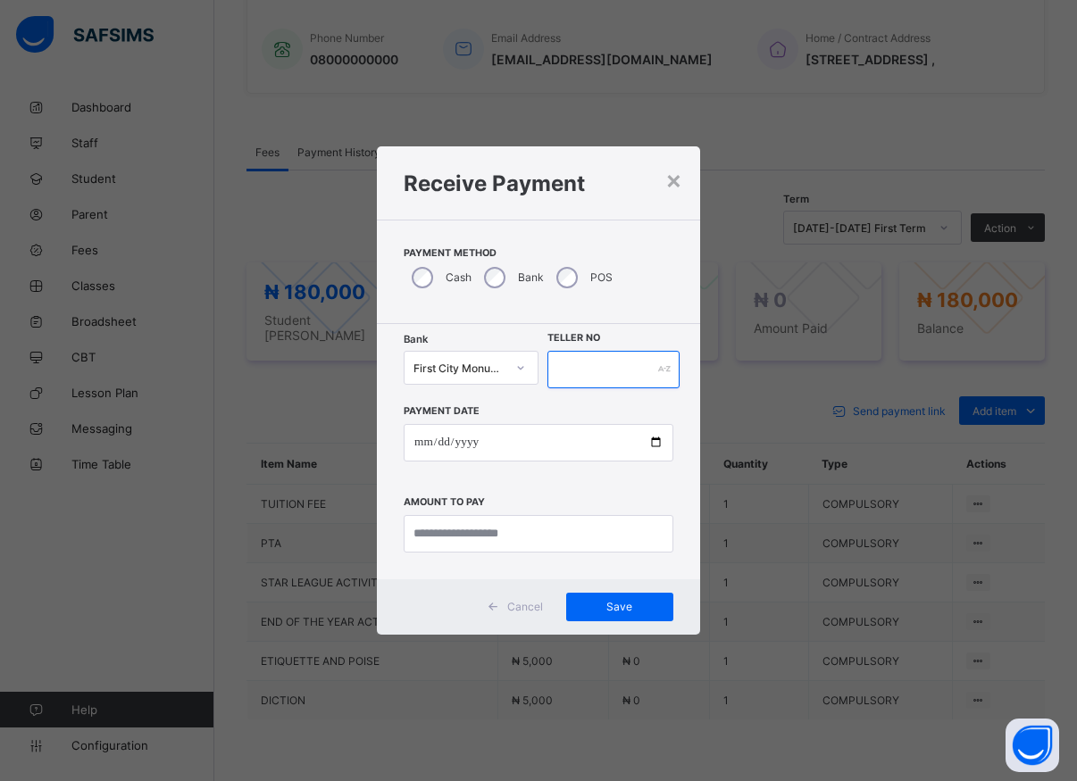
click at [559, 367] on input "text" at bounding box center [613, 370] width 132 height 38
type input "*****"
click at [655, 446] on input "date" at bounding box center [539, 443] width 270 height 38
type input "**********"
click at [488, 539] on input "currency" at bounding box center [539, 534] width 270 height 38
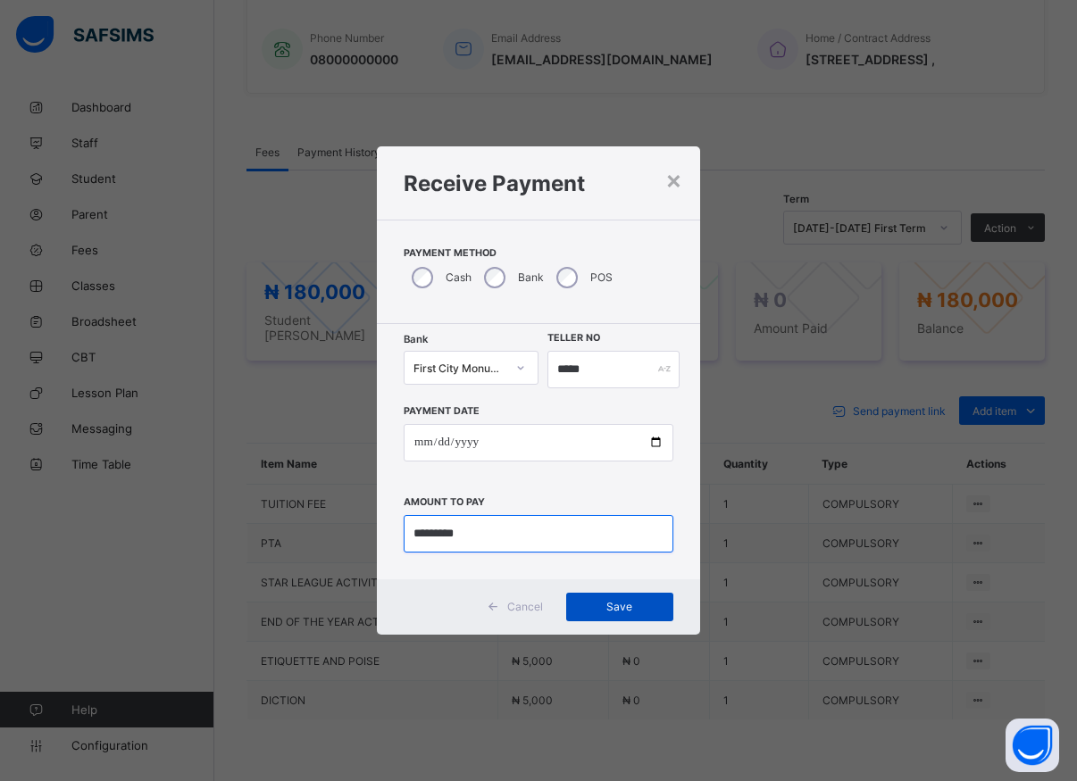
type input "*********"
click at [616, 604] on span "Save" at bounding box center [620, 606] width 80 height 13
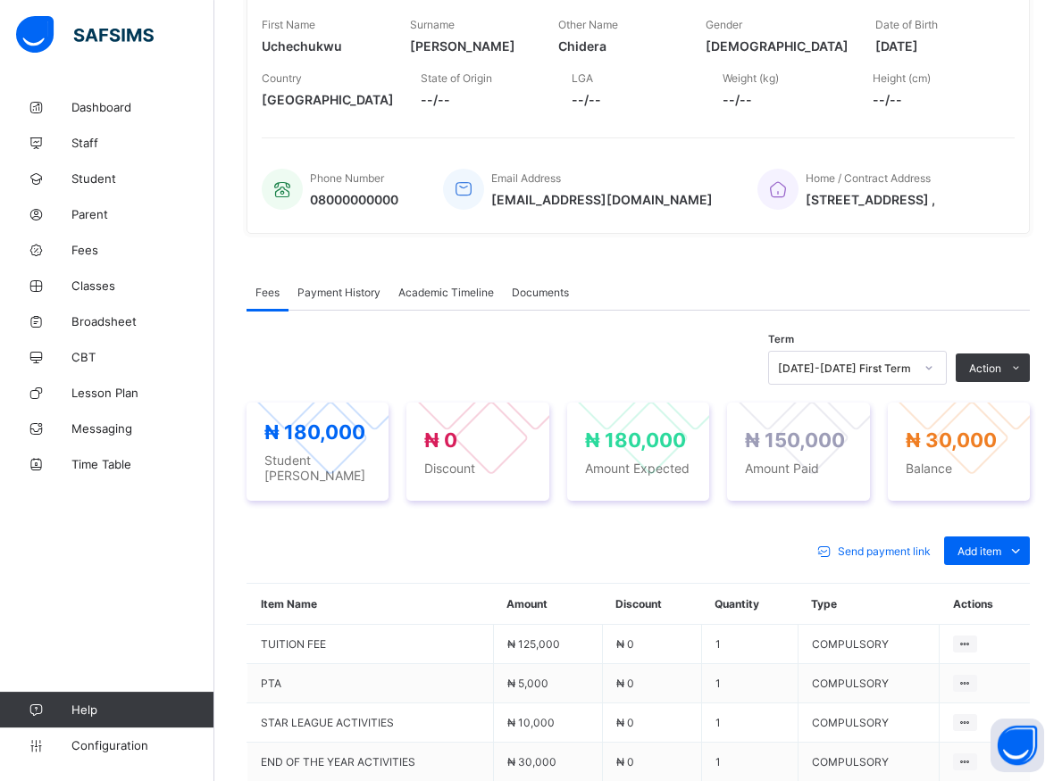
scroll to position [159, 0]
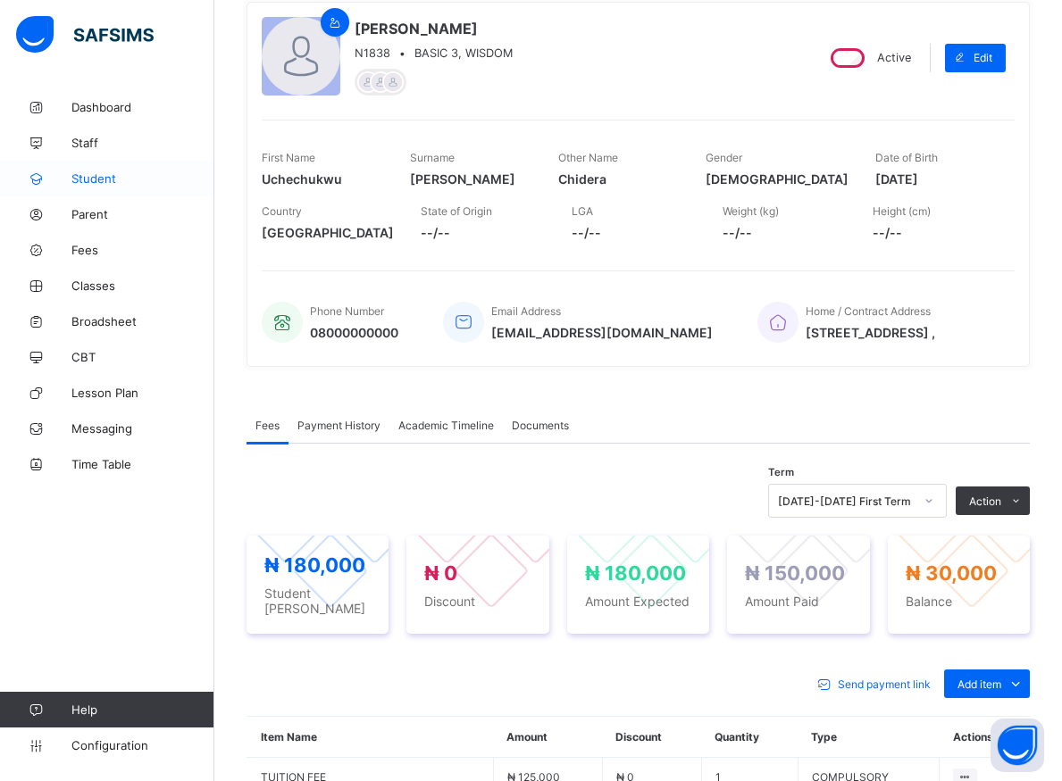
click at [81, 176] on span "Student" at bounding box center [142, 178] width 143 height 14
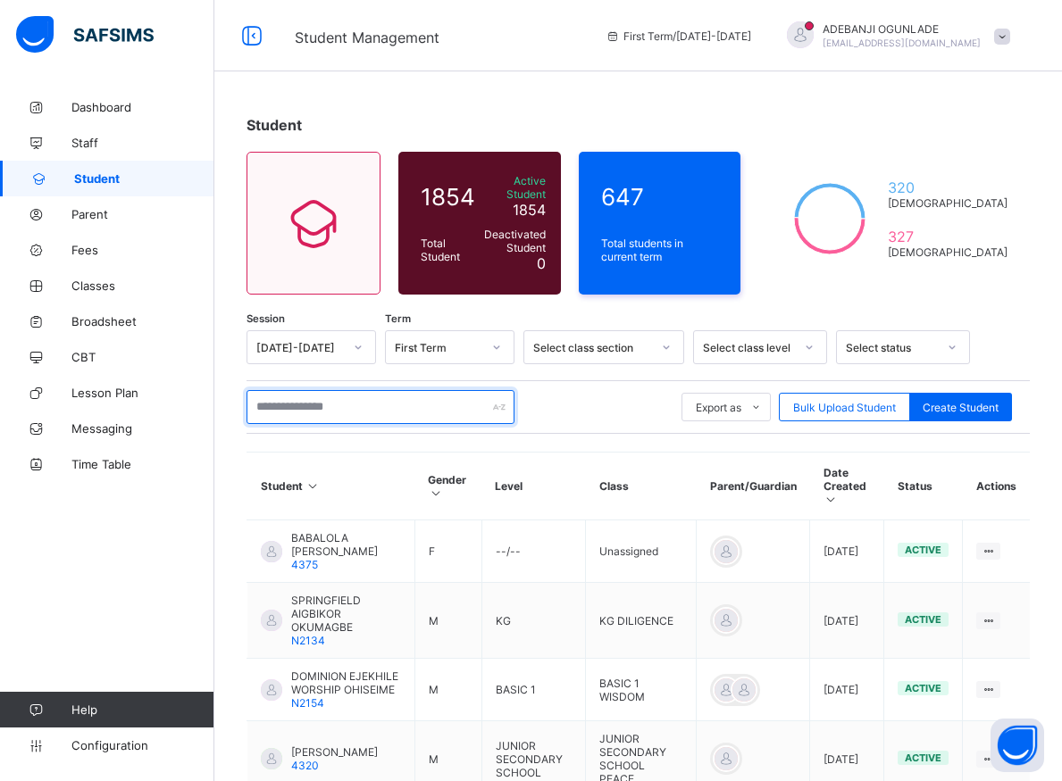
click at [282, 396] on input "text" at bounding box center [380, 407] width 268 height 34
click at [389, 392] on input "text" at bounding box center [380, 407] width 268 height 34
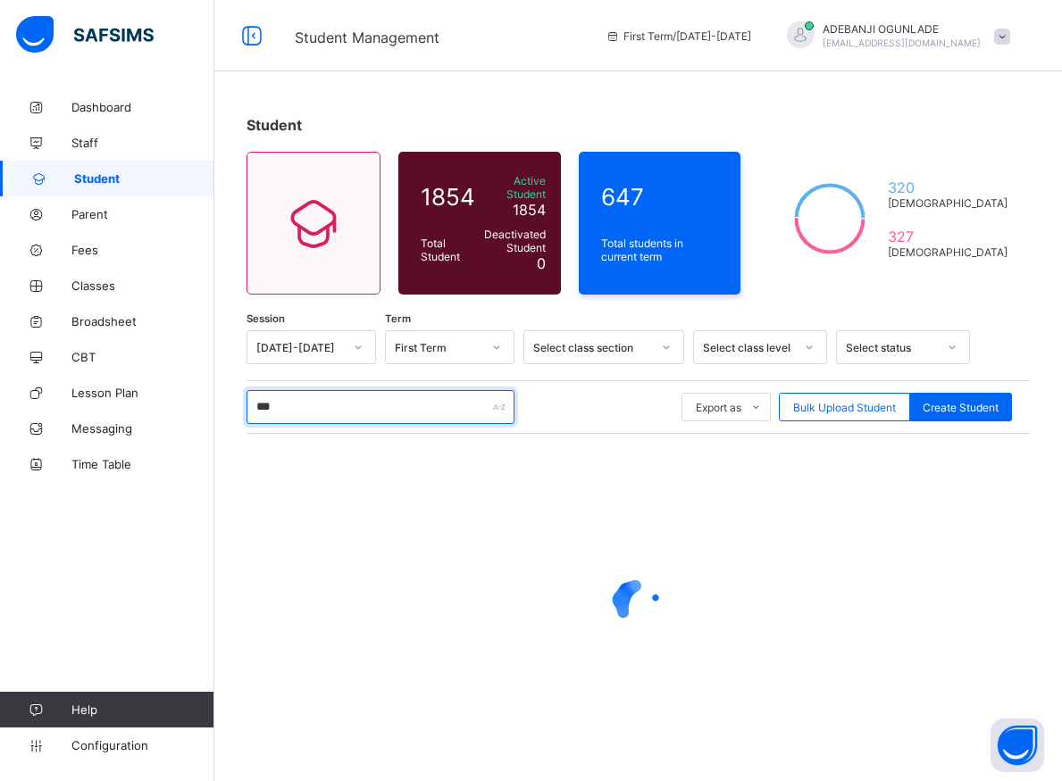
type input "****"
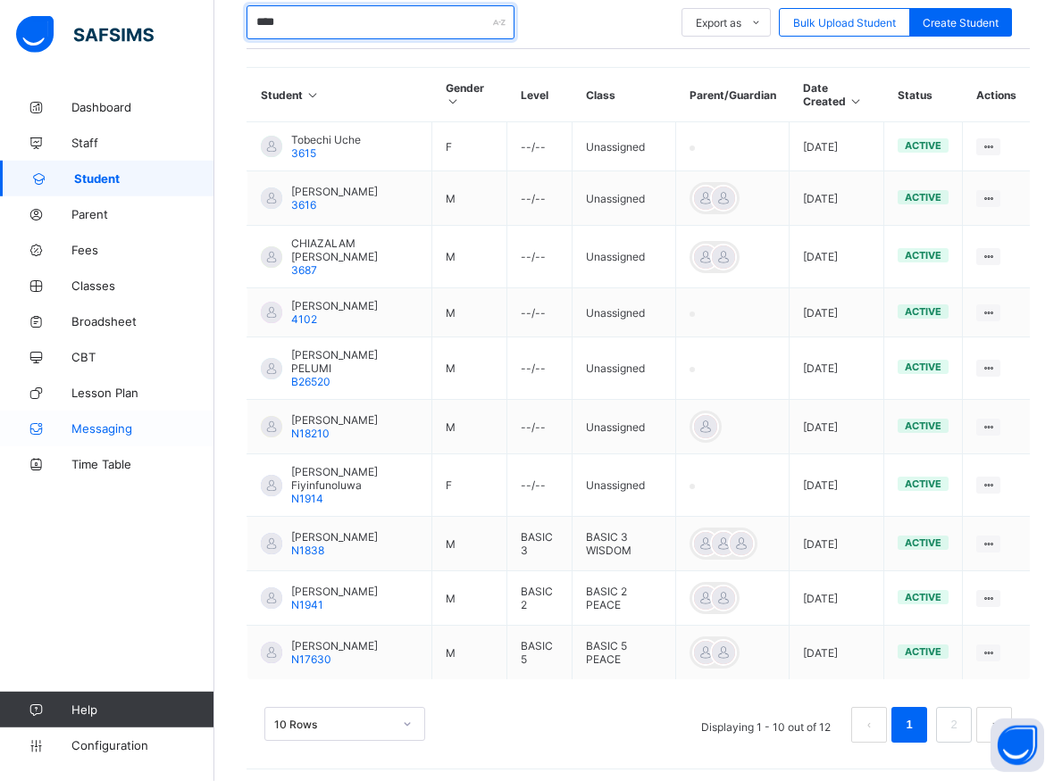
scroll to position [393, 0]
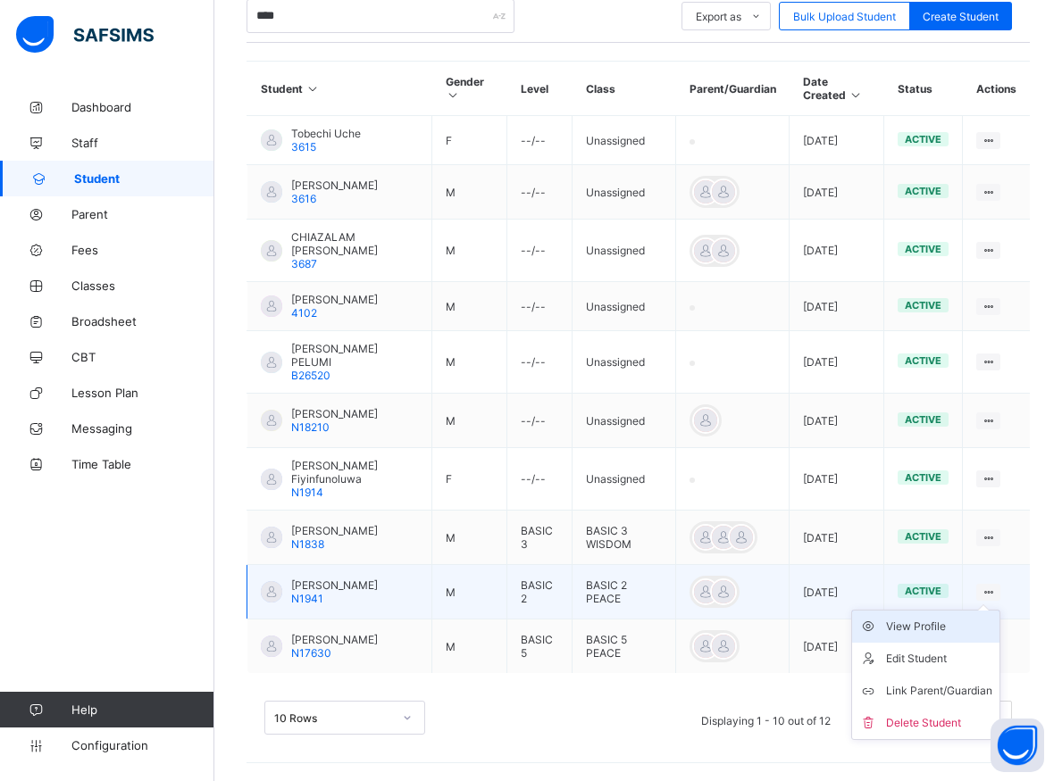
click at [947, 625] on div "View Profile" at bounding box center [939, 627] width 106 height 18
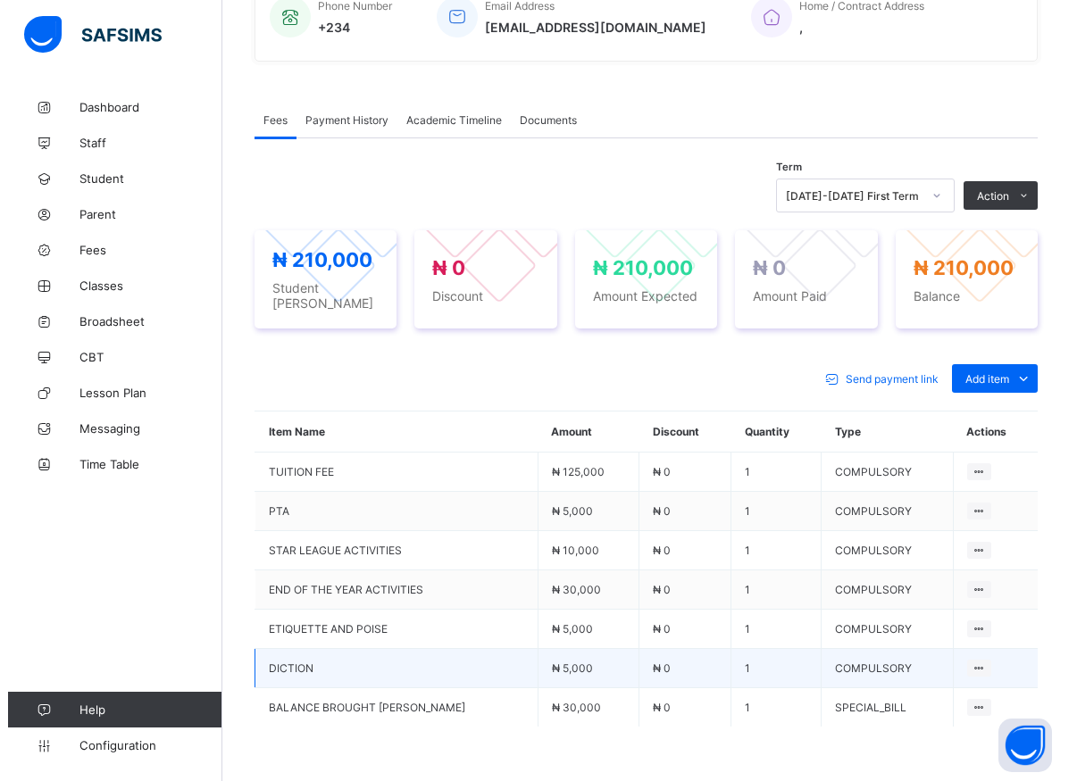
scroll to position [555, 0]
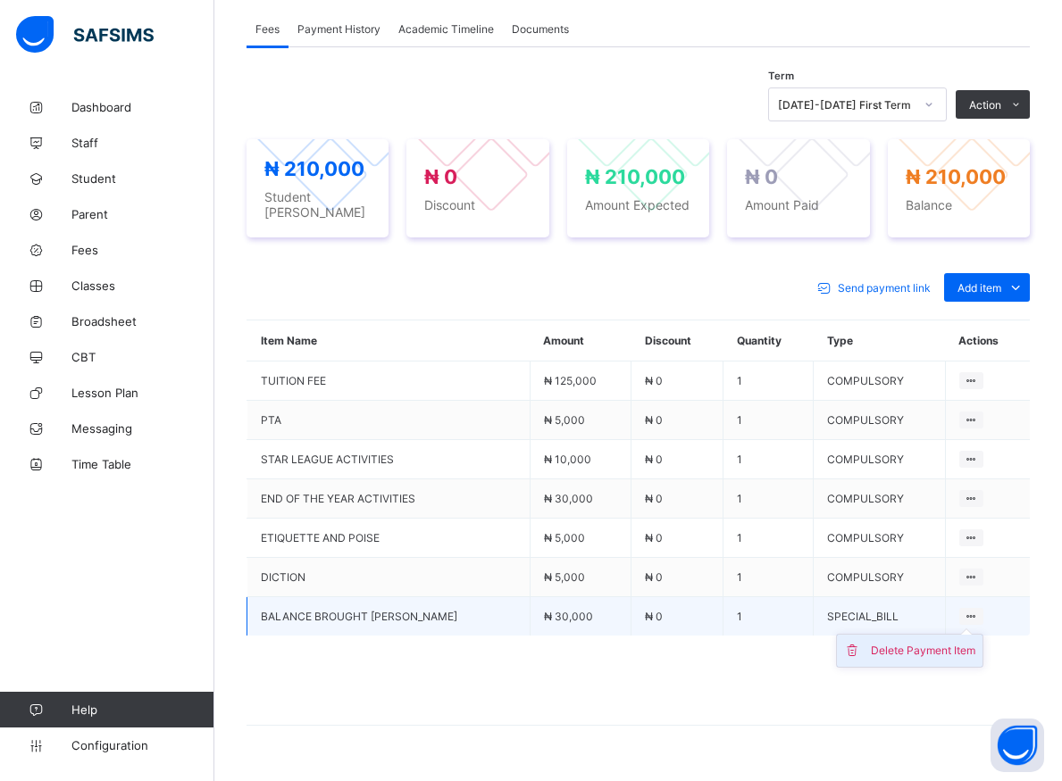
click at [951, 642] on div "Delete Payment Item" at bounding box center [923, 651] width 104 height 18
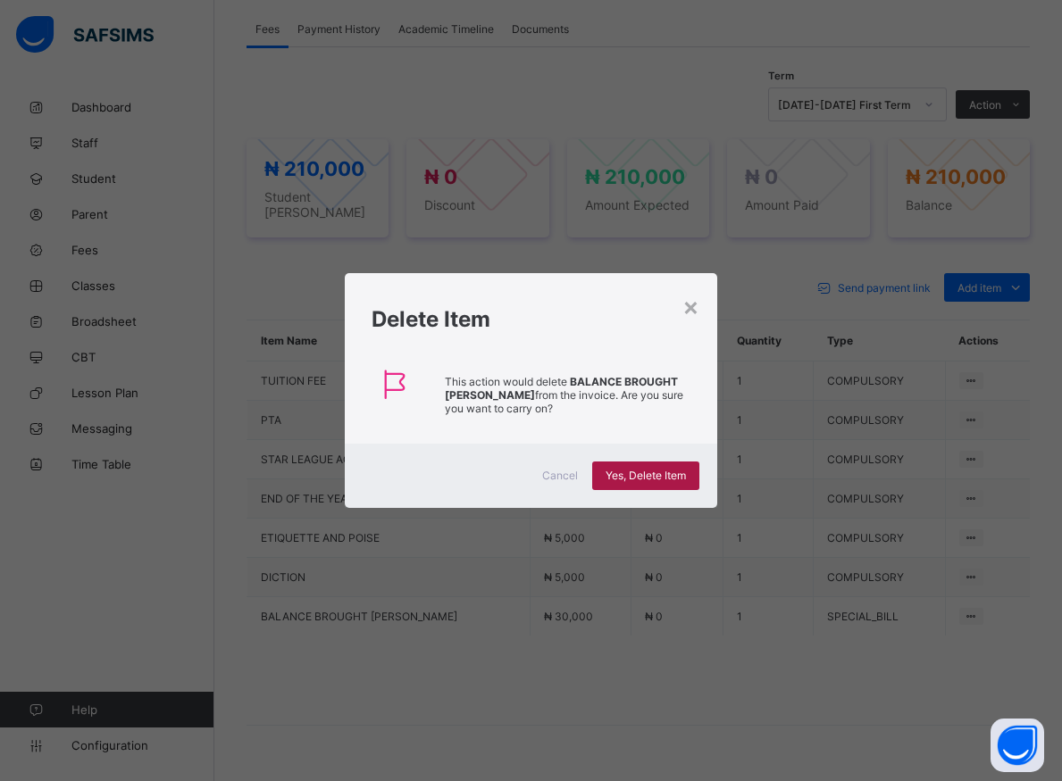
click at [661, 471] on span "Yes, Delete Item" at bounding box center [645, 475] width 80 height 13
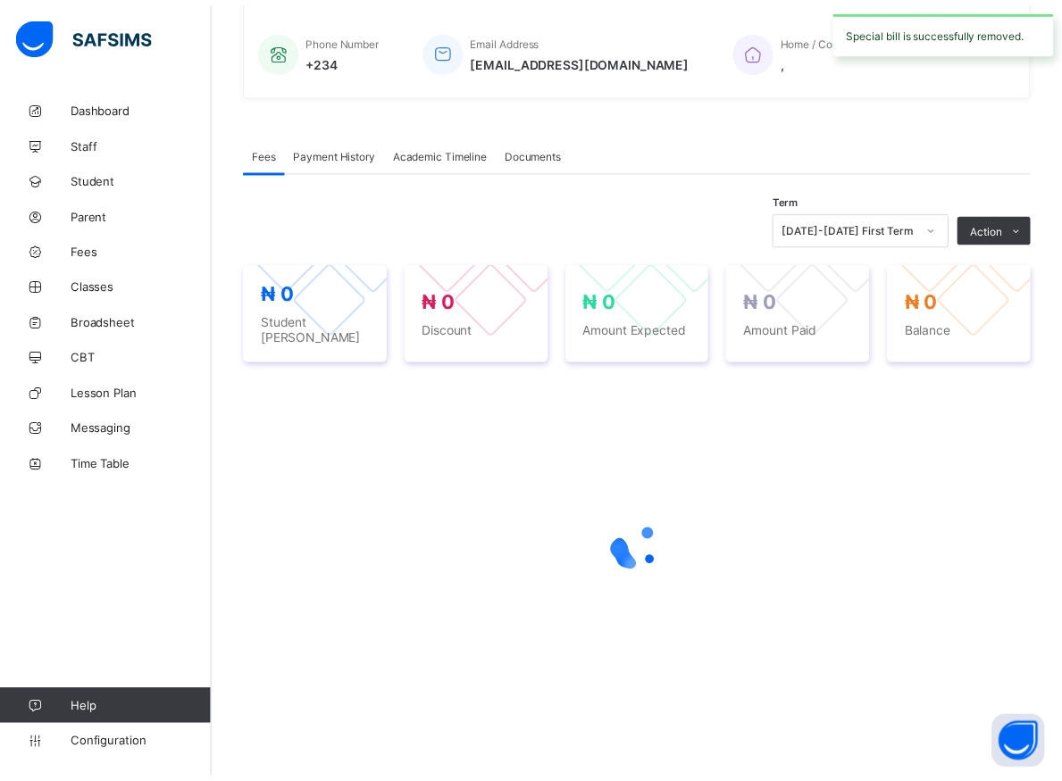
scroll to position [422, 0]
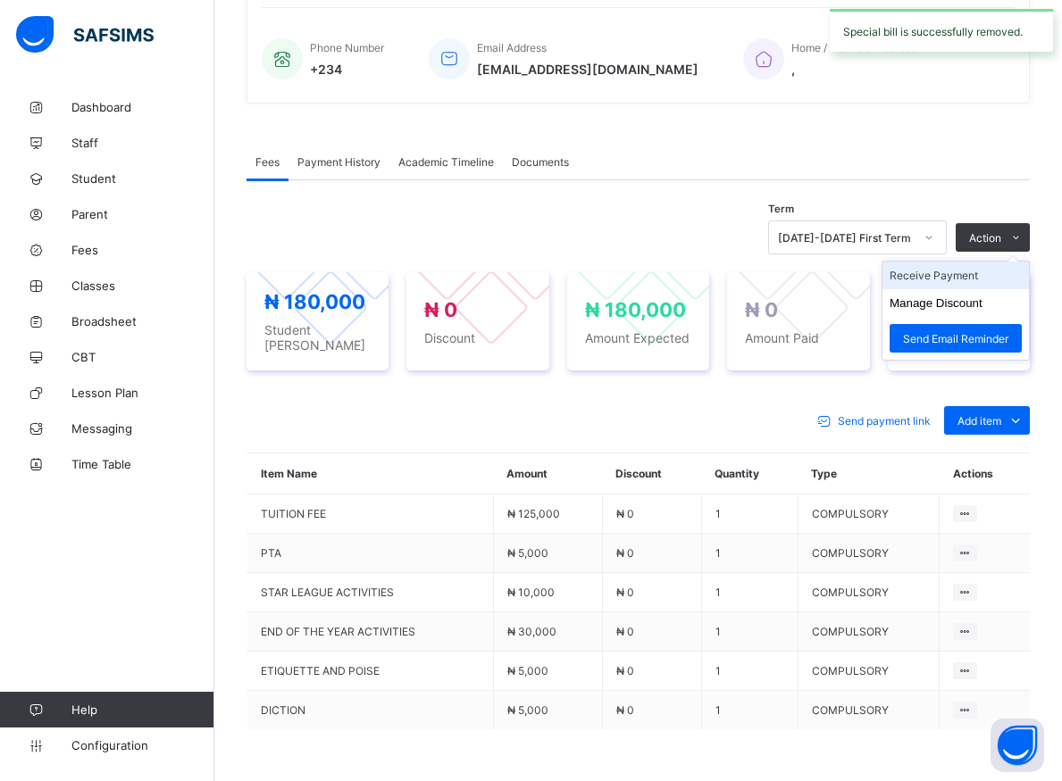
click at [951, 280] on li "Receive Payment" at bounding box center [955, 276] width 146 height 28
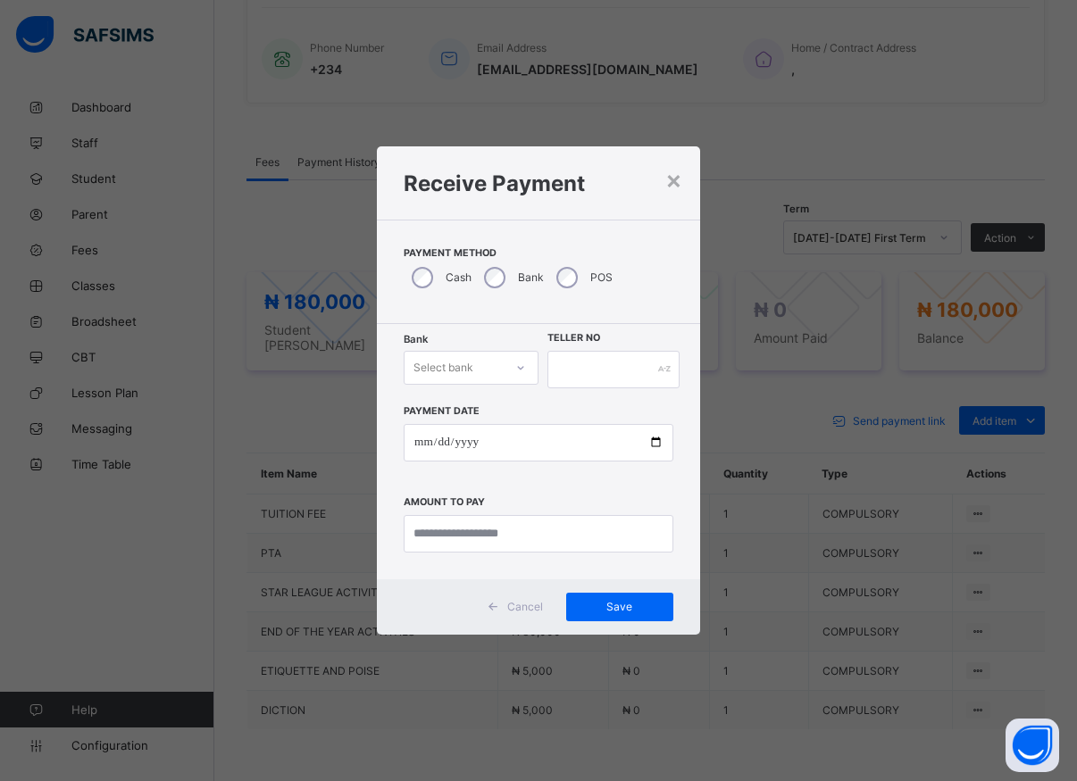
click at [515, 371] on icon at bounding box center [520, 368] width 11 height 18
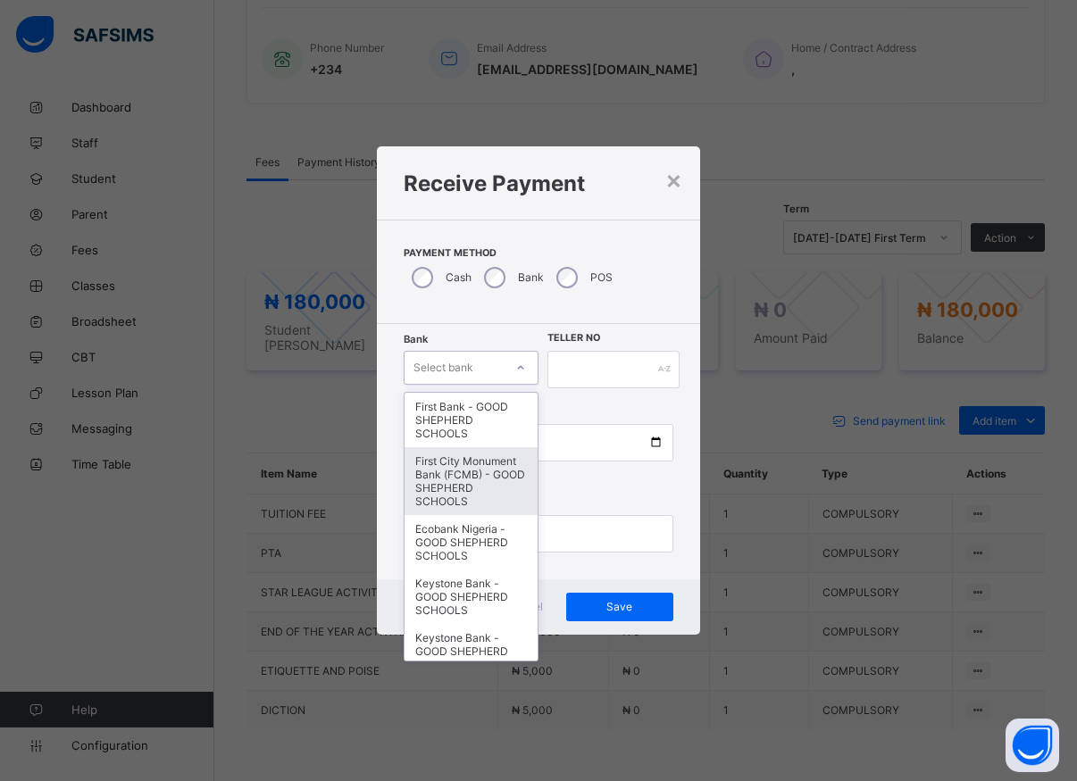
click at [446, 490] on div "First City Monument Bank (FCMB) - GOOD SHEPHERD SCHOOLS" at bounding box center [471, 481] width 133 height 68
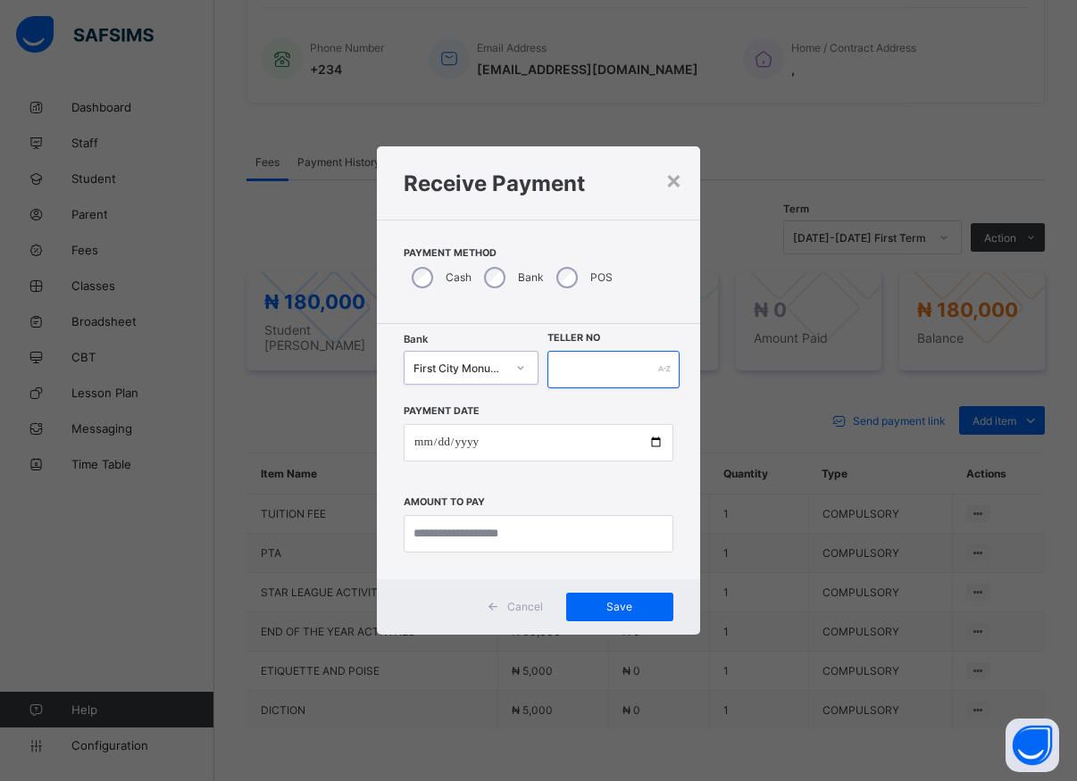
click at [589, 369] on input "text" at bounding box center [613, 370] width 132 height 38
type input "*****"
click at [659, 447] on input "date" at bounding box center [539, 443] width 270 height 38
type input "**********"
click at [453, 530] on input "currency" at bounding box center [539, 534] width 270 height 38
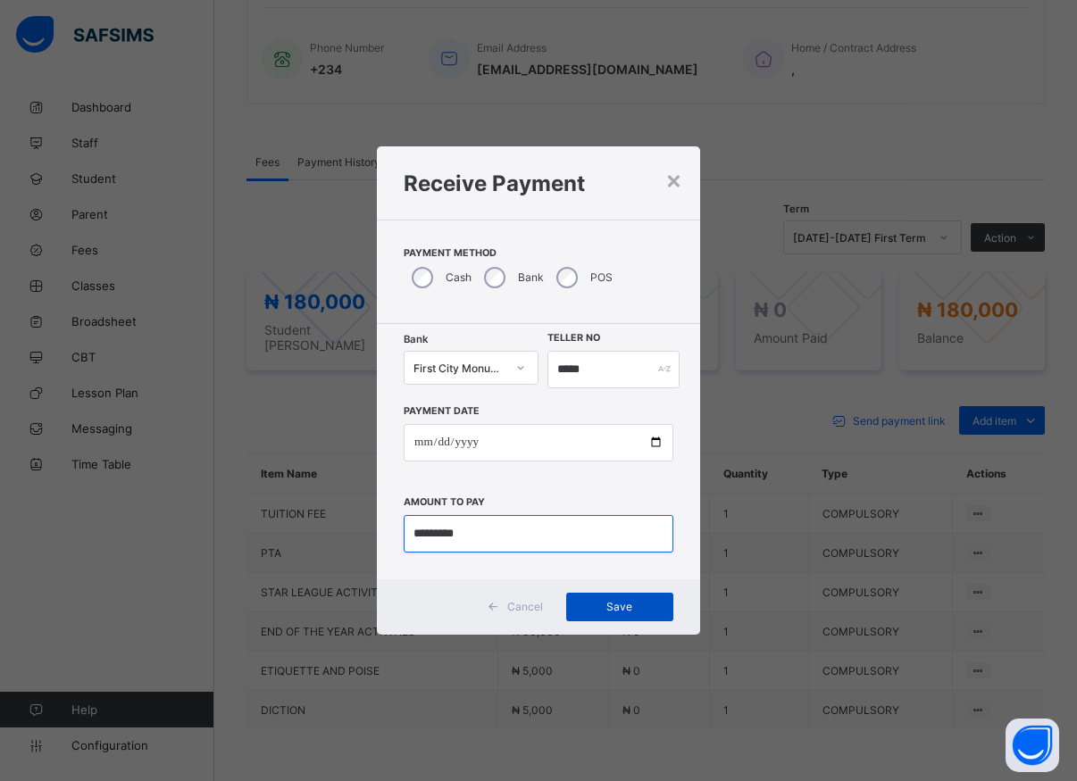
type input "*********"
click at [609, 600] on div "Save" at bounding box center [619, 607] width 107 height 29
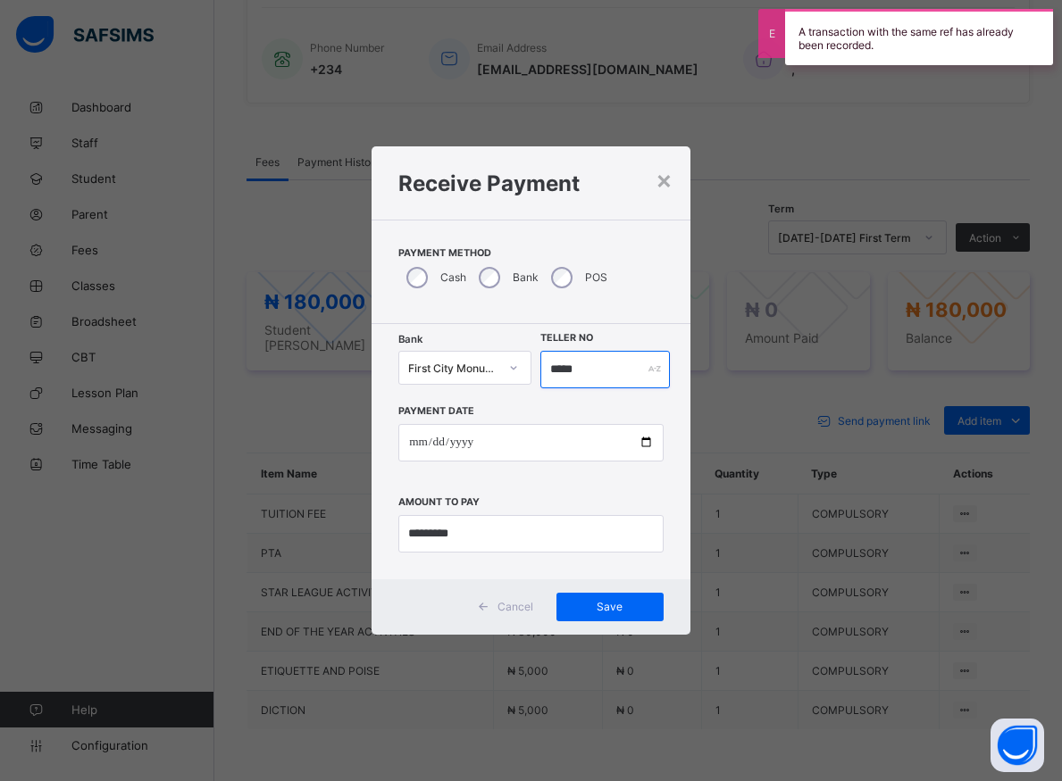
click at [582, 371] on input "*****" at bounding box center [604, 370] width 129 height 38
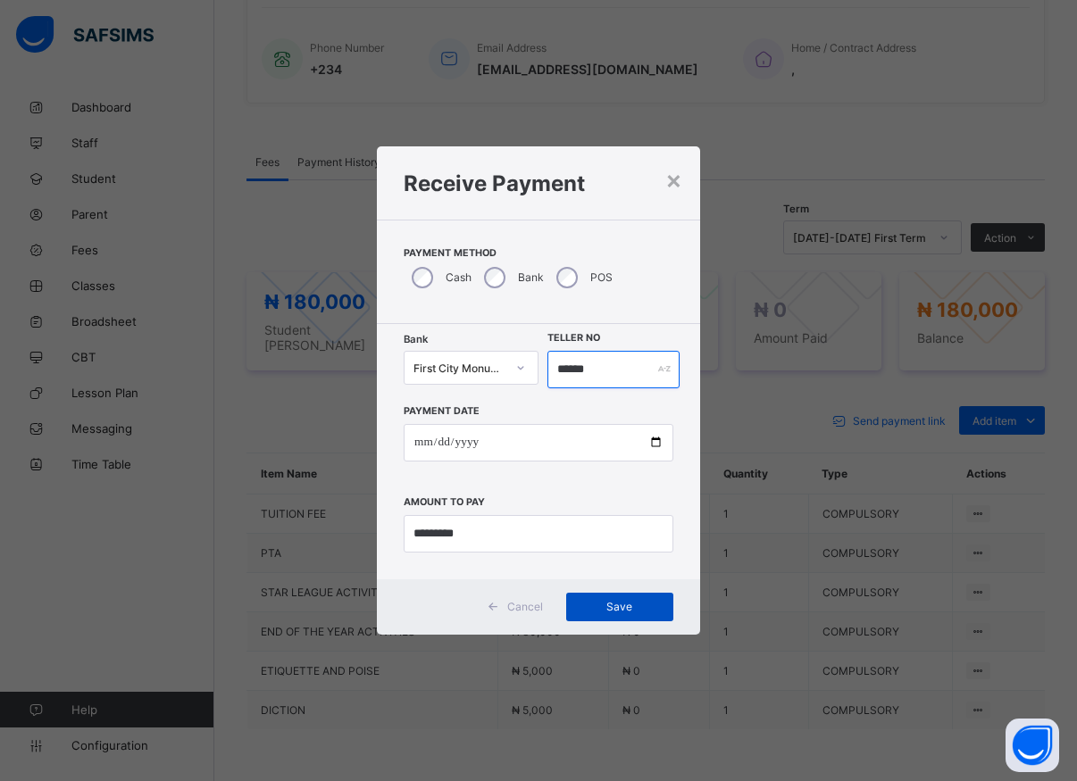
type input "******"
click at [628, 608] on span "Save" at bounding box center [620, 606] width 80 height 13
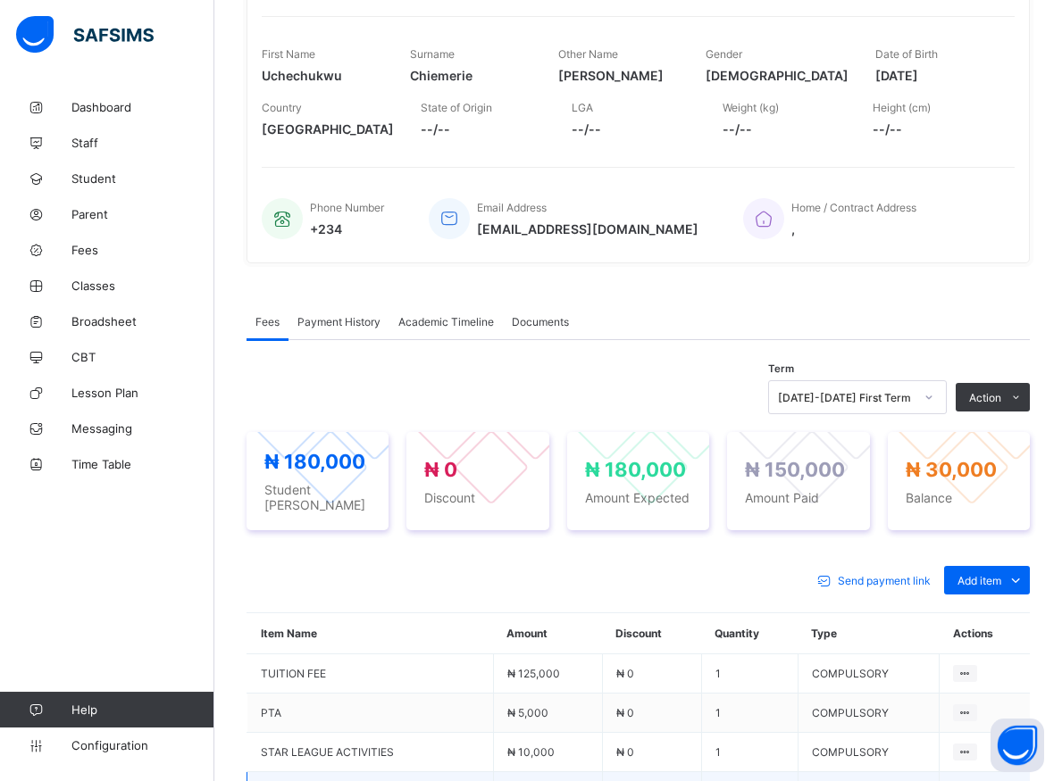
scroll to position [240, 0]
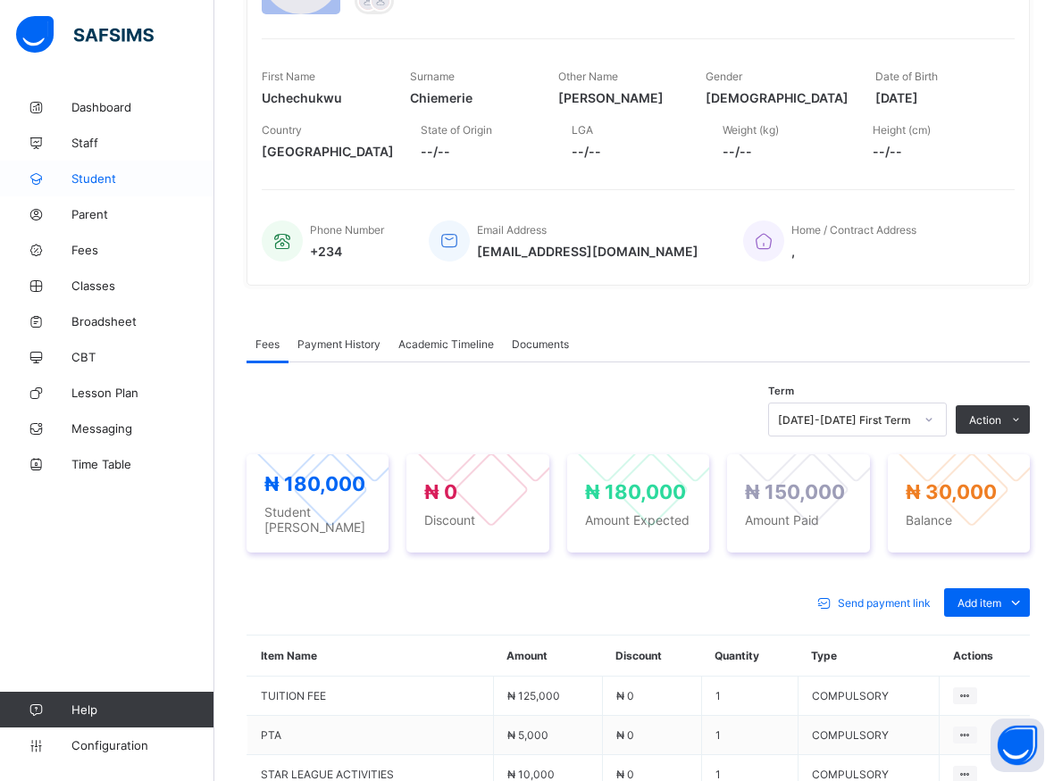
click at [96, 177] on span "Student" at bounding box center [142, 178] width 143 height 14
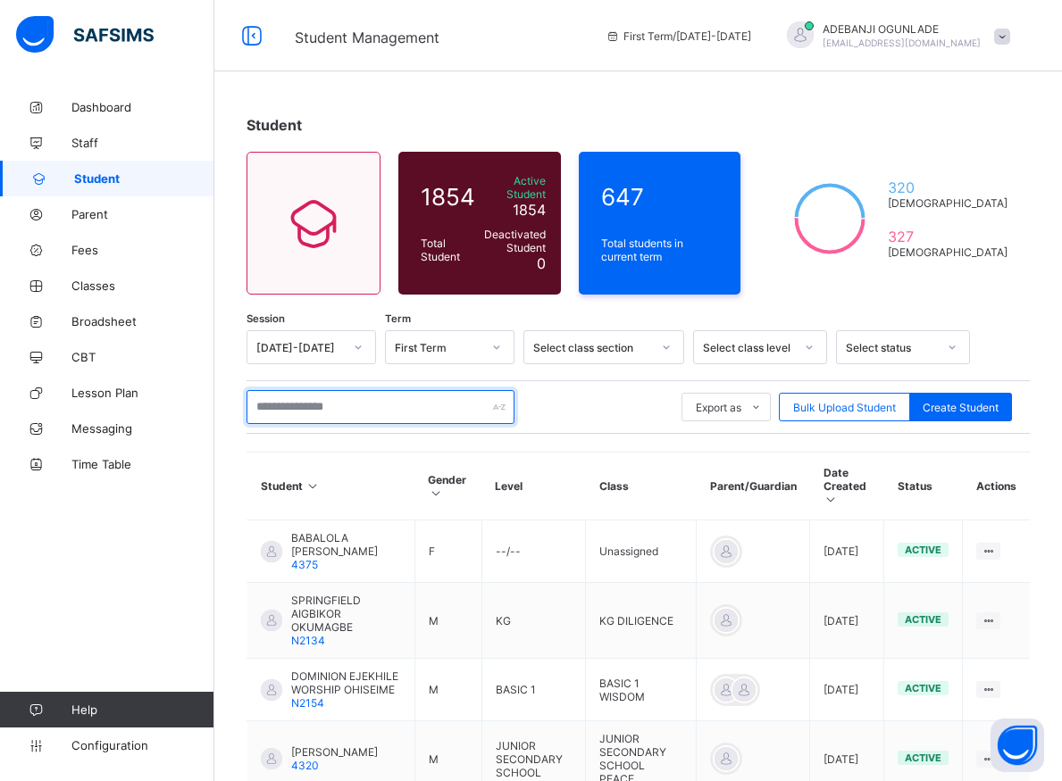
click at [343, 405] on input "text" at bounding box center [380, 407] width 268 height 34
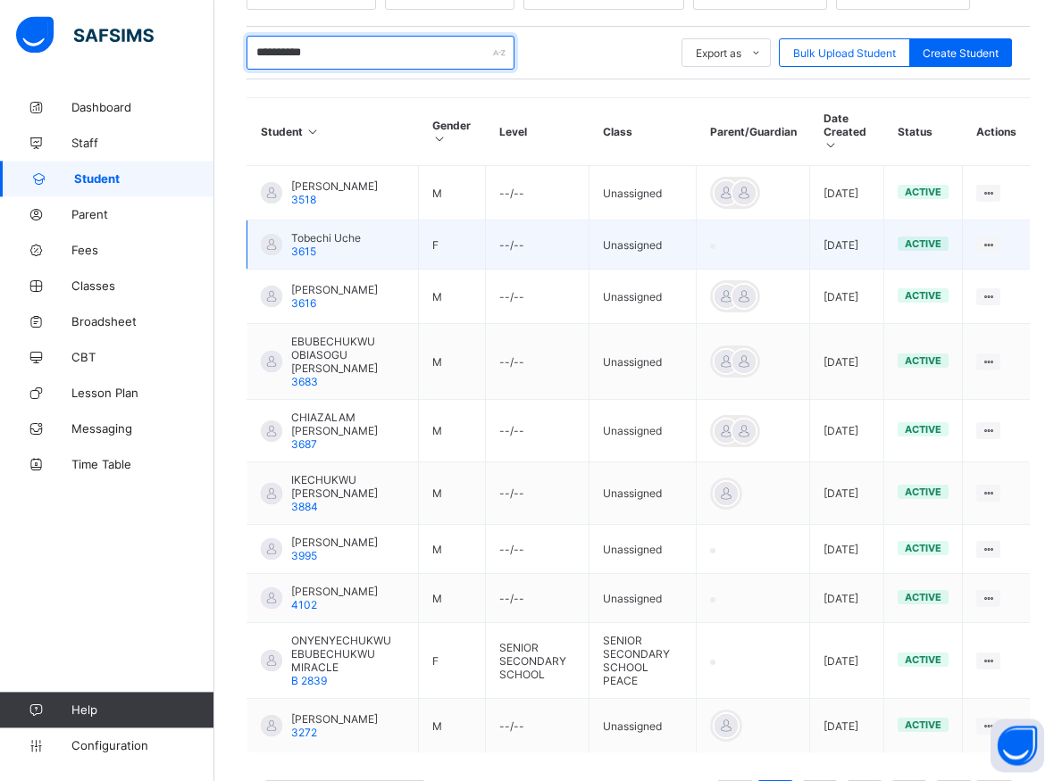
scroll to position [428, 0]
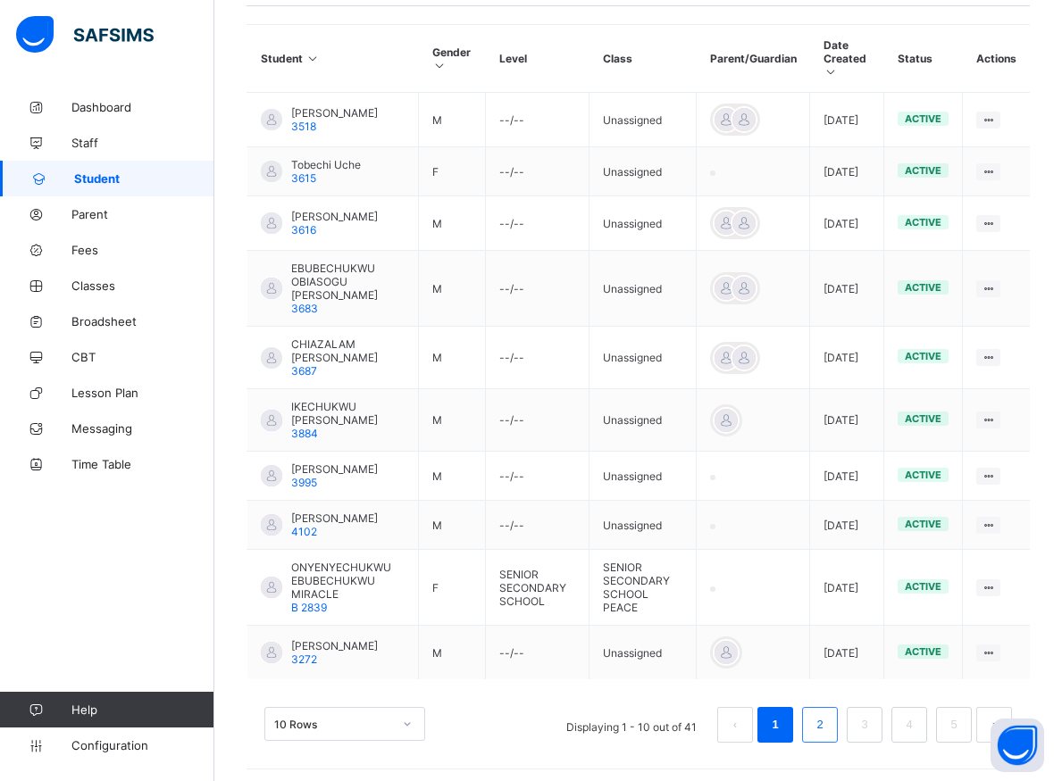
type input "**********"
click at [821, 716] on li "2" at bounding box center [820, 725] width 36 height 36
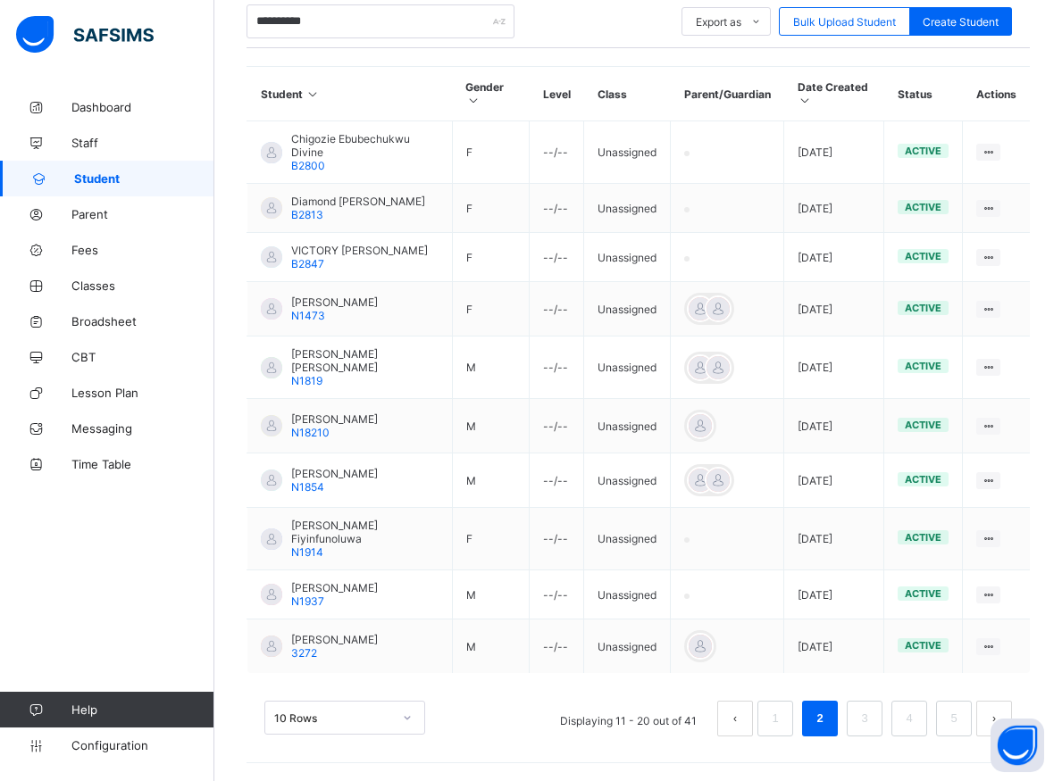
scroll to position [412, 0]
click at [872, 725] on link "3" at bounding box center [863, 718] width 17 height 23
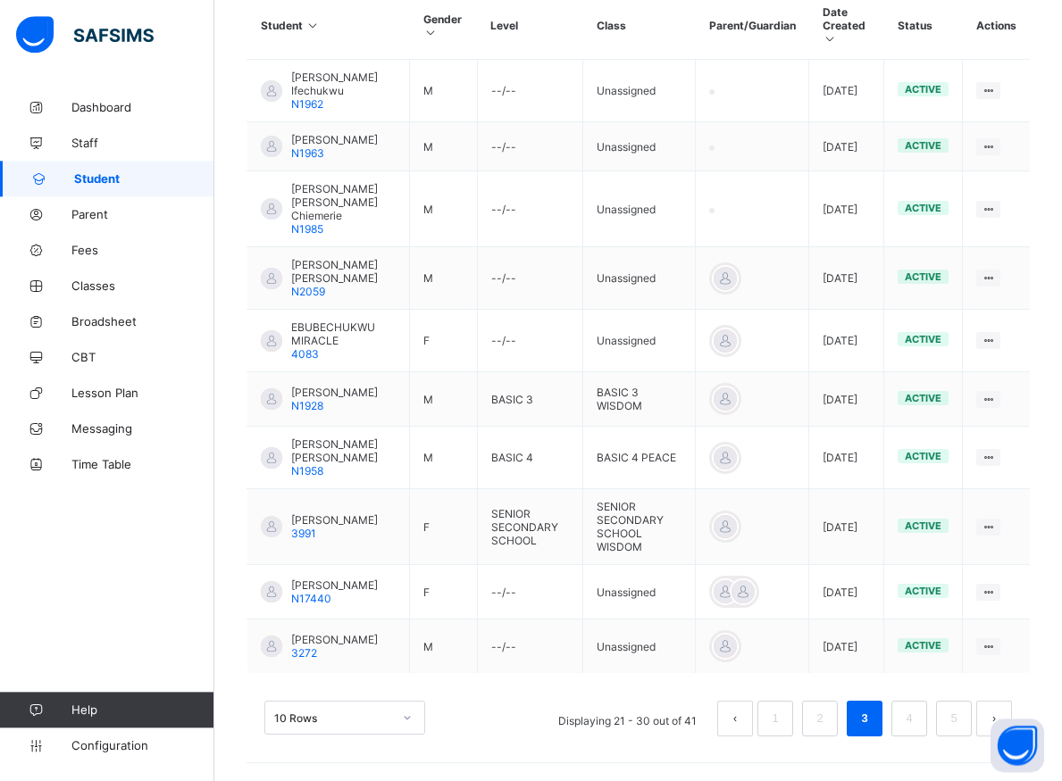
scroll to position [516, 0]
click at [917, 723] on link "4" at bounding box center [908, 718] width 17 height 23
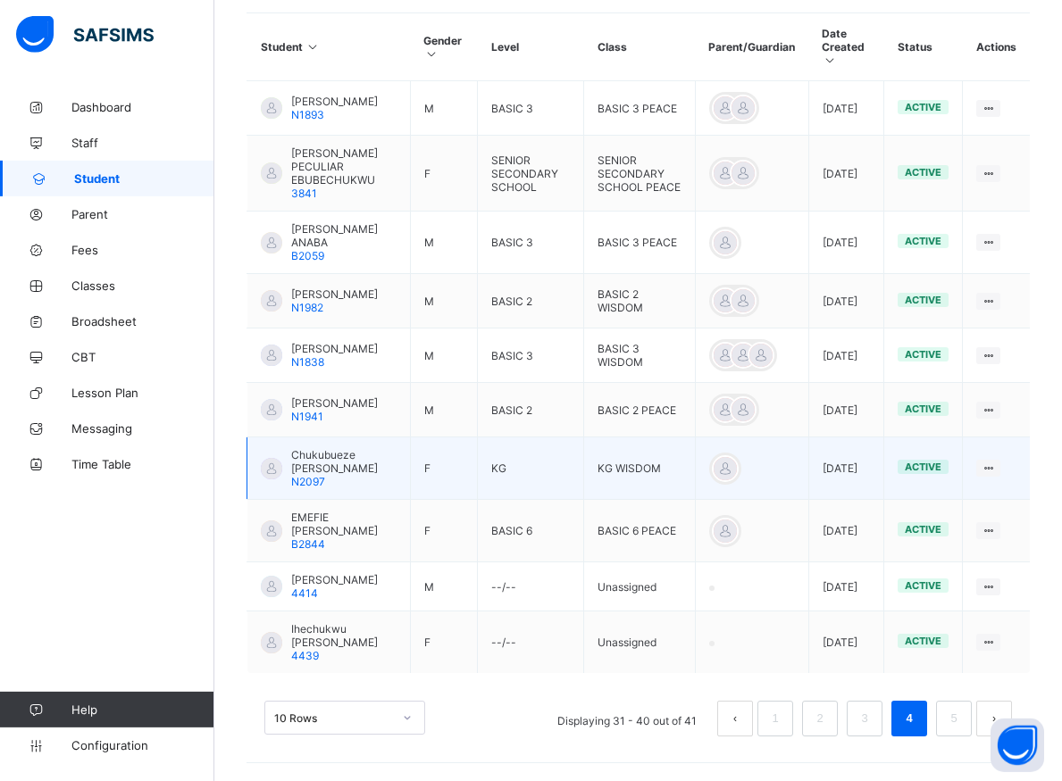
scroll to position [465, 0]
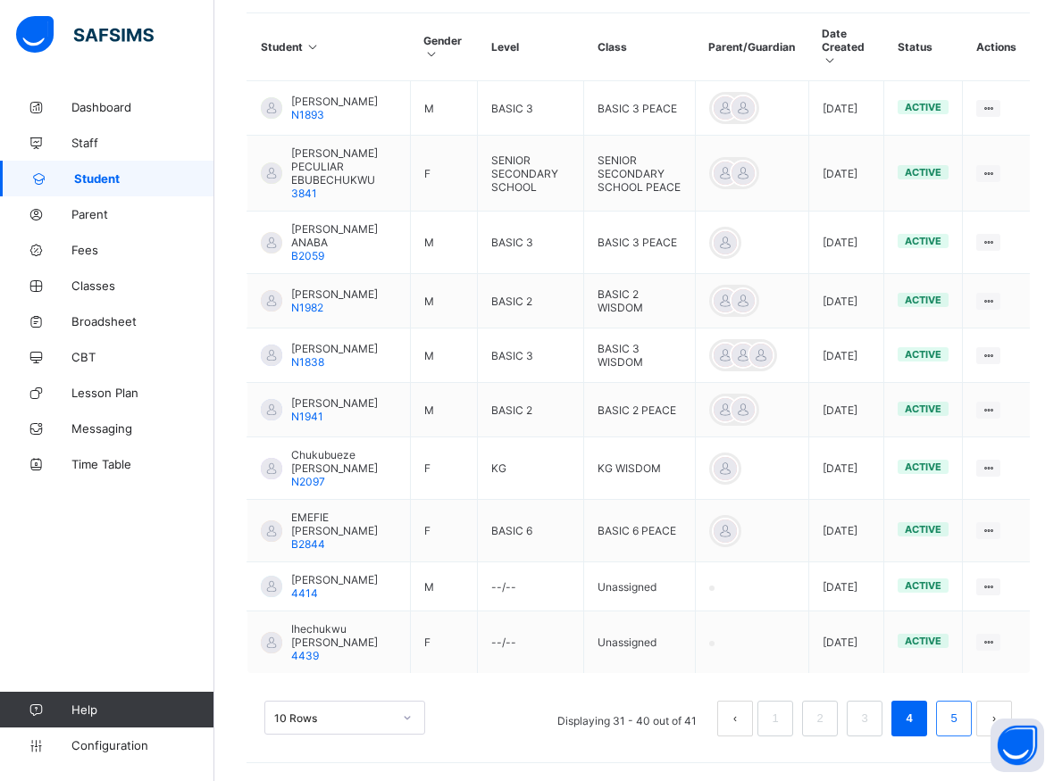
click at [955, 737] on li "5" at bounding box center [954, 719] width 36 height 36
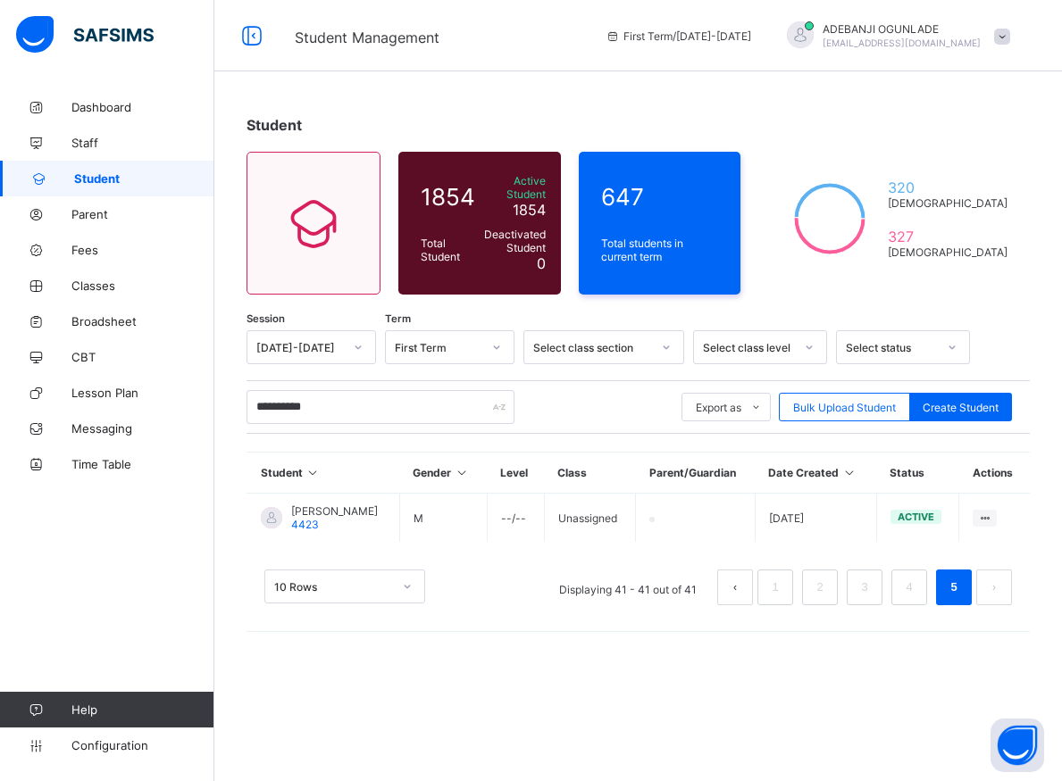
scroll to position [0, 0]
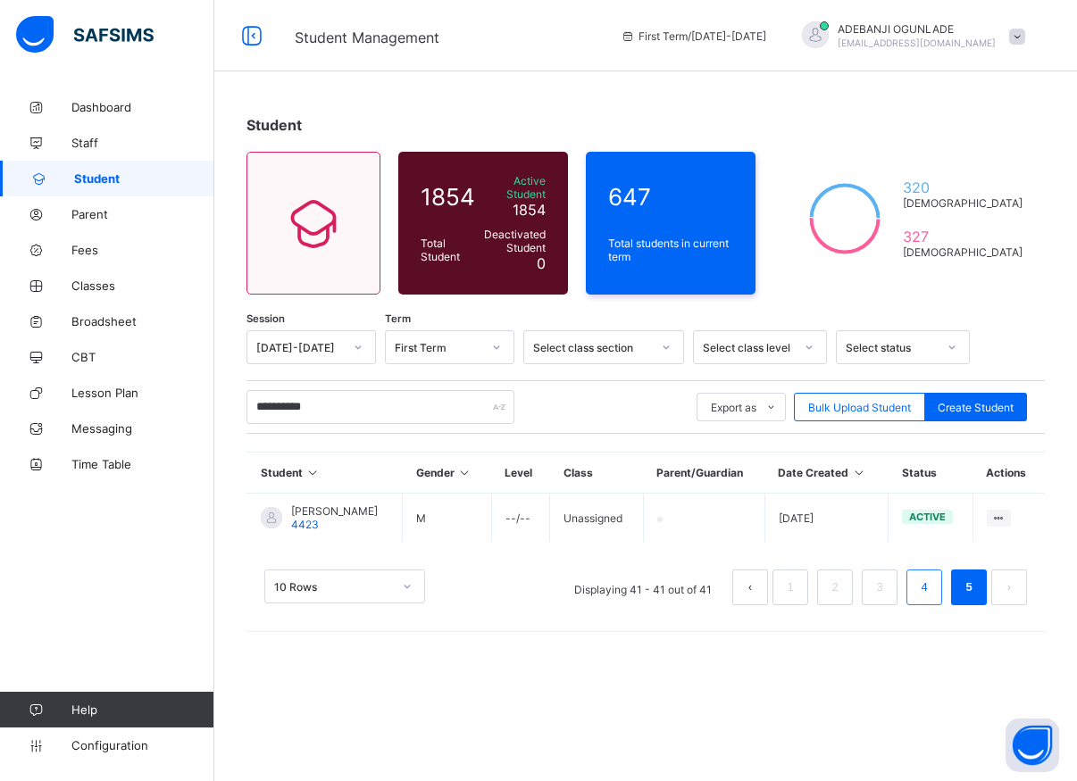
click at [918, 576] on link "4" at bounding box center [923, 587] width 17 height 23
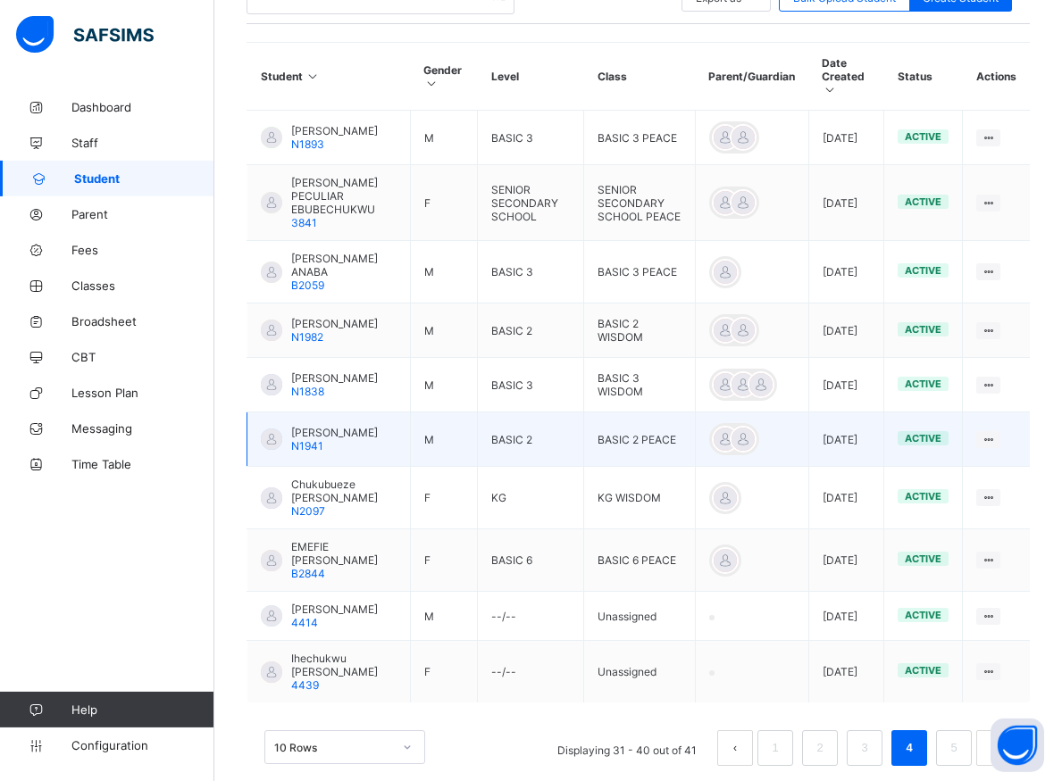
scroll to position [489, 0]
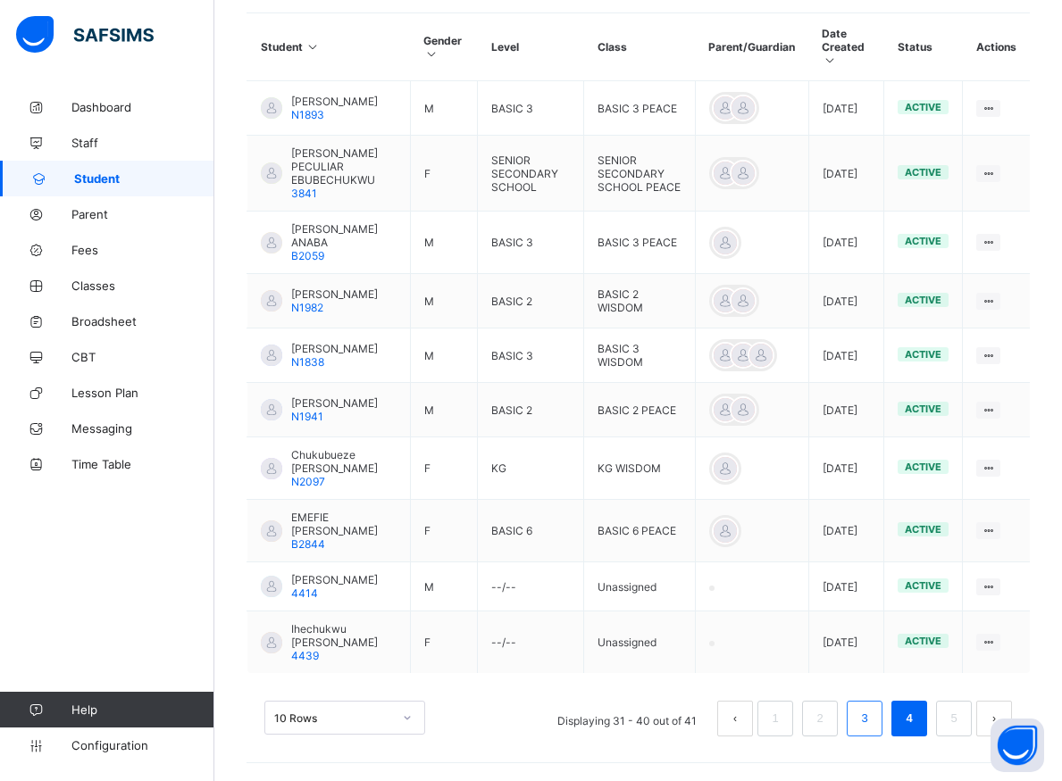
click at [872, 722] on link "3" at bounding box center [863, 718] width 17 height 23
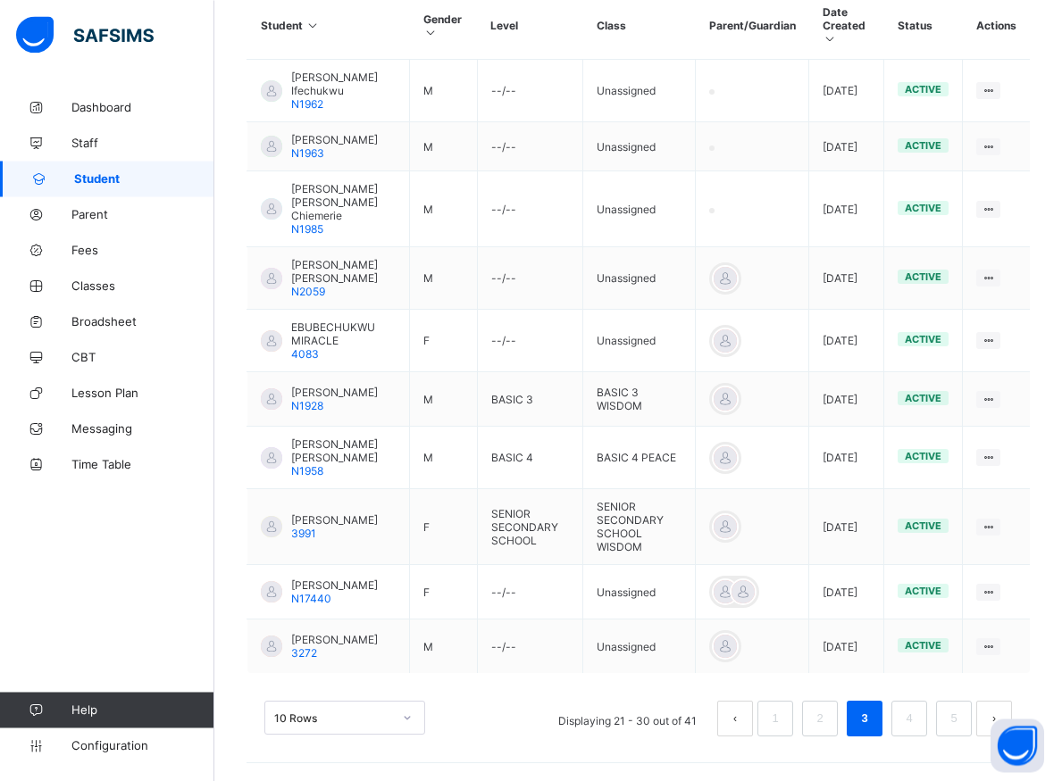
scroll to position [516, 0]
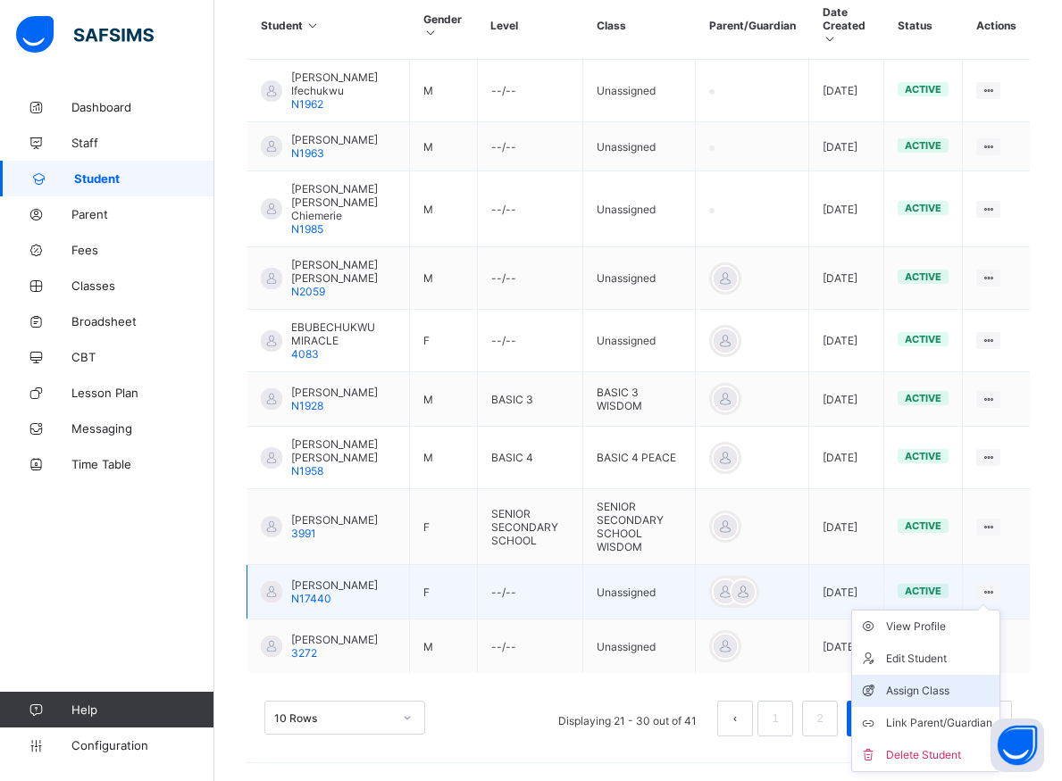
click at [932, 682] on div "Assign Class" at bounding box center [939, 691] width 106 height 18
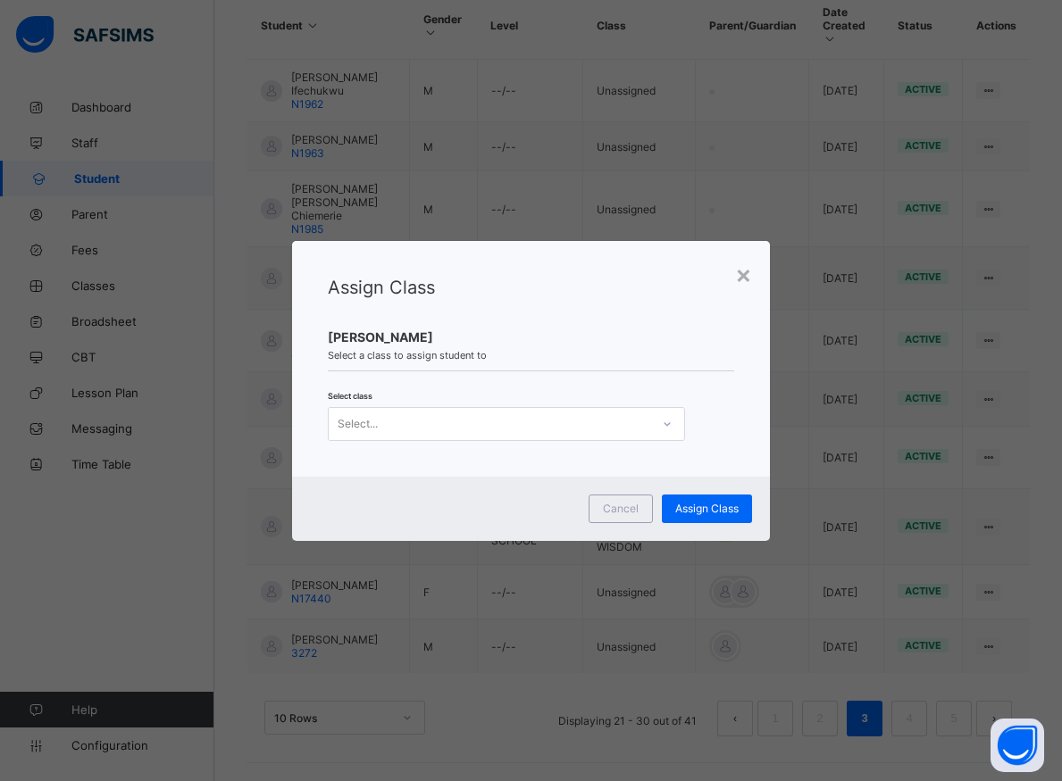
click at [663, 429] on icon at bounding box center [667, 424] width 11 height 18
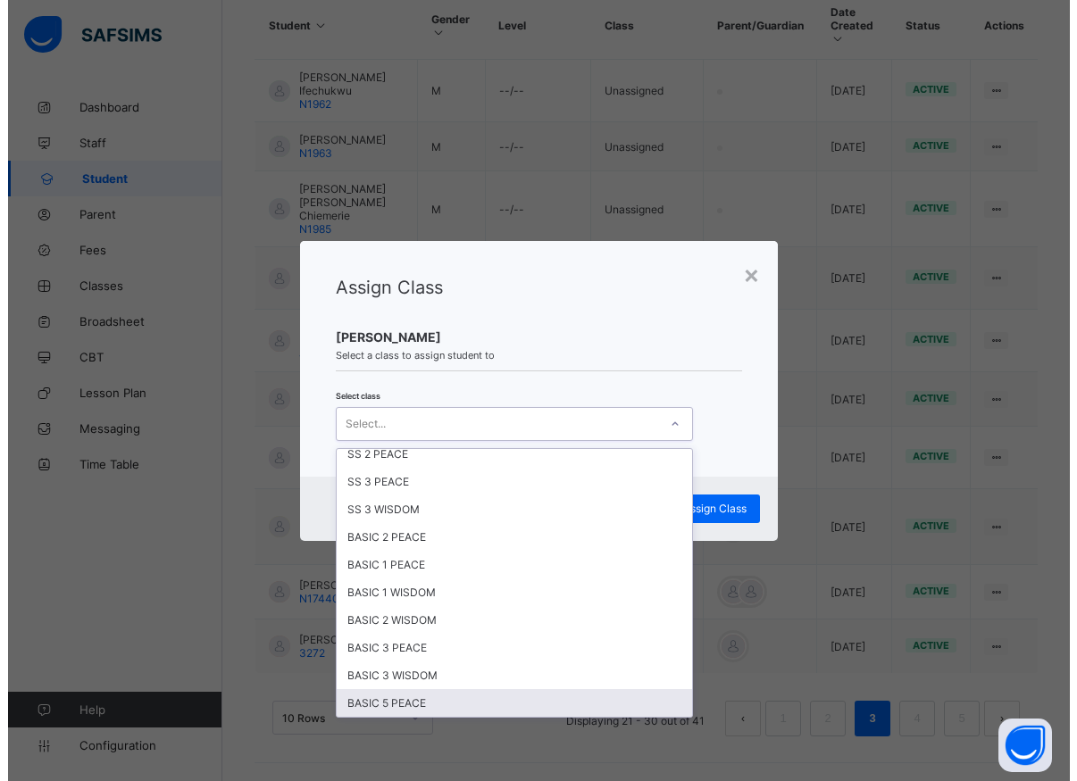
scroll to position [723, 0]
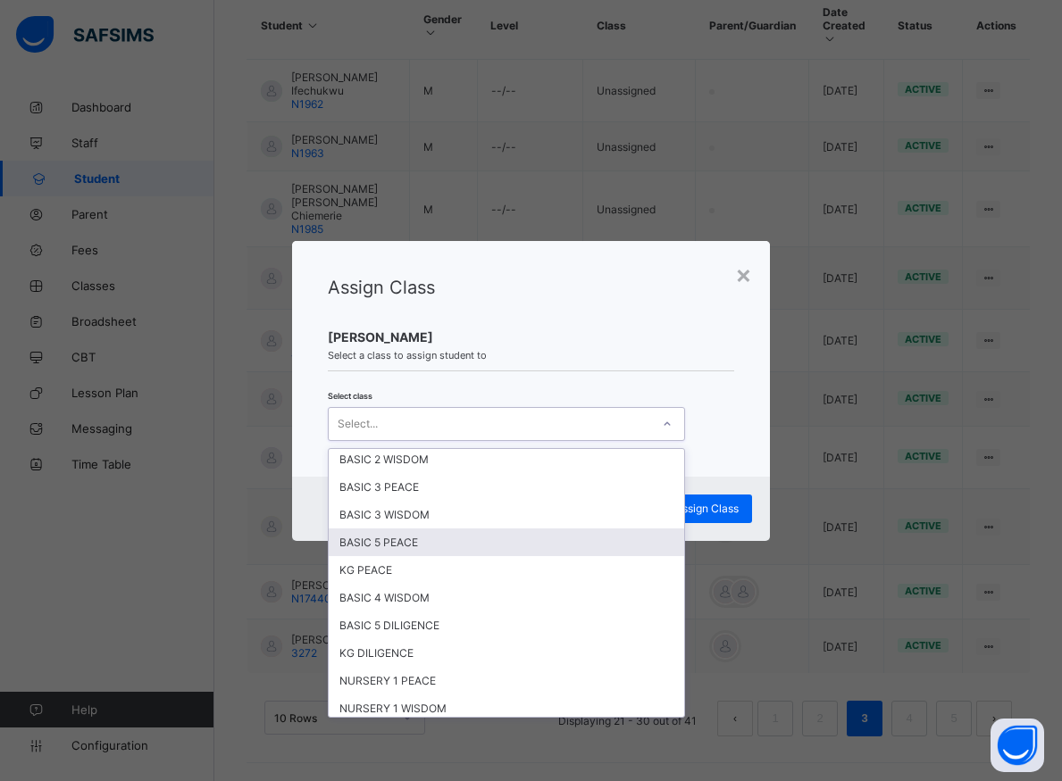
click at [380, 545] on div "BASIC 5 PEACE" at bounding box center [506, 543] width 355 height 28
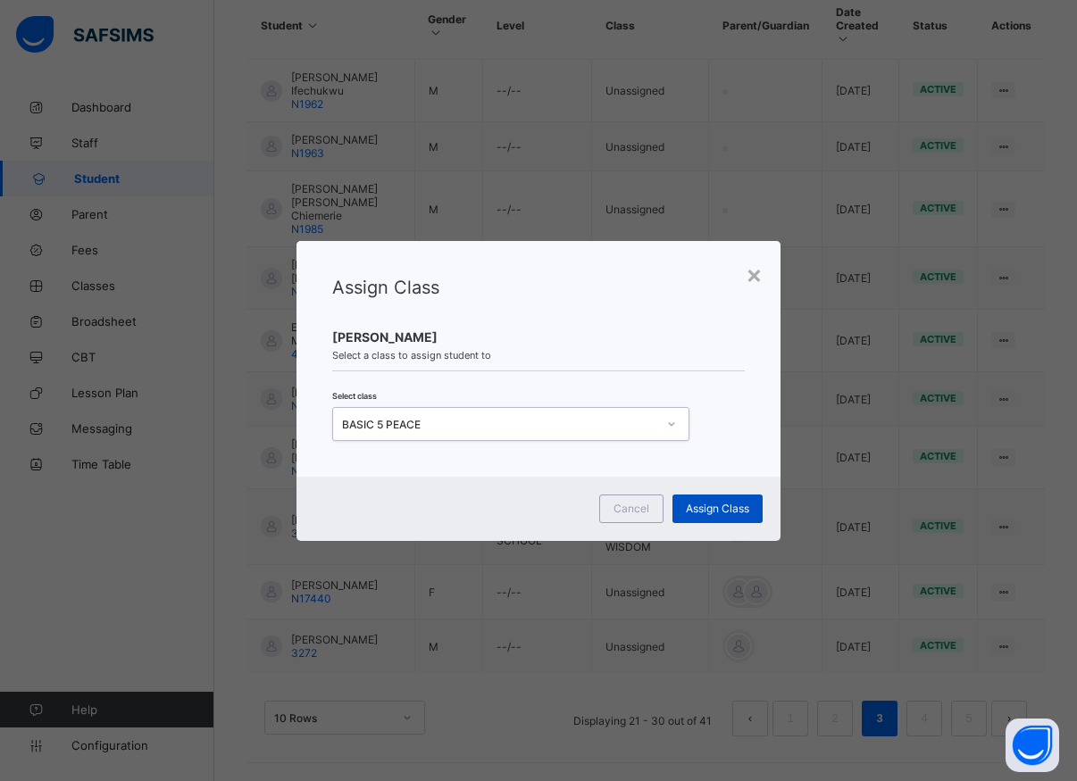
click at [711, 506] on span "Assign Class" at bounding box center [717, 508] width 63 height 13
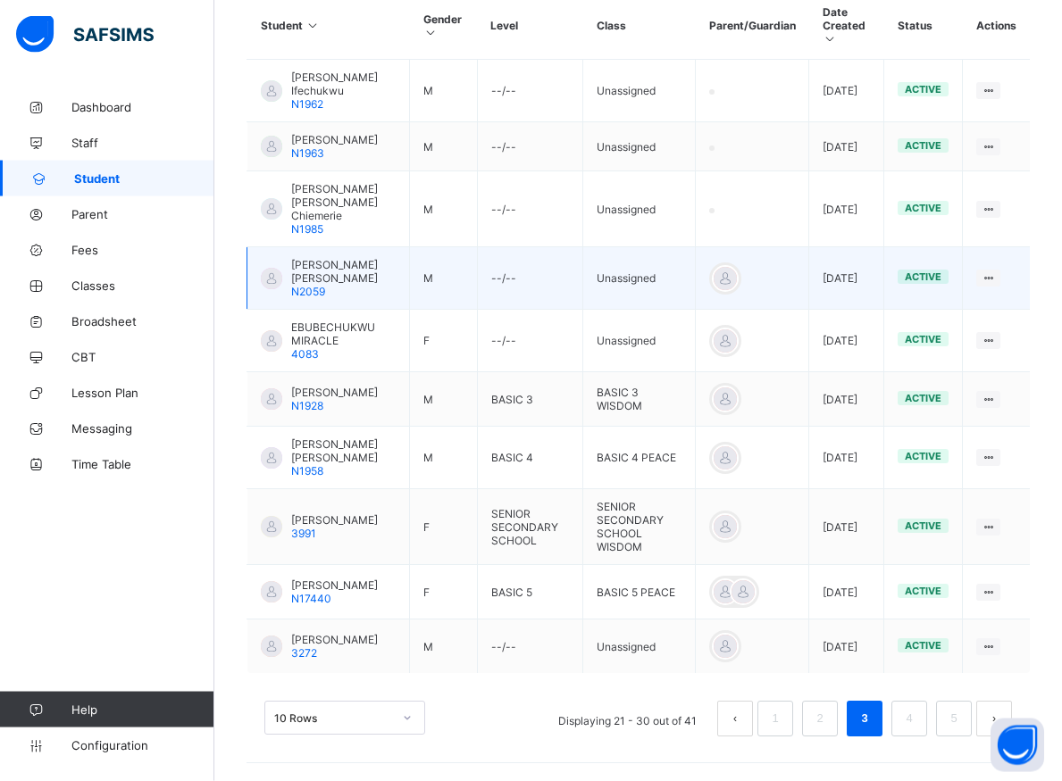
scroll to position [465, 0]
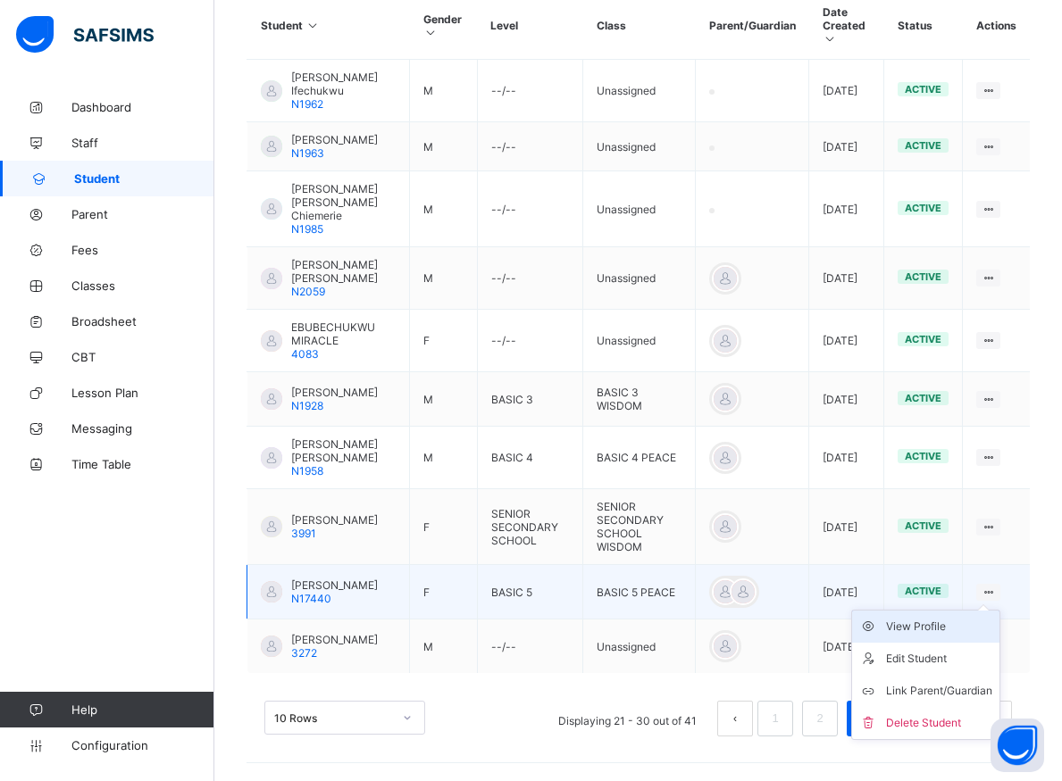
click at [947, 636] on div "View Profile" at bounding box center [939, 627] width 106 height 18
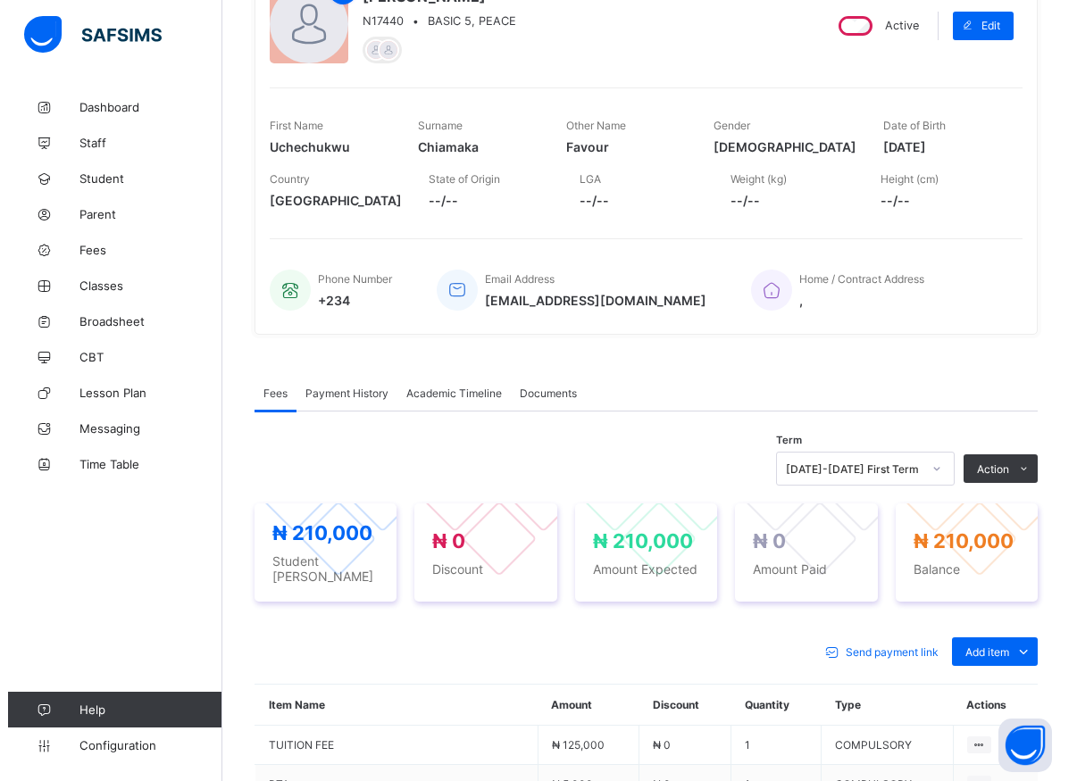
scroll to position [555, 0]
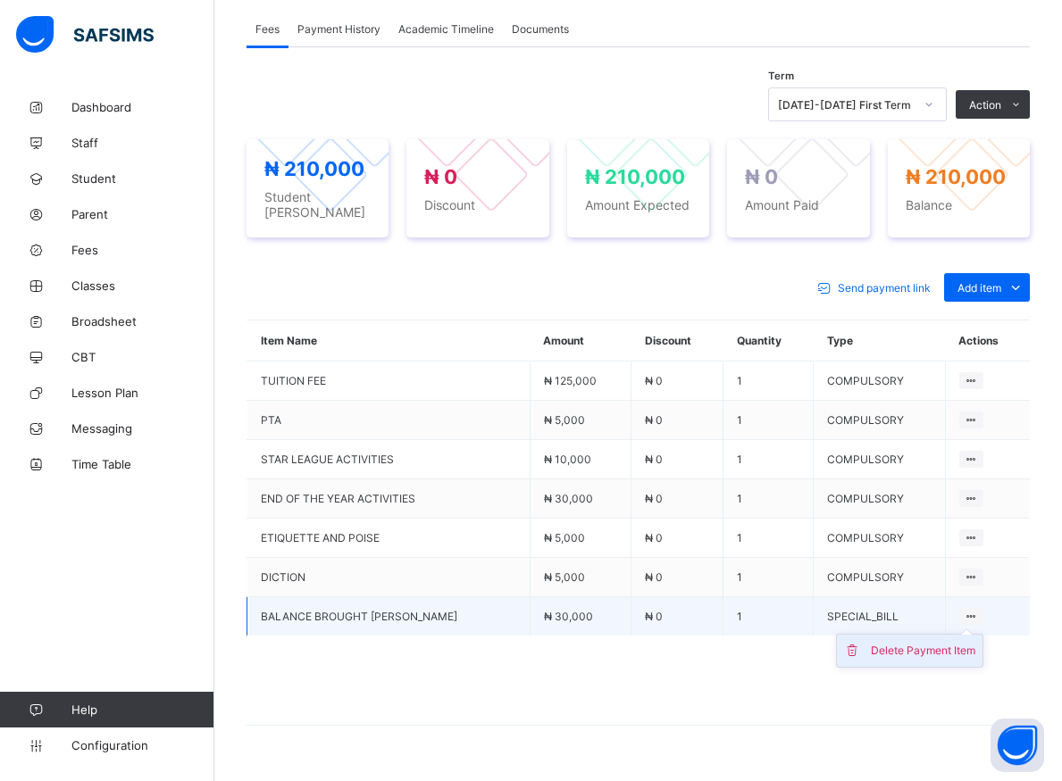
click at [951, 642] on div "Delete Payment Item" at bounding box center [923, 651] width 104 height 18
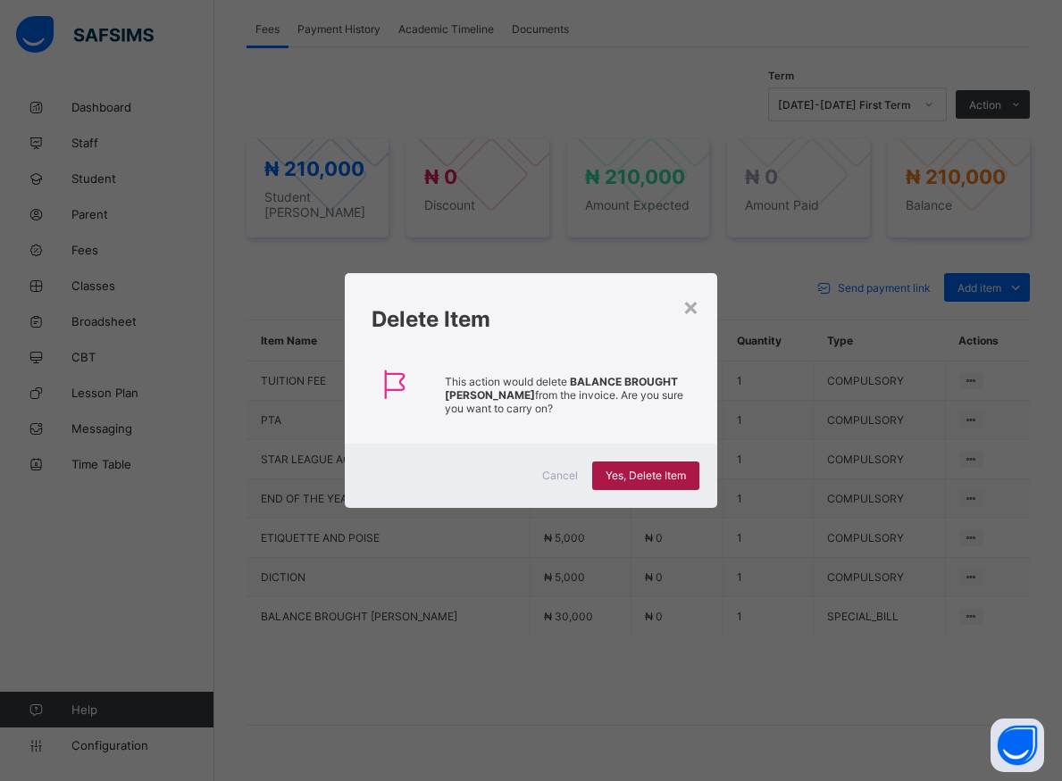
click at [619, 470] on span "Yes, Delete Item" at bounding box center [645, 475] width 80 height 13
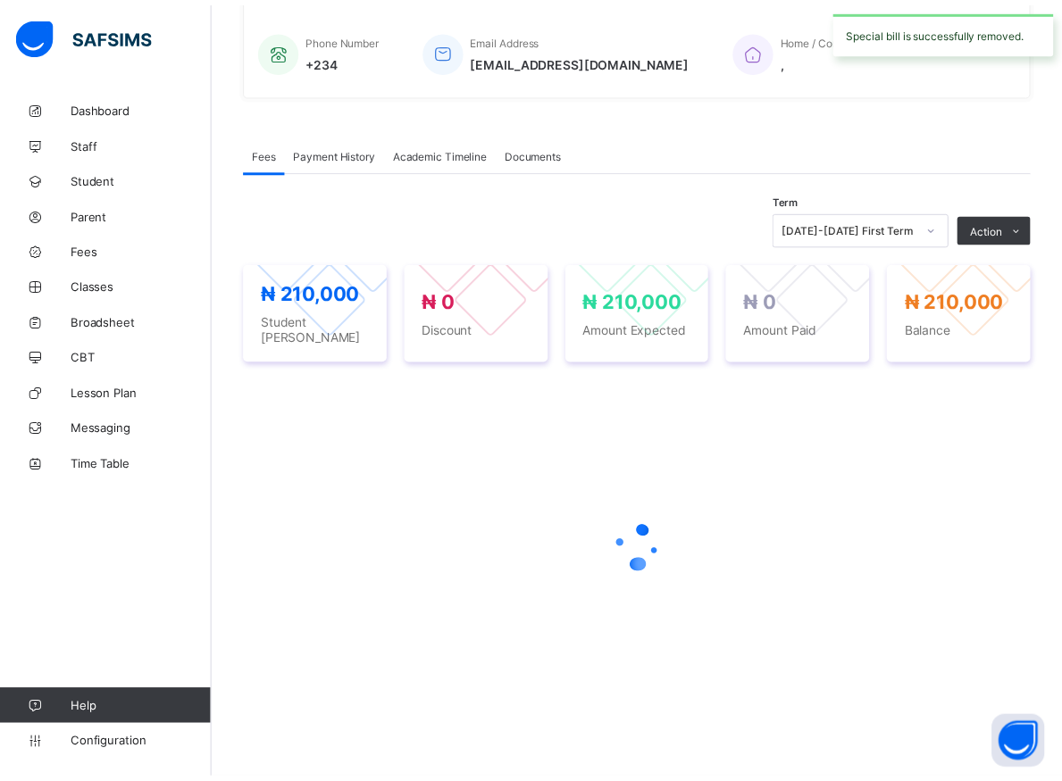
scroll to position [422, 0]
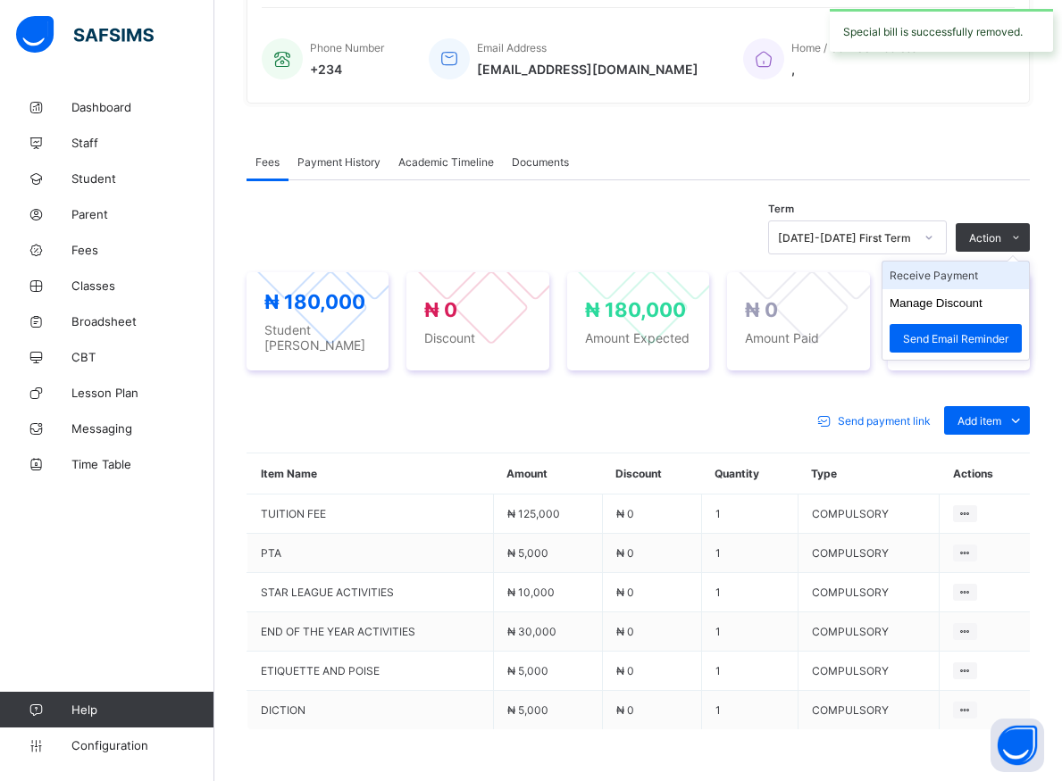
click at [975, 273] on li "Receive Payment" at bounding box center [955, 276] width 146 height 28
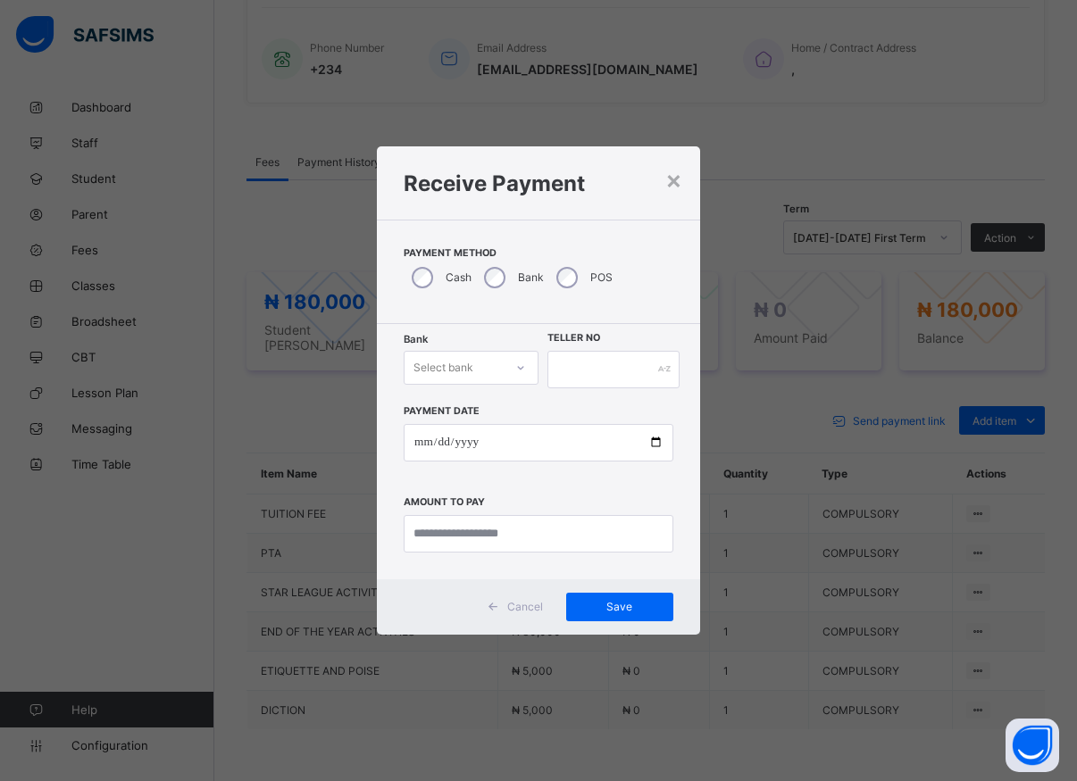
click at [526, 371] on div at bounding box center [520, 368] width 30 height 29
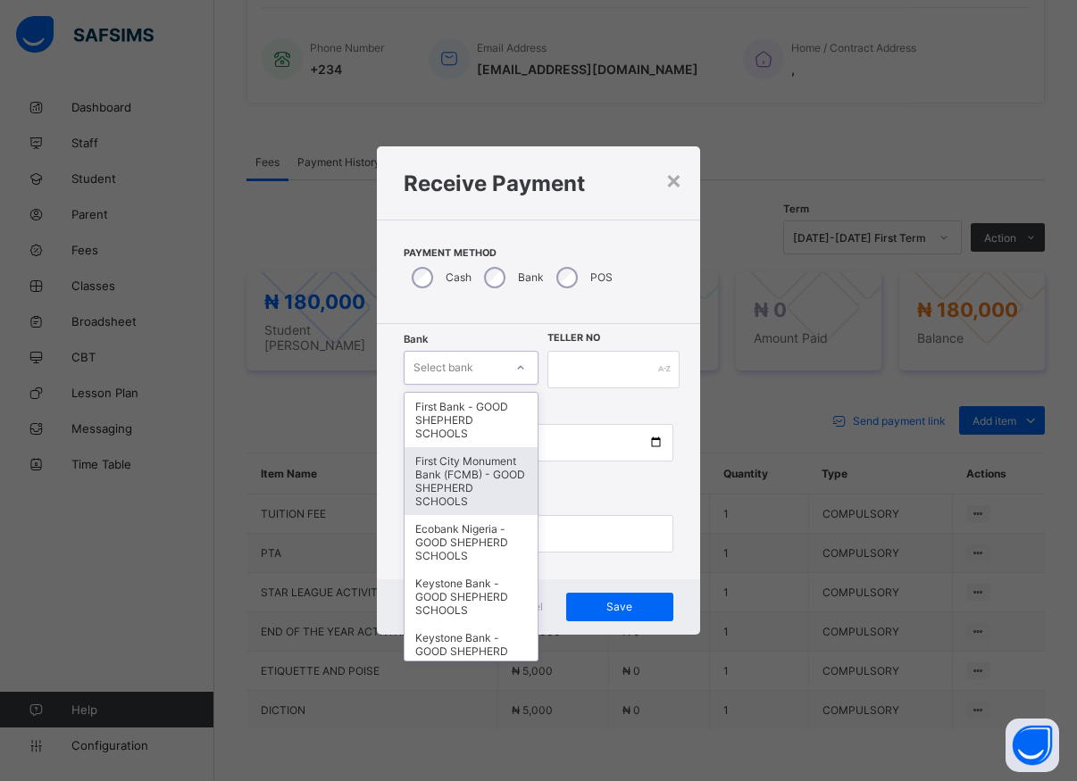
click at [457, 495] on div "First City Monument Bank (FCMB) - GOOD SHEPHERD SCHOOLS" at bounding box center [471, 481] width 133 height 68
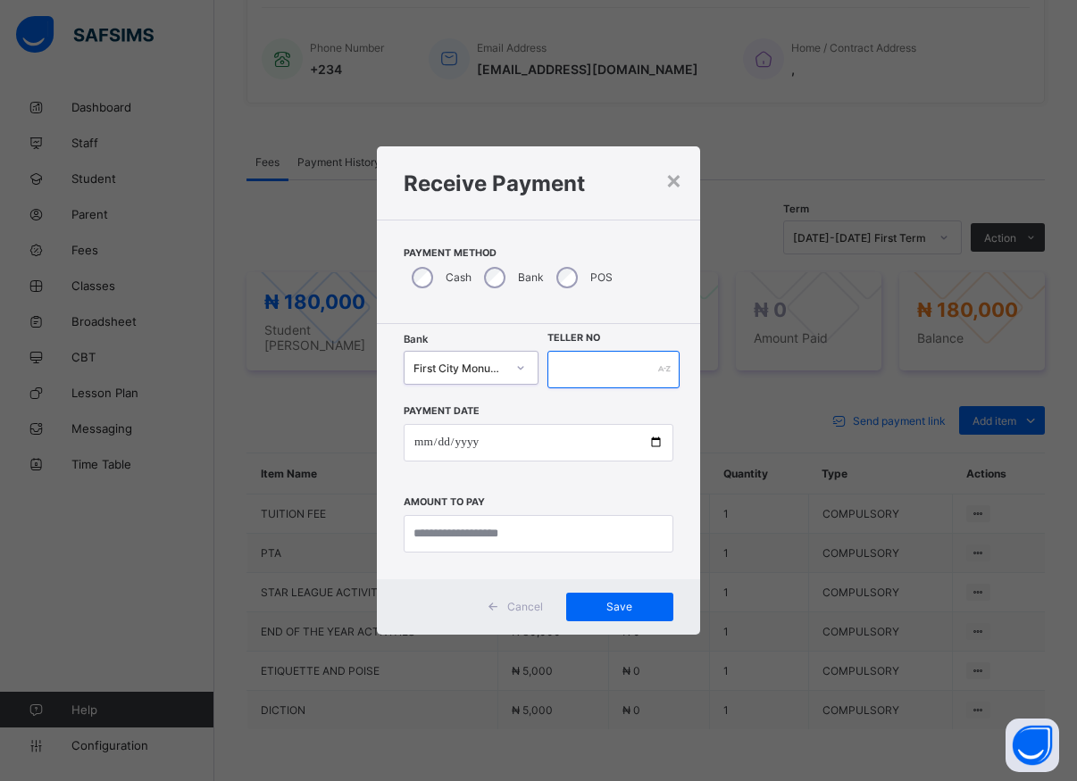
click at [587, 367] on input "text" at bounding box center [613, 370] width 132 height 38
type input "*****"
click at [653, 444] on input "date" at bounding box center [539, 443] width 270 height 38
type input "**********"
click at [502, 533] on input "currency" at bounding box center [539, 534] width 270 height 38
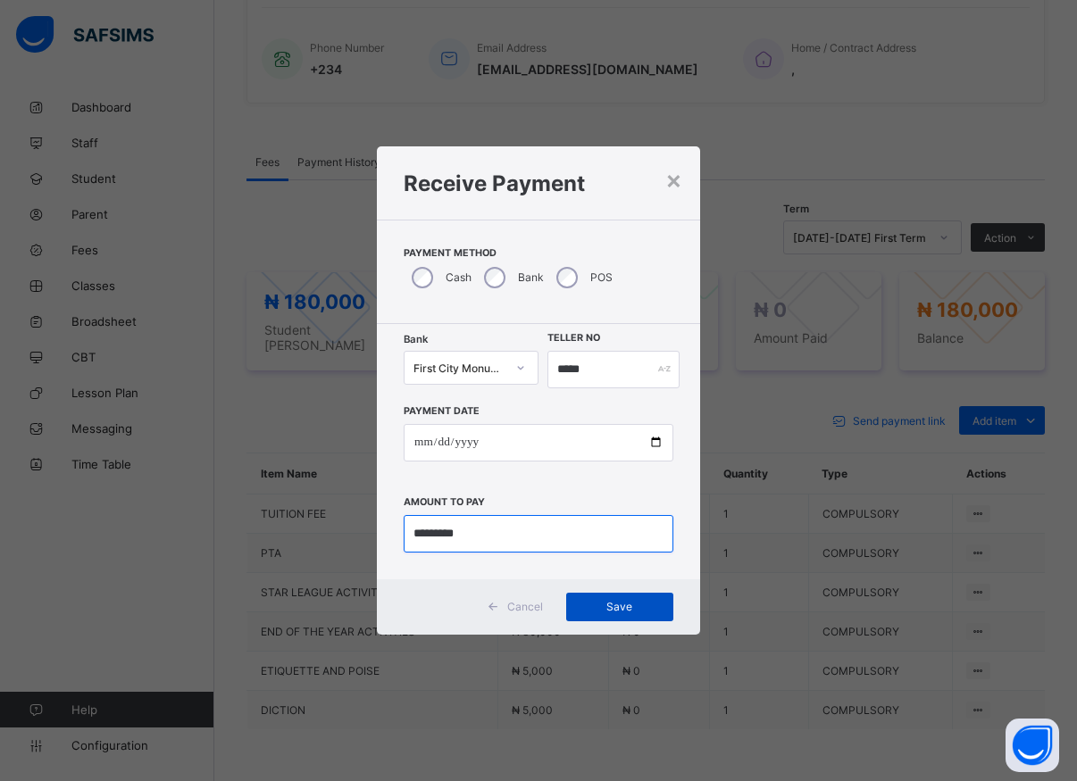
type input "*********"
click at [630, 611] on span "Save" at bounding box center [620, 606] width 80 height 13
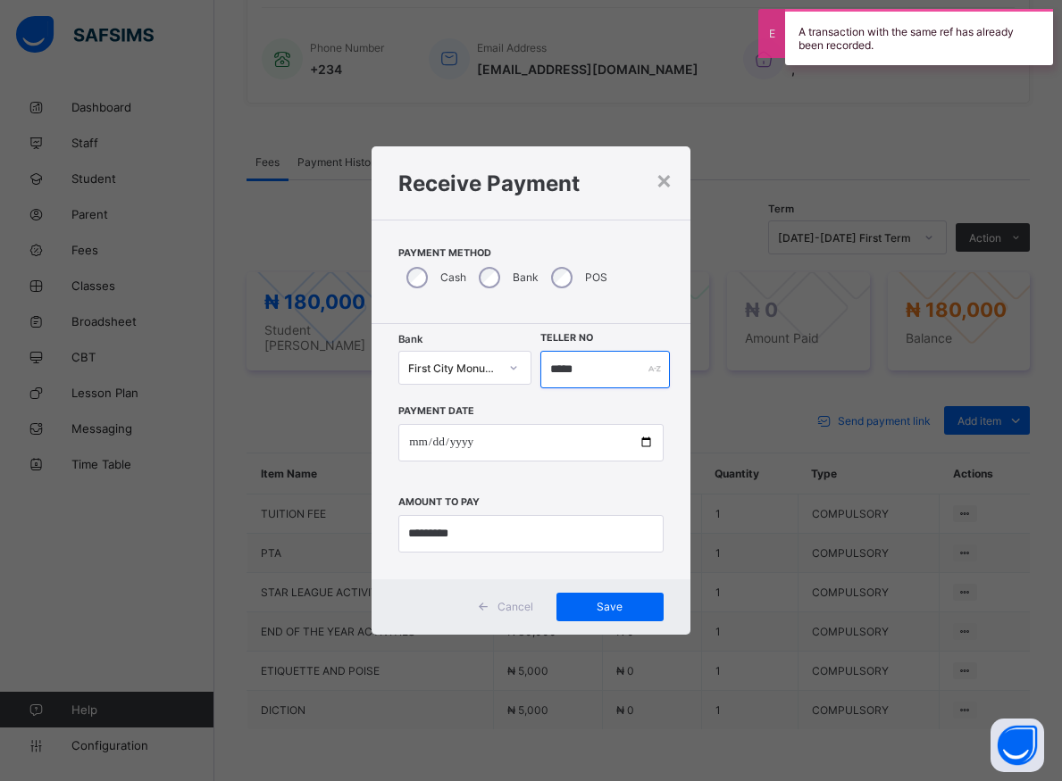
click at [597, 379] on input "*****" at bounding box center [604, 370] width 129 height 38
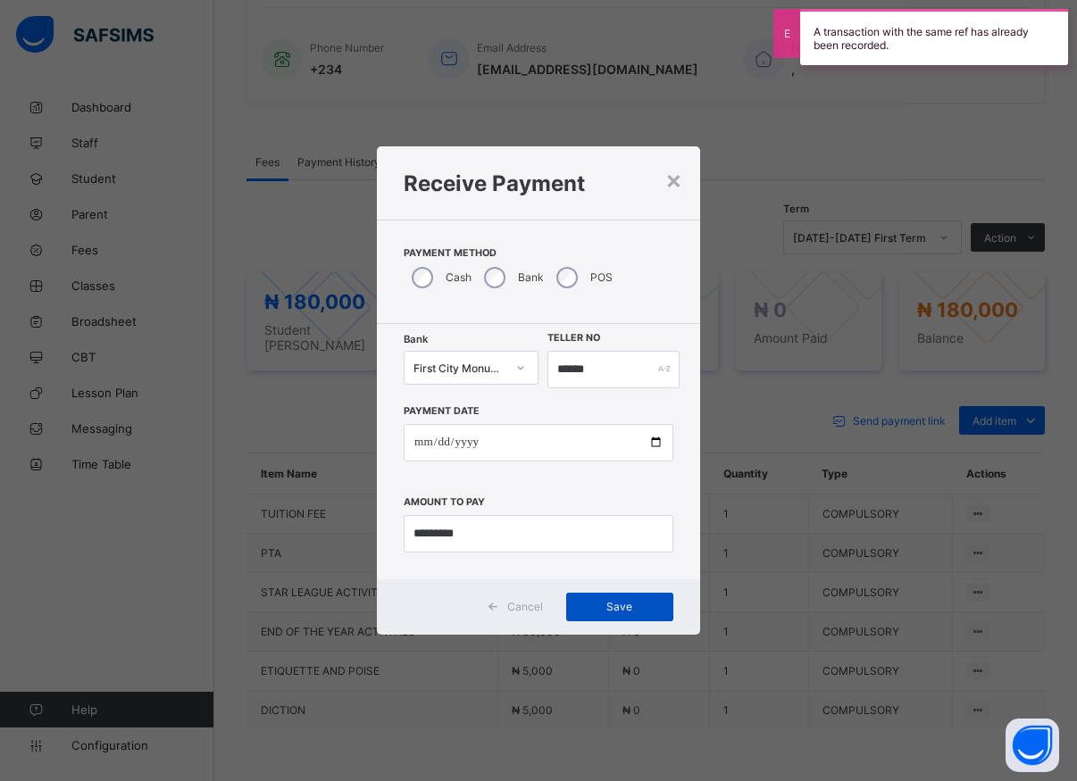
click at [623, 603] on span "Save" at bounding box center [620, 606] width 80 height 13
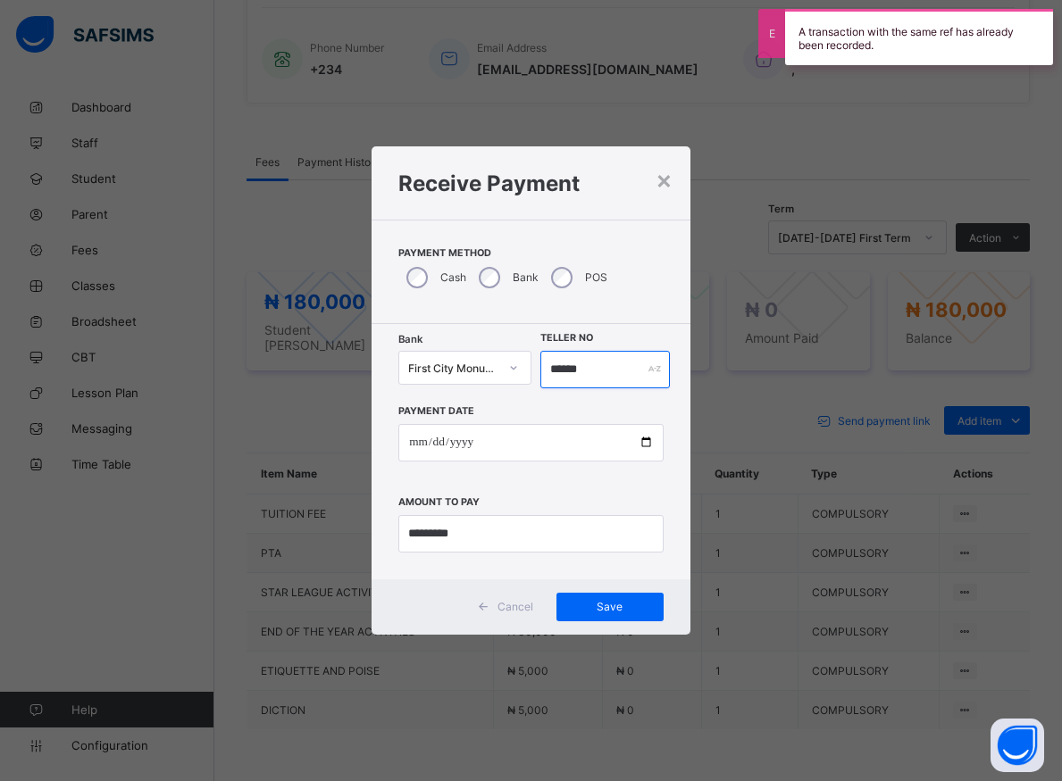
click at [588, 374] on input "******" at bounding box center [604, 370] width 129 height 38
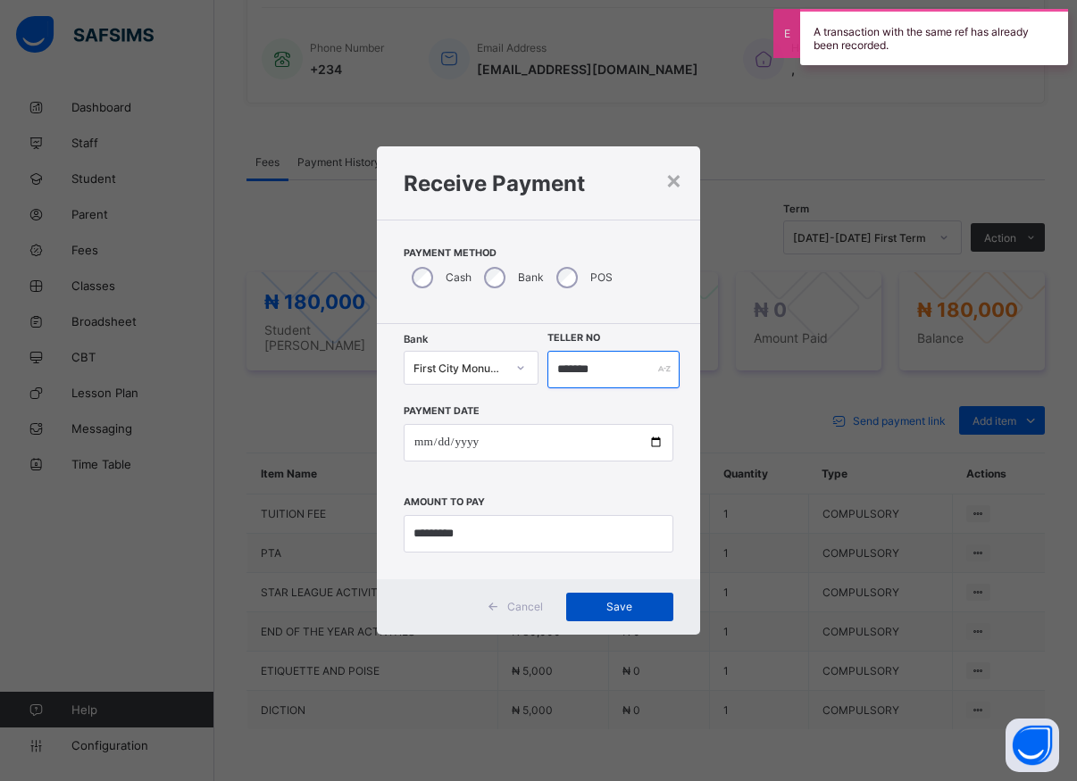
type input "*******"
click at [618, 605] on span "Save" at bounding box center [620, 606] width 80 height 13
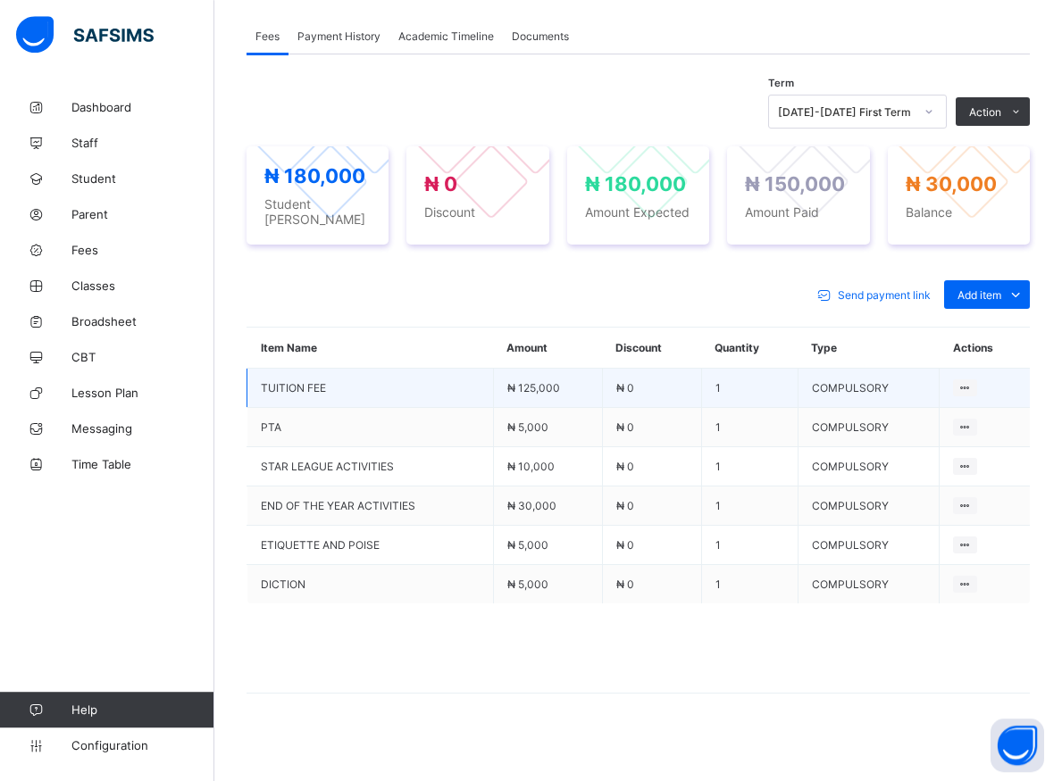
scroll to position [550, 0]
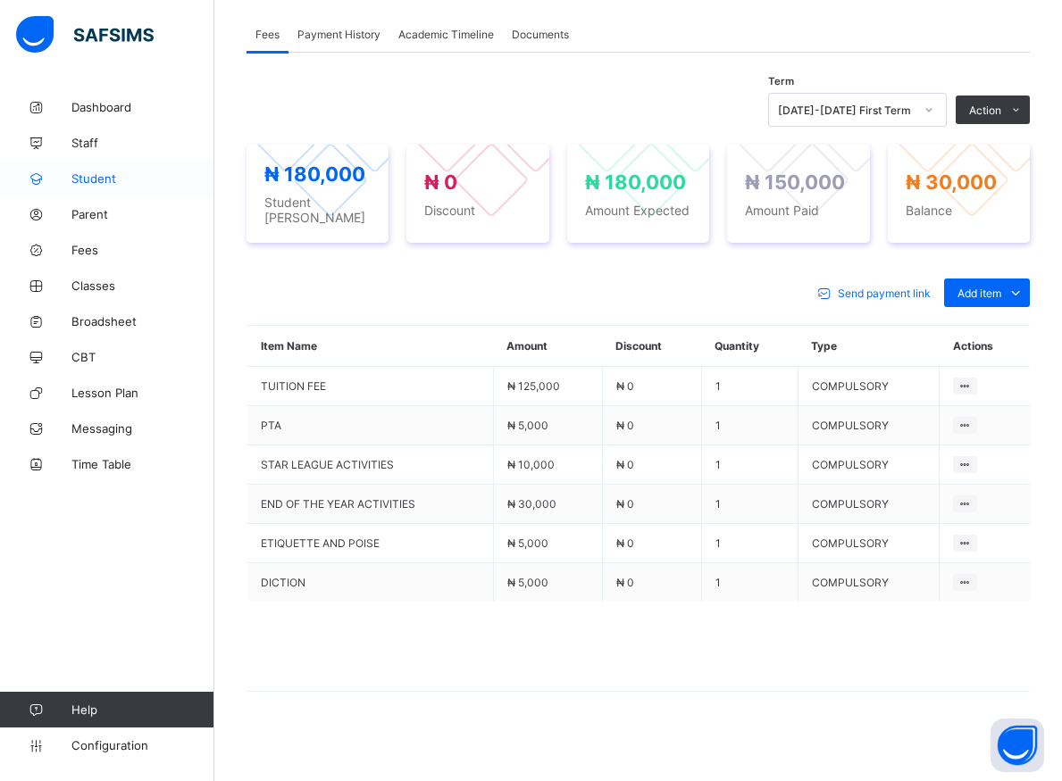
click at [99, 178] on span "Student" at bounding box center [142, 178] width 143 height 14
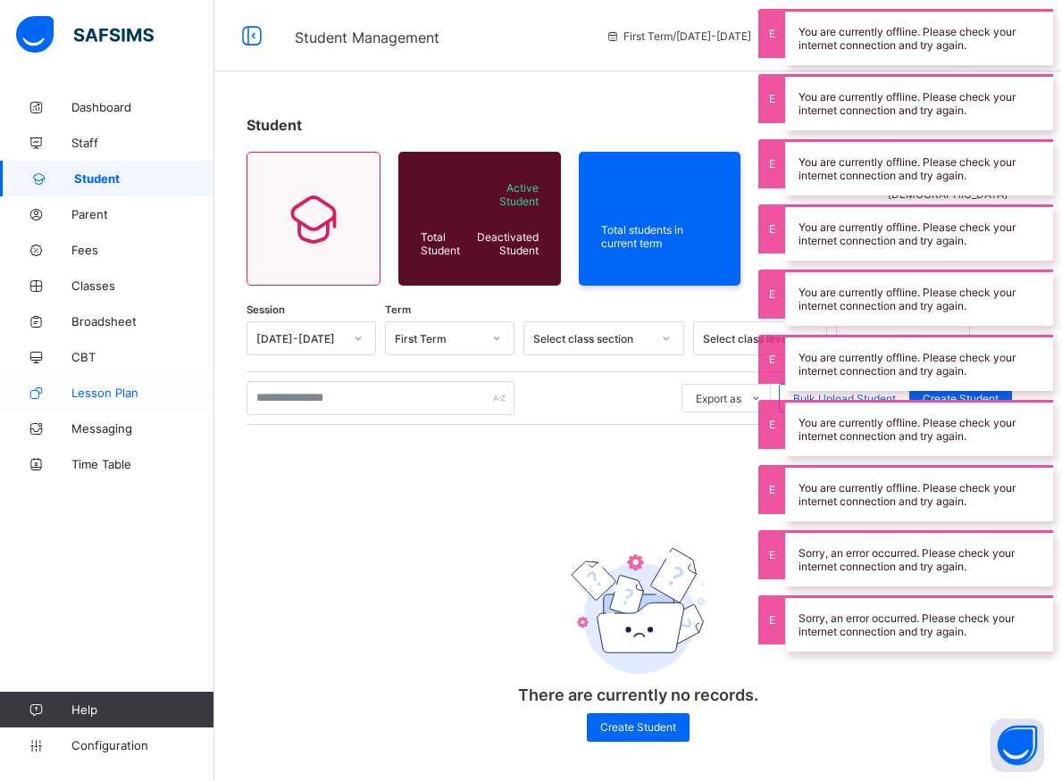
click at [171, 380] on link "Lesson Plan" at bounding box center [107, 393] width 214 height 36
